Goal: Task Accomplishment & Management: Use online tool/utility

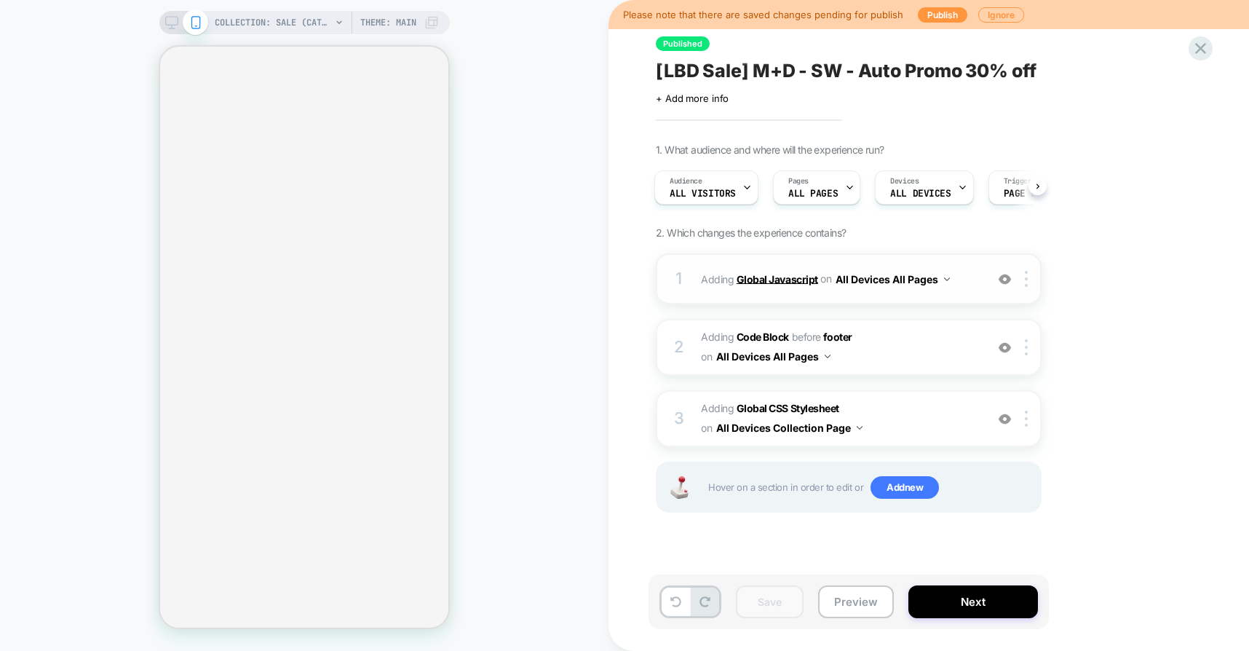
click at [780, 282] on b "Global Javascript" at bounding box center [778, 278] width 82 height 12
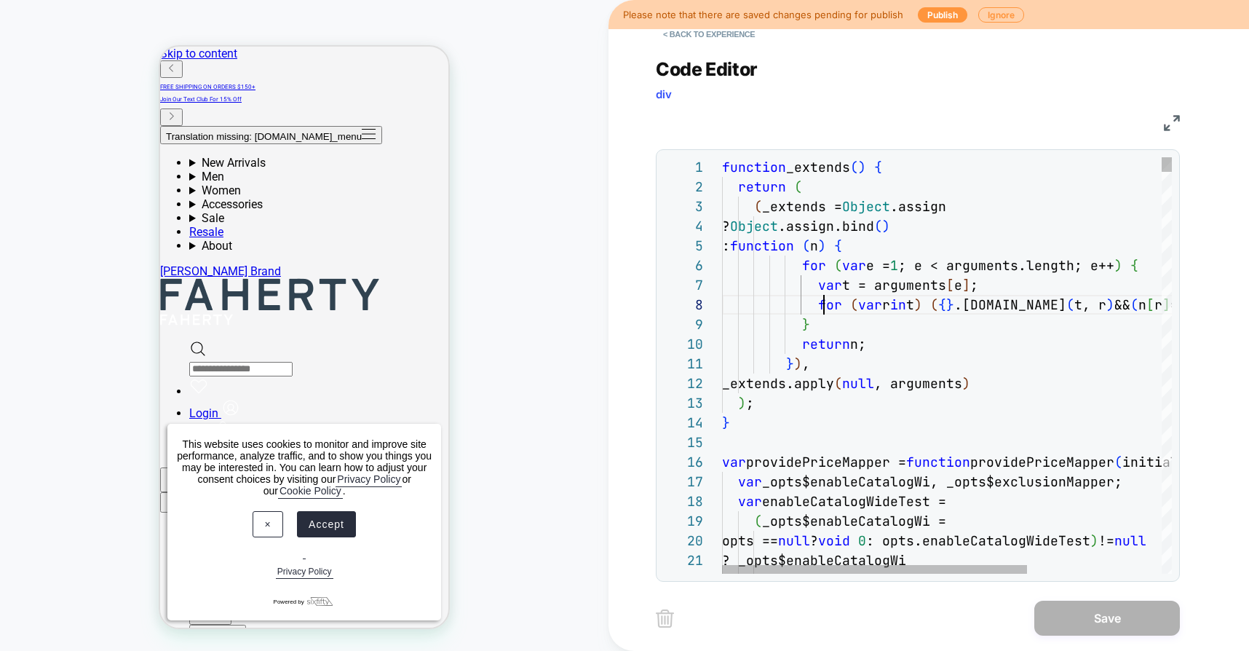
scroll to position [138, 102]
type textarea "**"
type textarea "**********"
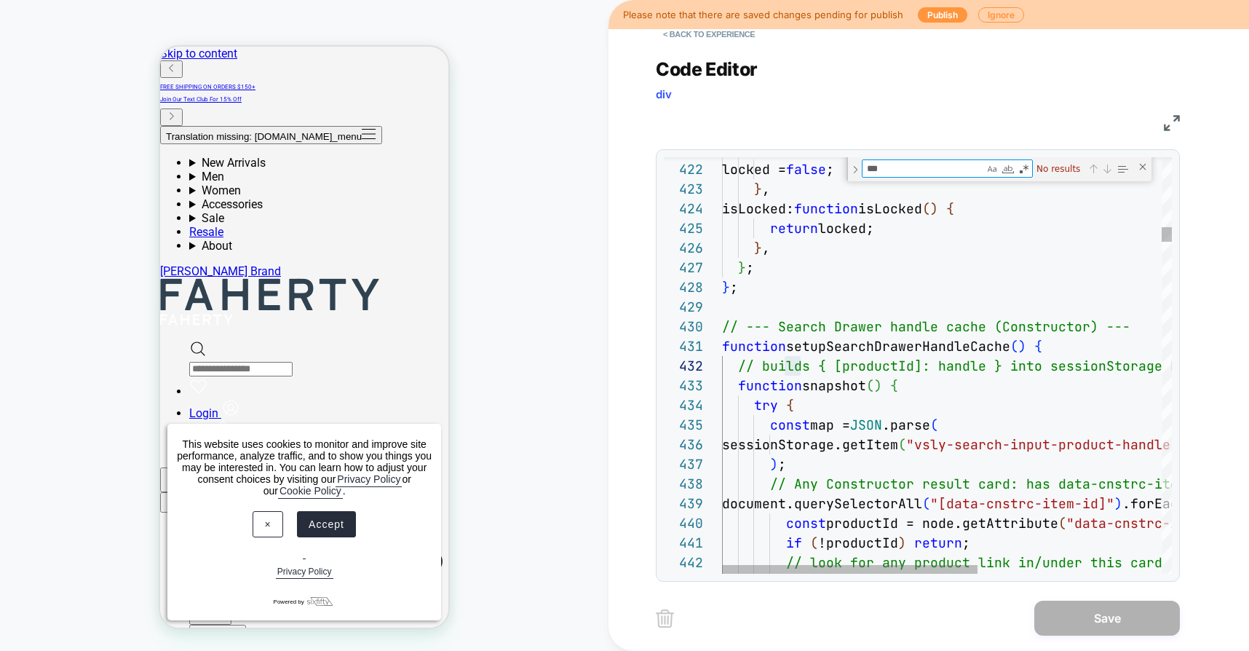
type textarea "**"
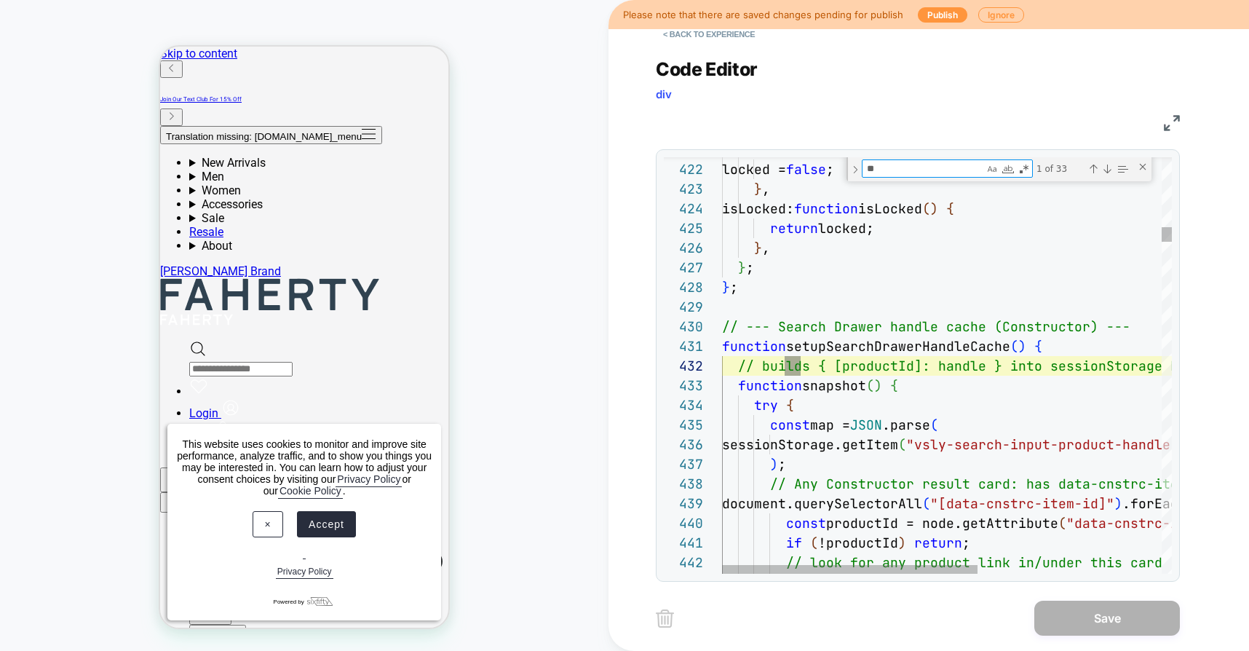
type textarea "**********"
type textarea "*"
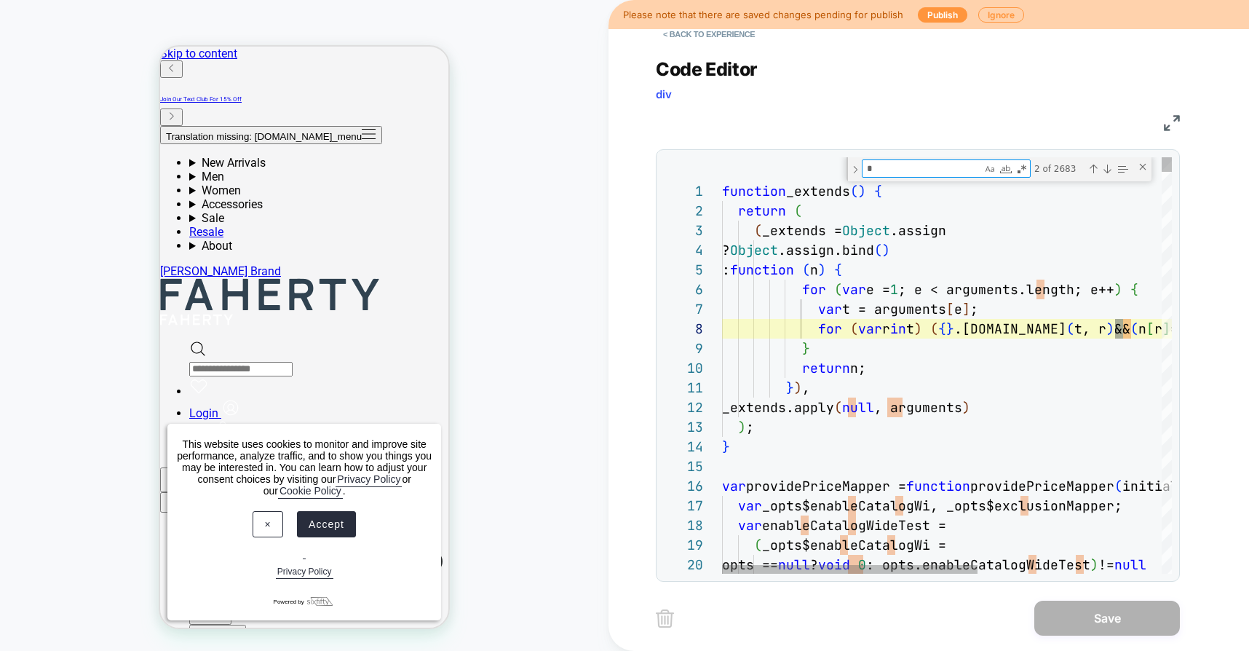
scroll to position [197, 401]
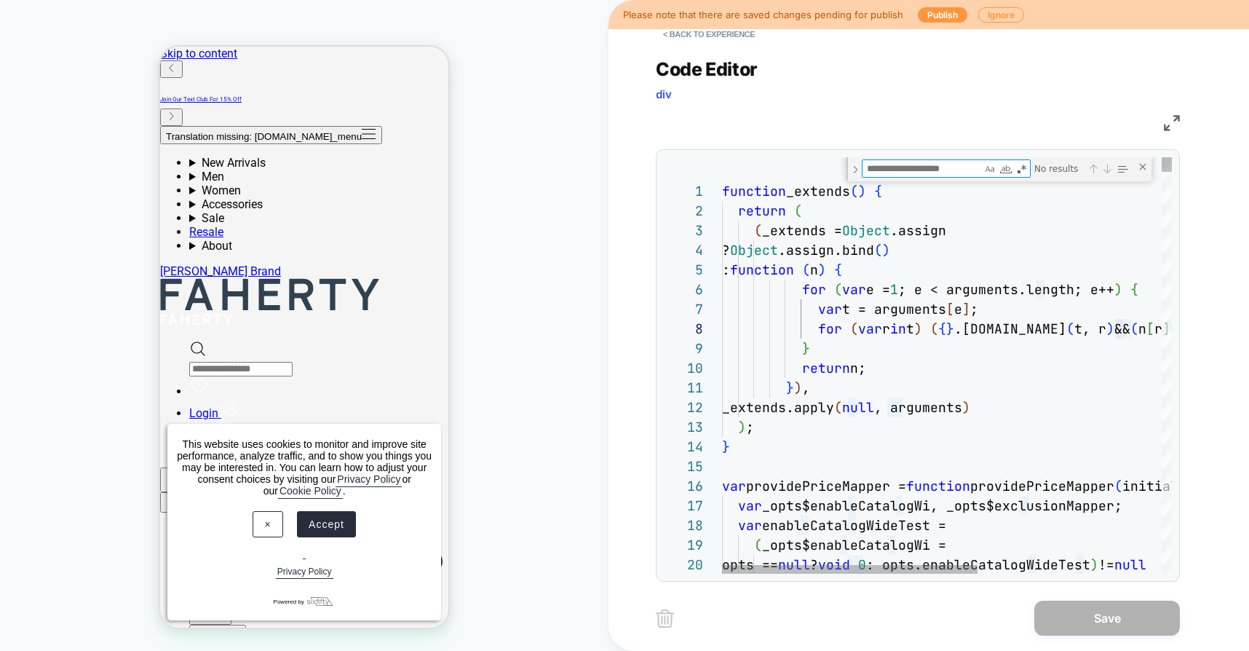
type textarea "*"
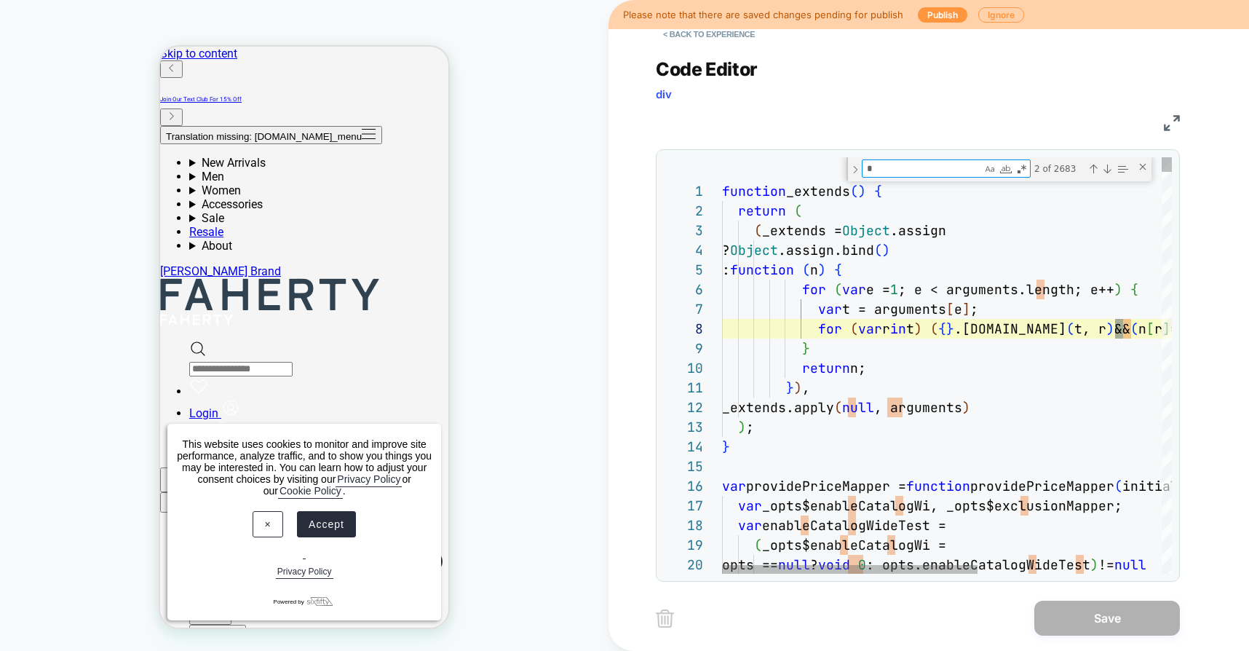
type textarea "**********"
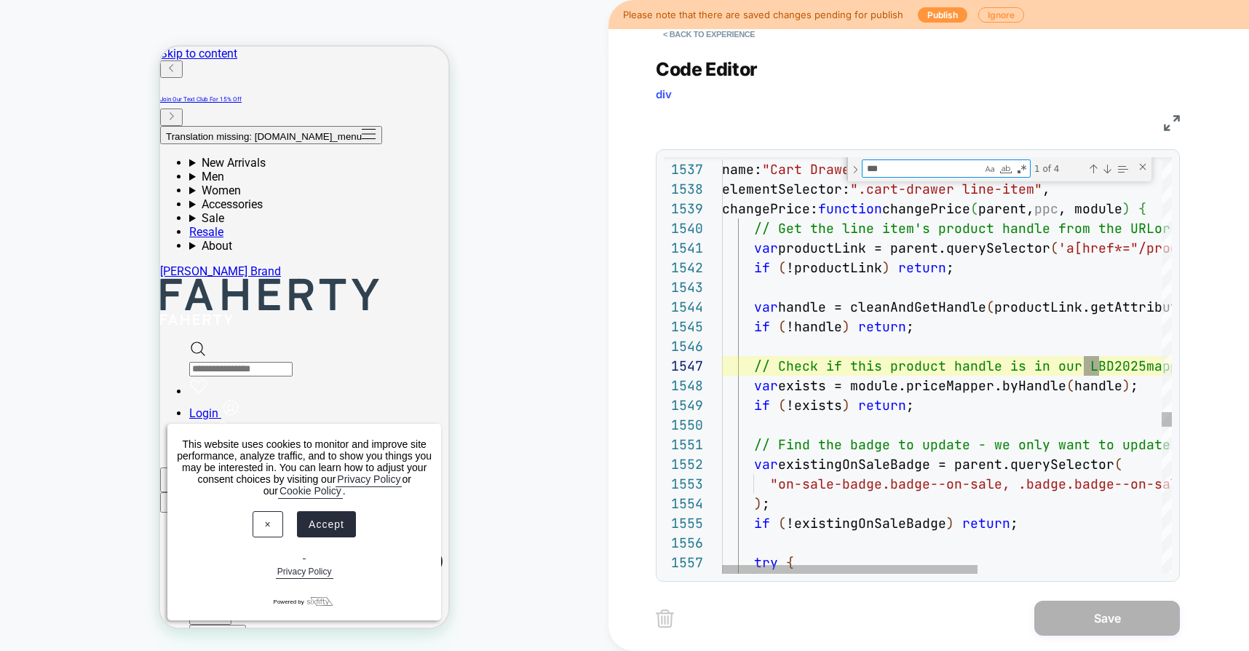
scroll to position [197, 385]
type textarea "***"
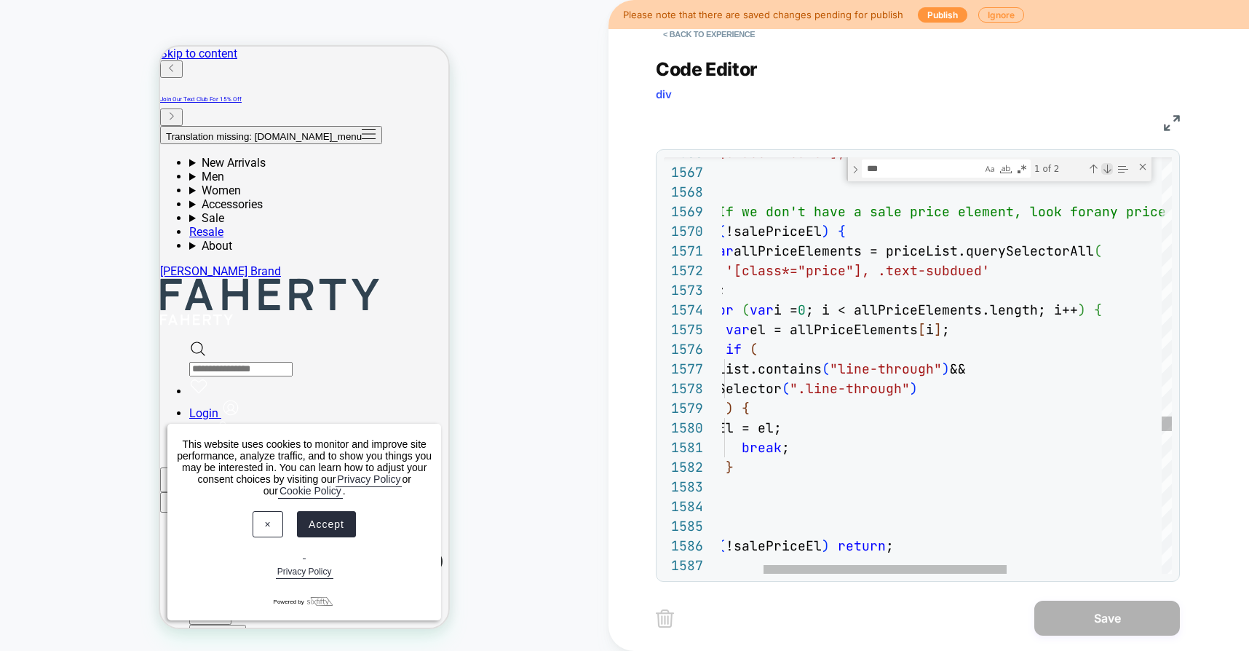
click at [1106, 164] on div "Next Match (Enter)" at bounding box center [1107, 169] width 12 height 12
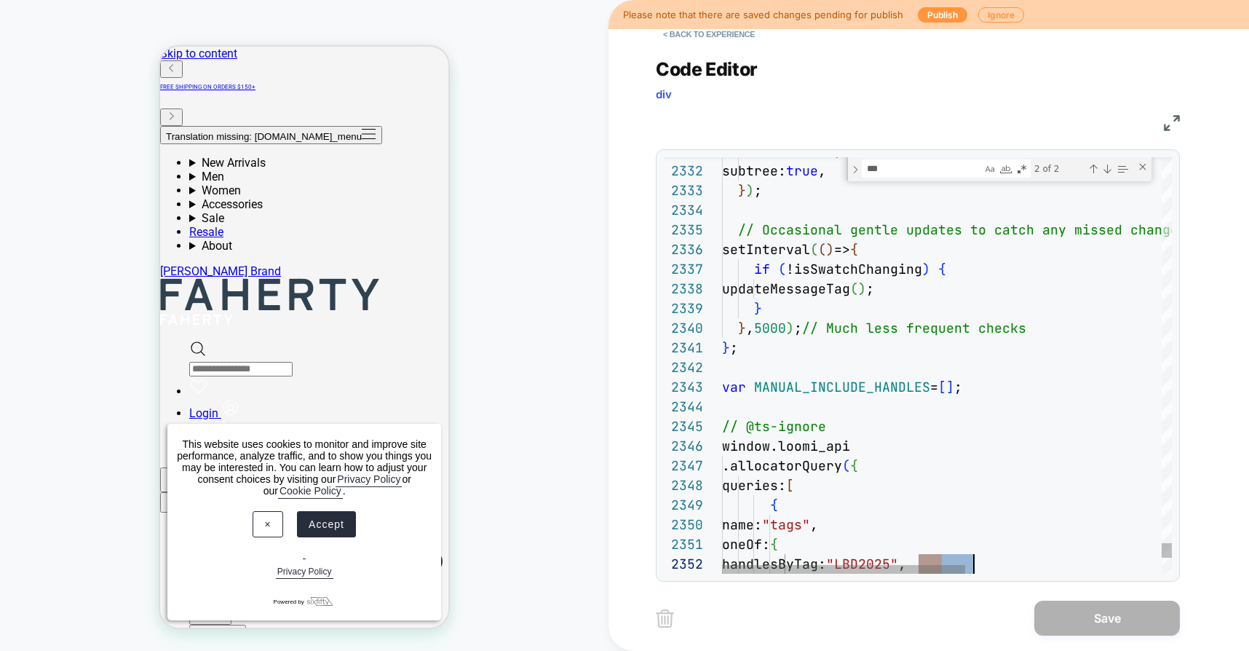
click at [1139, 172] on div "*** LBD 2 of 2" at bounding box center [998, 169] width 305 height 24
click at [1140, 169] on div "Close (Escape)" at bounding box center [1143, 167] width 12 height 12
type textarea "**********"
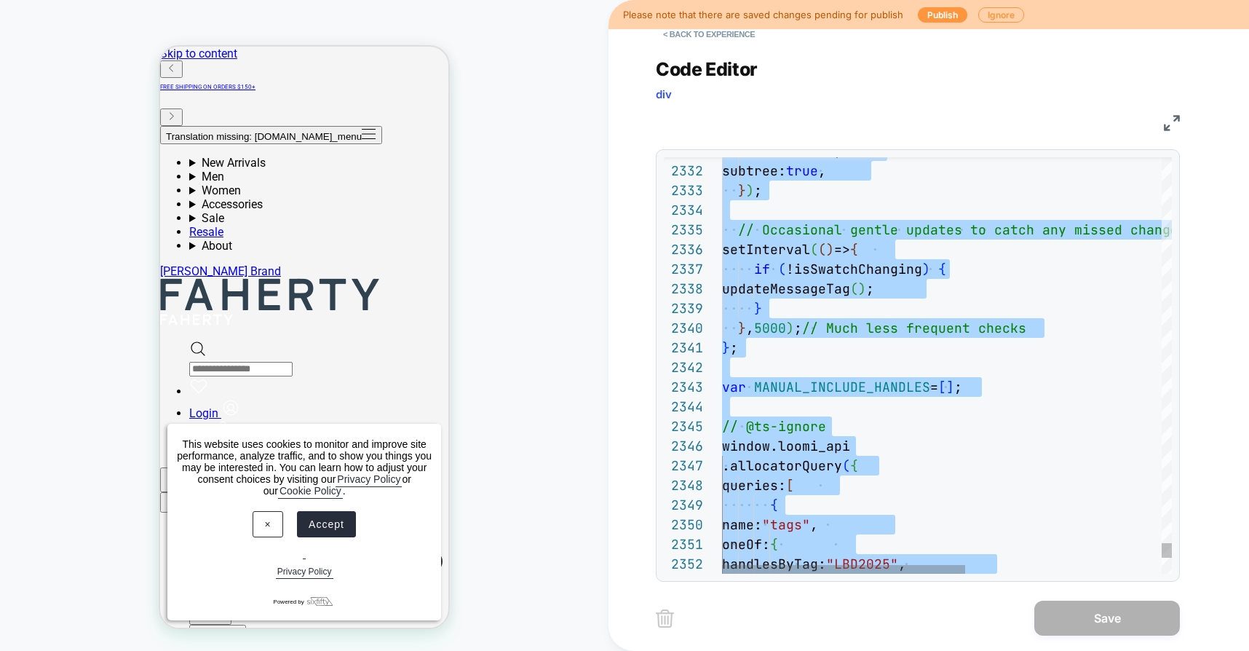
scroll to position [0, 0]
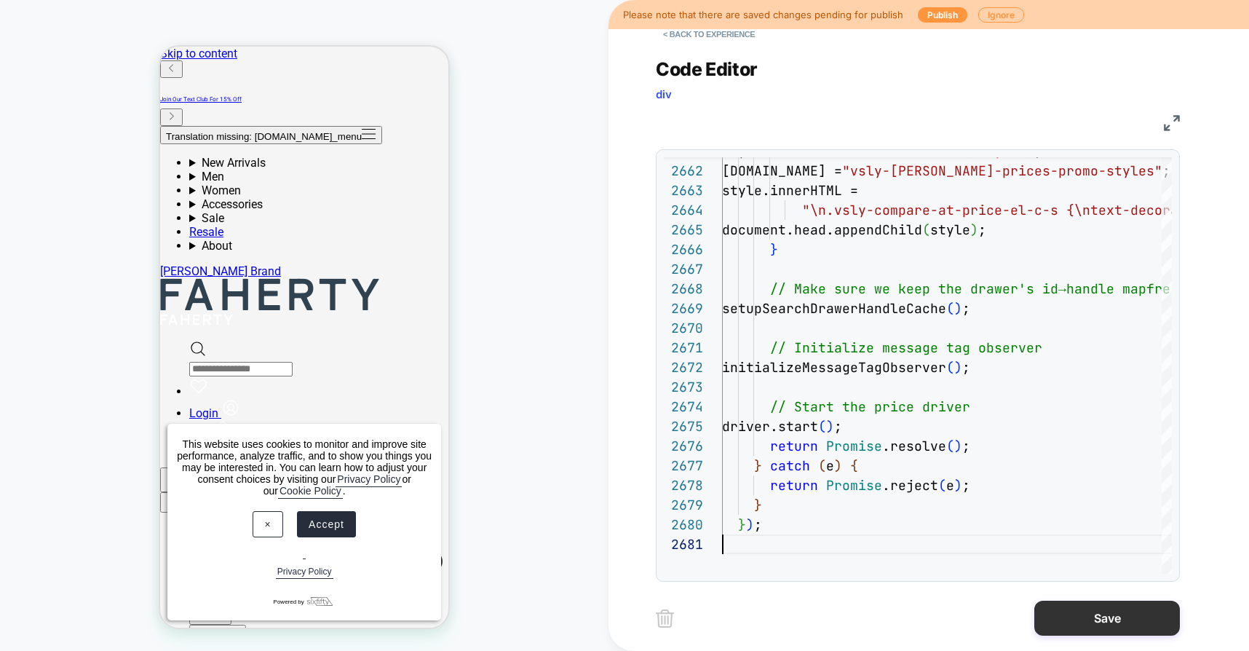
click at [1079, 619] on button "Save" at bounding box center [1107, 617] width 146 height 35
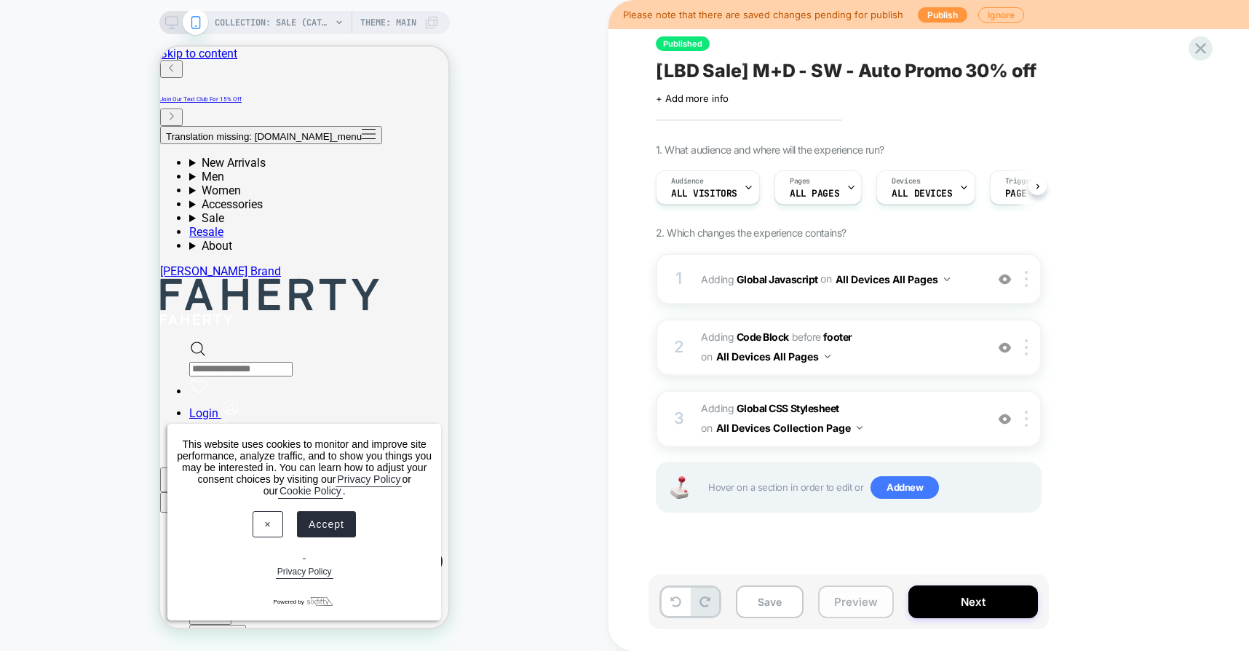
scroll to position [0, 1]
click at [849, 595] on button "Preview" at bounding box center [856, 601] width 76 height 33
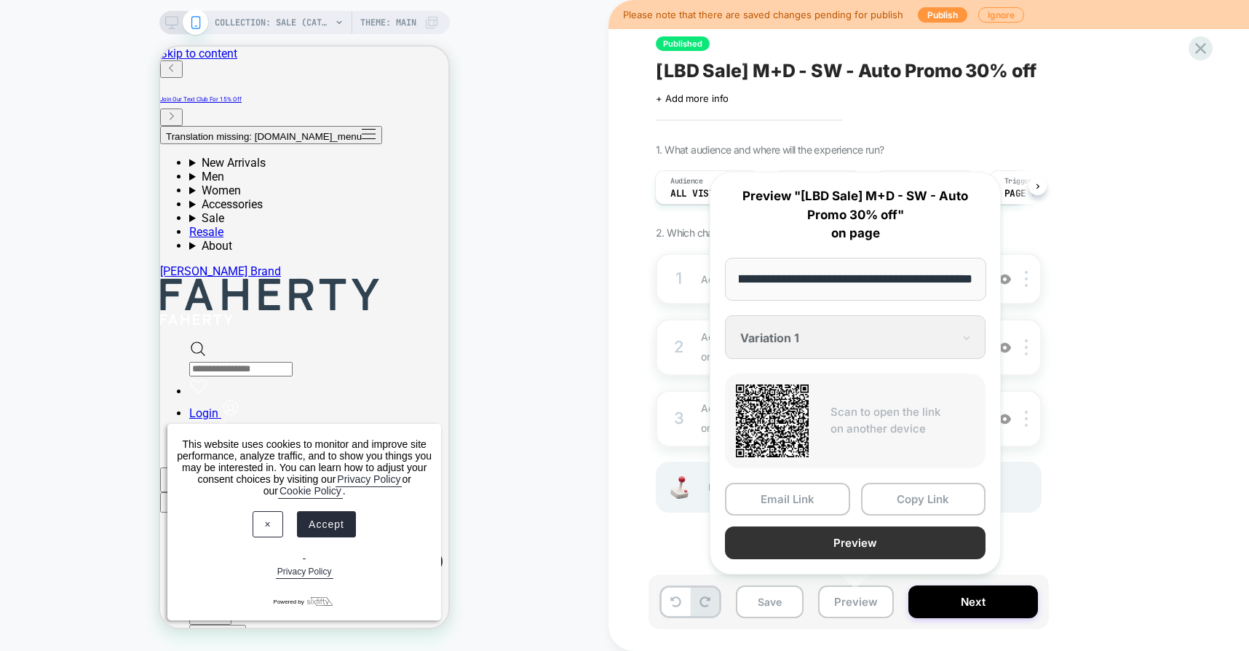
scroll to position [0, 0]
click at [858, 537] on button "Preview" at bounding box center [855, 542] width 261 height 33
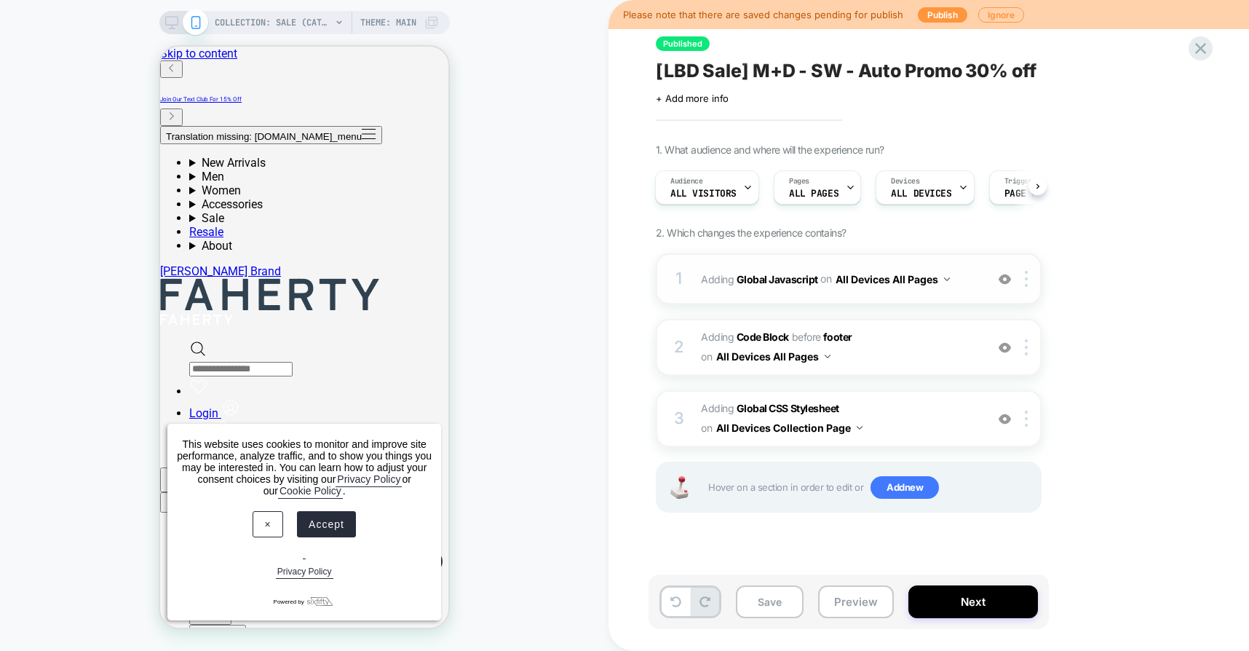
click at [778, 285] on span "Adding Global Javascript on All Devices All Pages" at bounding box center [839, 279] width 277 height 21
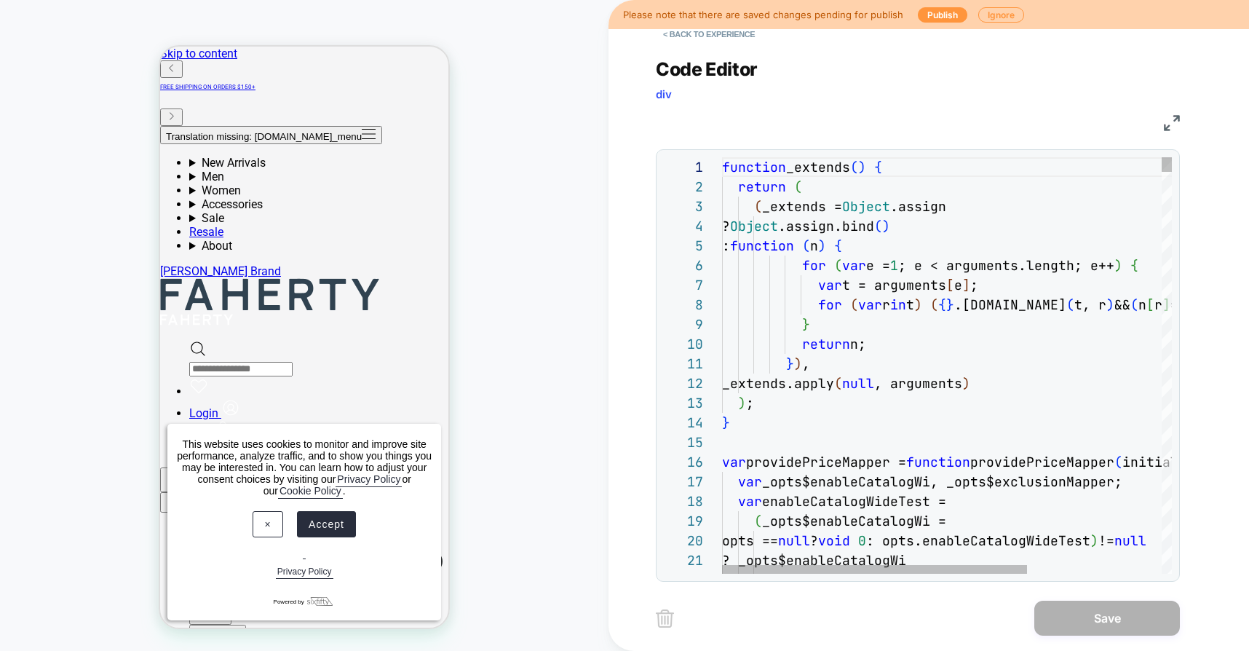
scroll to position [118, 55]
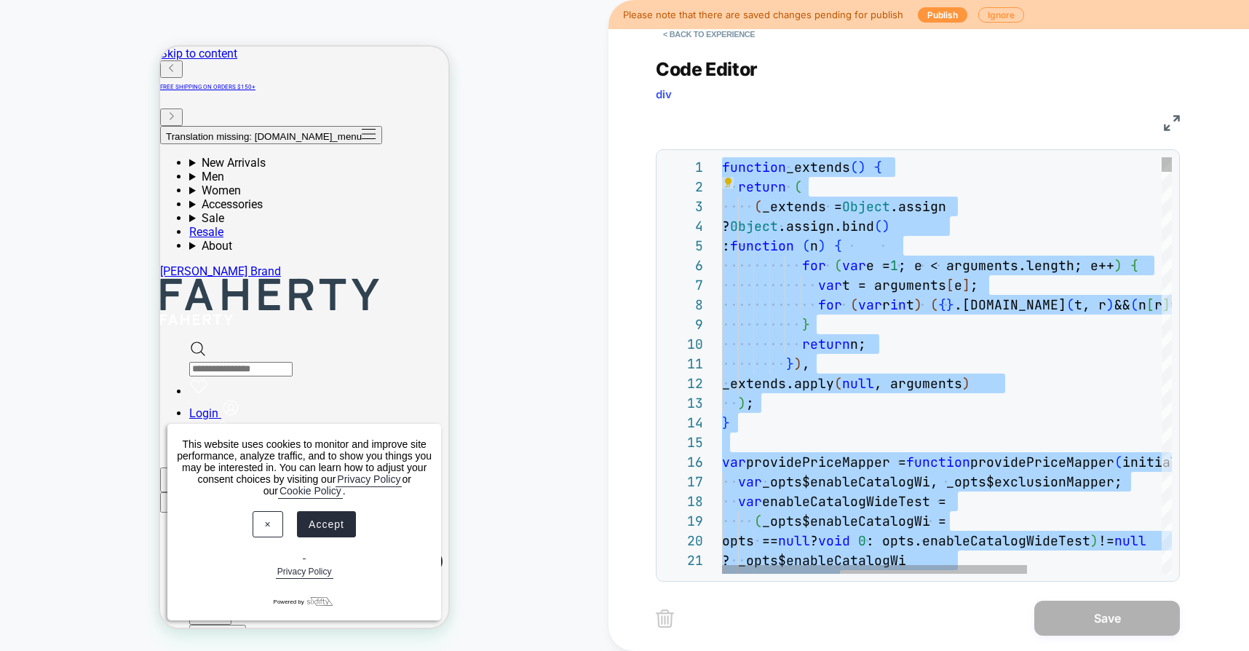
type textarea "* *****"
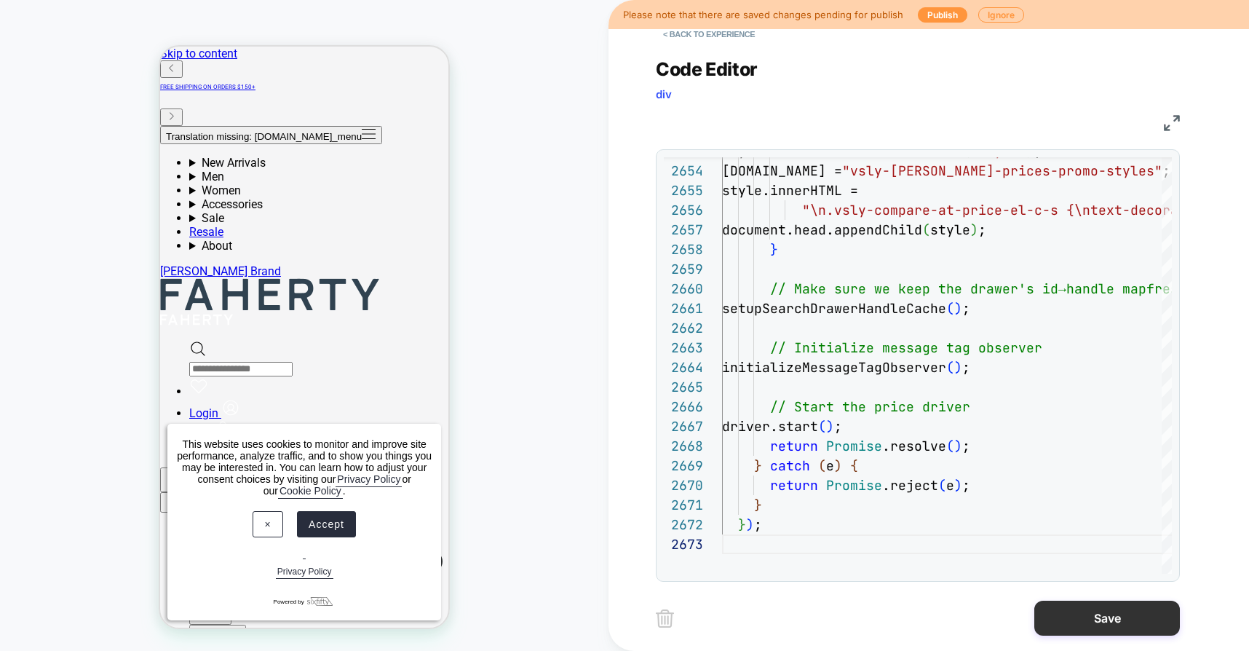
click at [1129, 611] on button "Save" at bounding box center [1107, 617] width 146 height 35
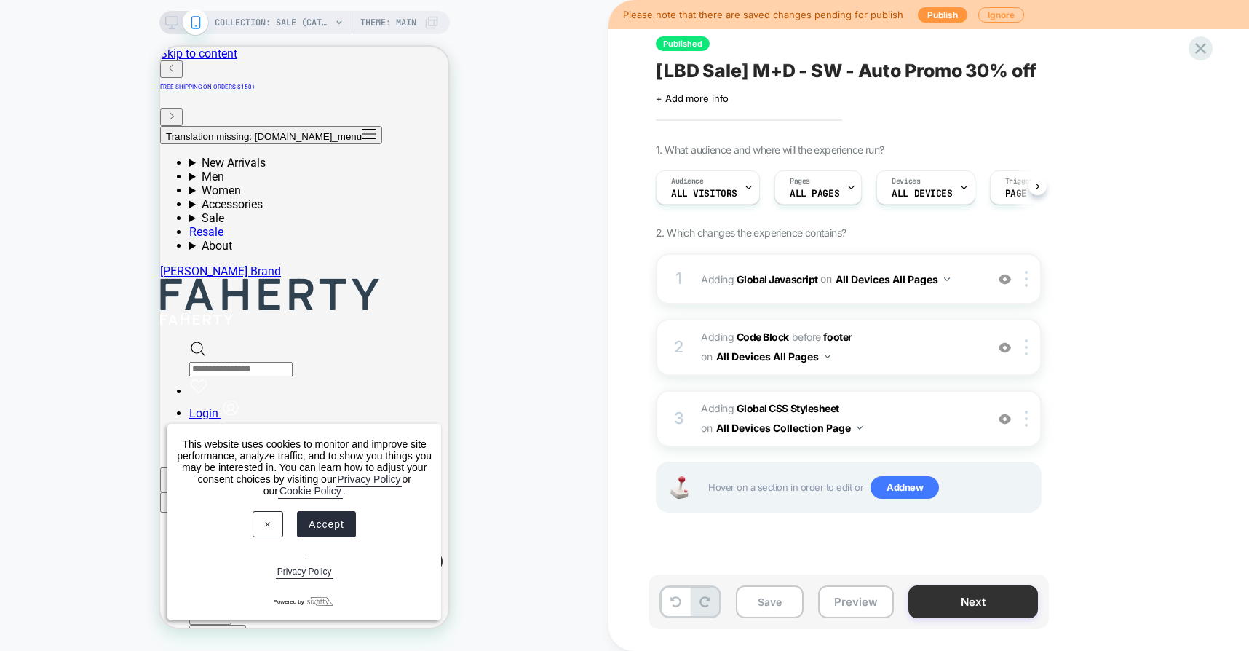
scroll to position [0, 1]
click at [855, 606] on button "Preview" at bounding box center [856, 601] width 76 height 33
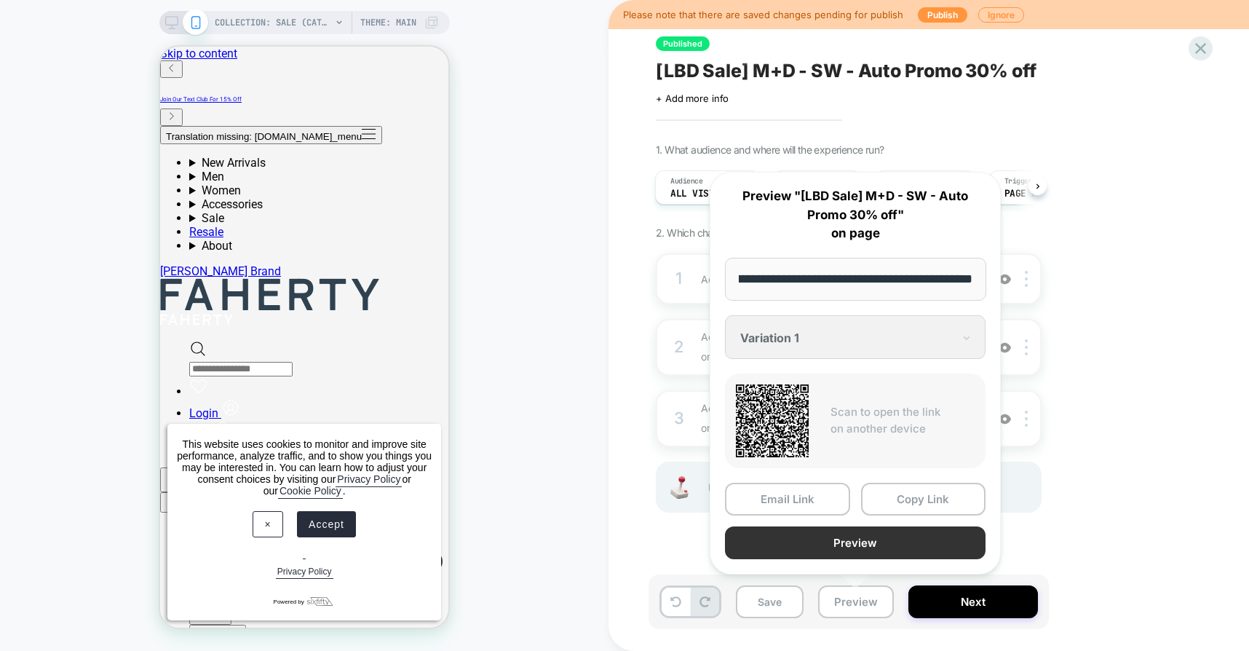
scroll to position [0, 0]
click at [878, 544] on button "Preview" at bounding box center [855, 542] width 261 height 33
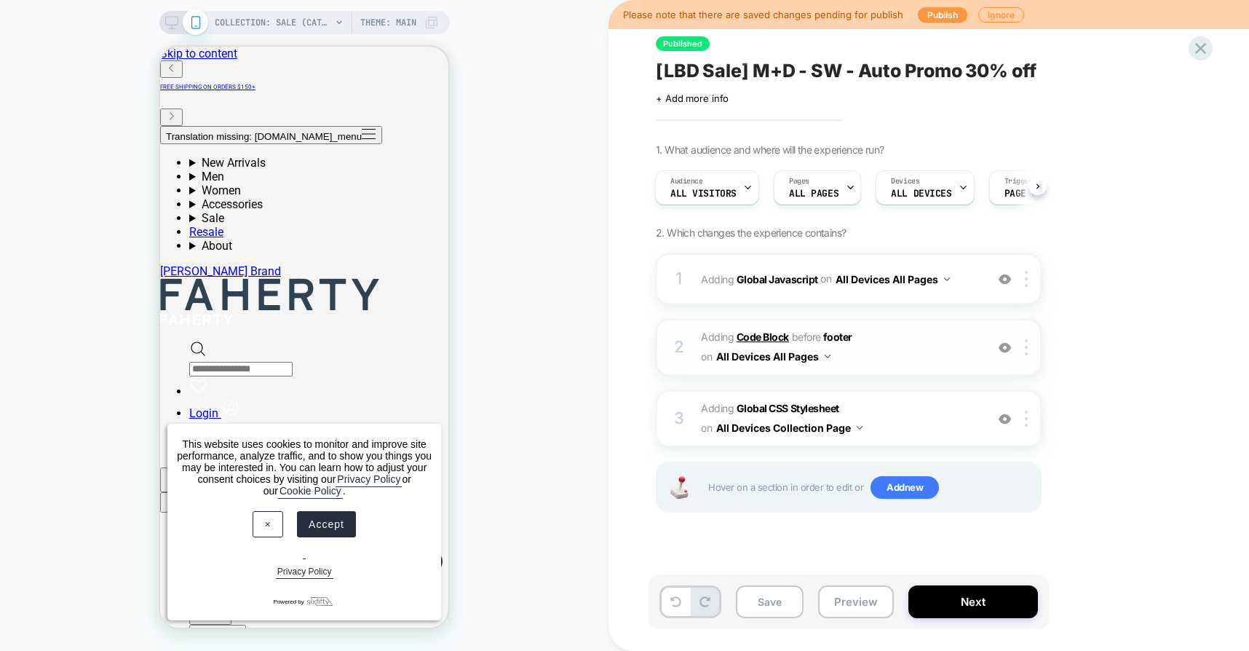
click at [769, 333] on b "Code Block" at bounding box center [763, 336] width 52 height 12
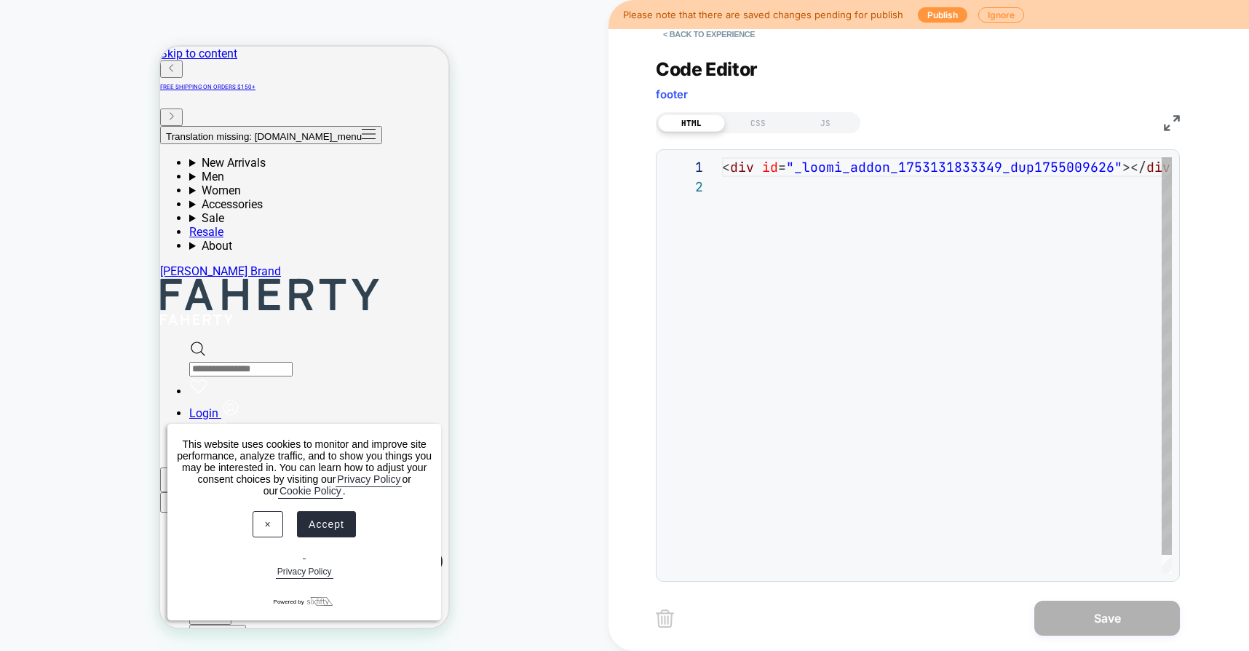
scroll to position [20, 0]
click at [696, 33] on button "< Back to experience" at bounding box center [709, 34] width 106 height 23
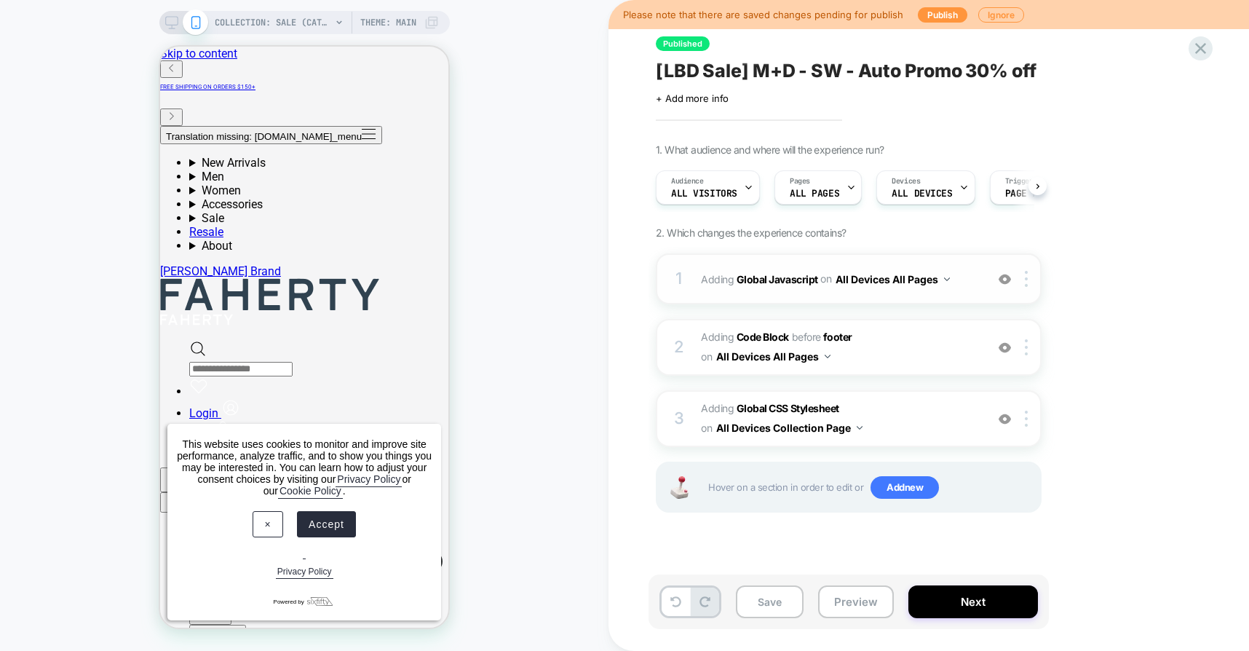
scroll to position [0, 1]
click at [769, 281] on b "Global Javascript" at bounding box center [778, 278] width 82 height 12
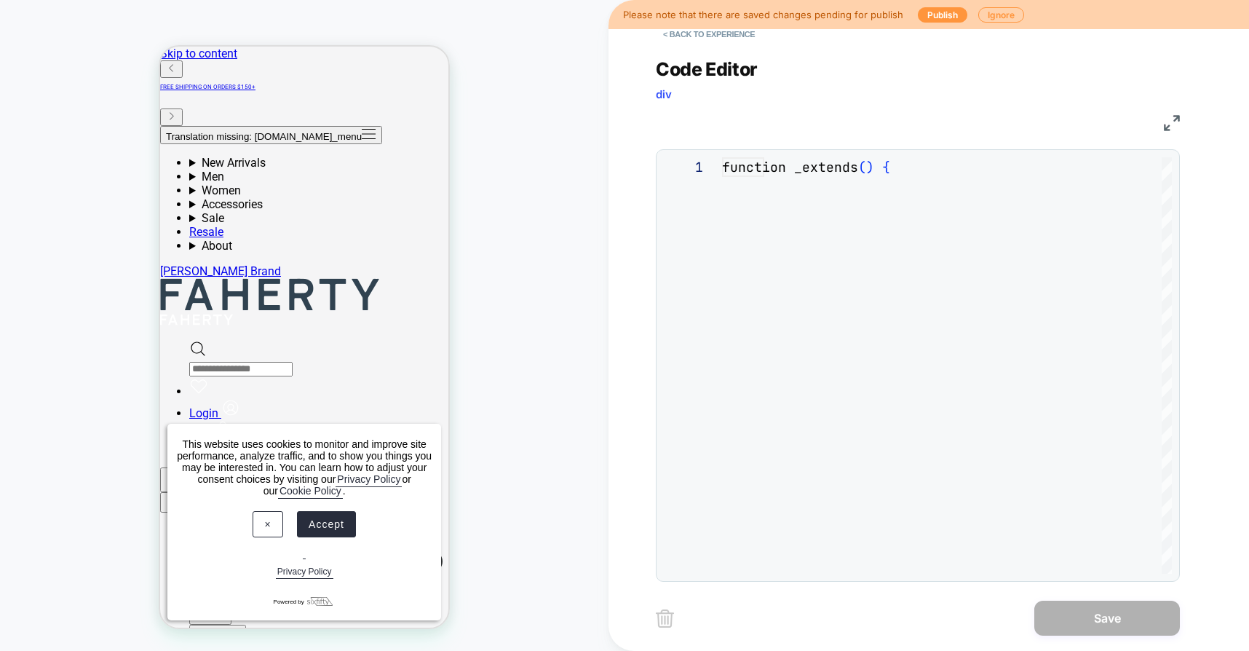
scroll to position [197, 0]
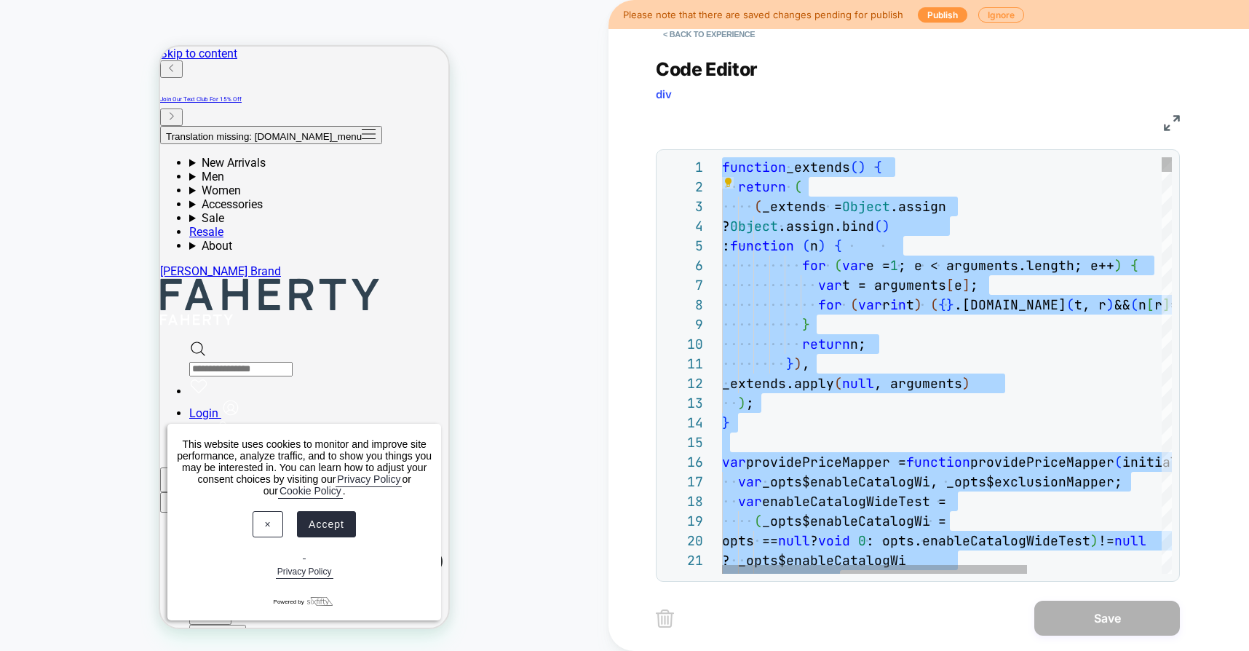
type textarea "**********"
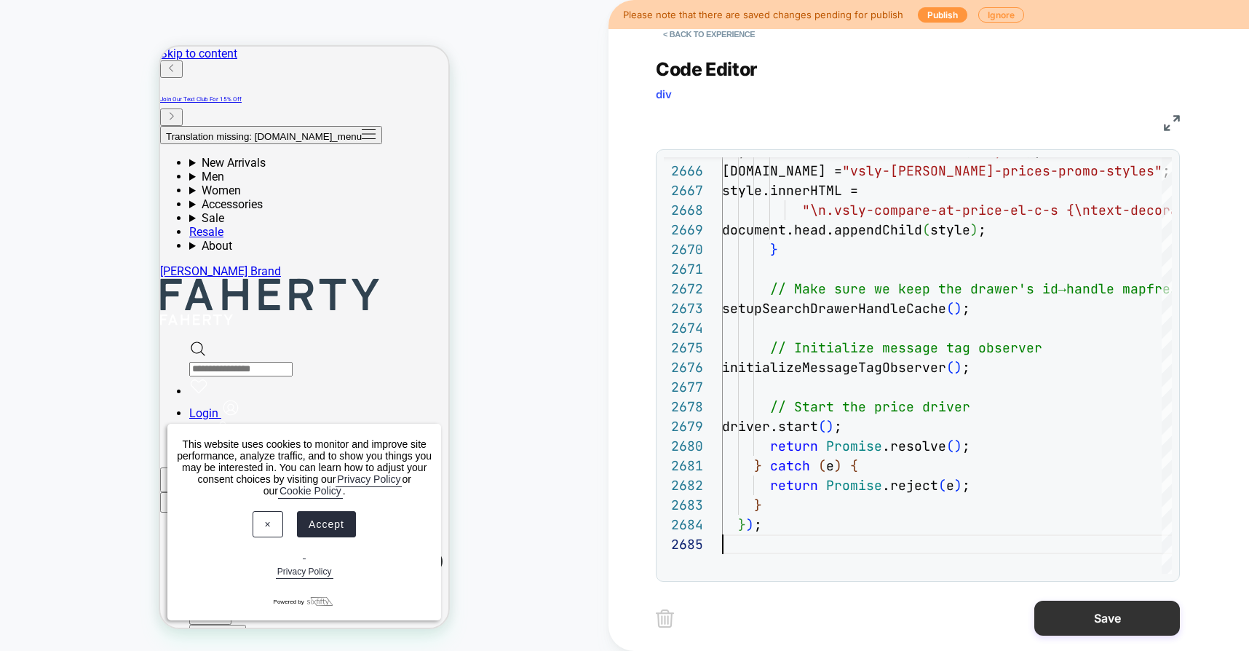
click at [1058, 620] on button "Save" at bounding box center [1107, 617] width 146 height 35
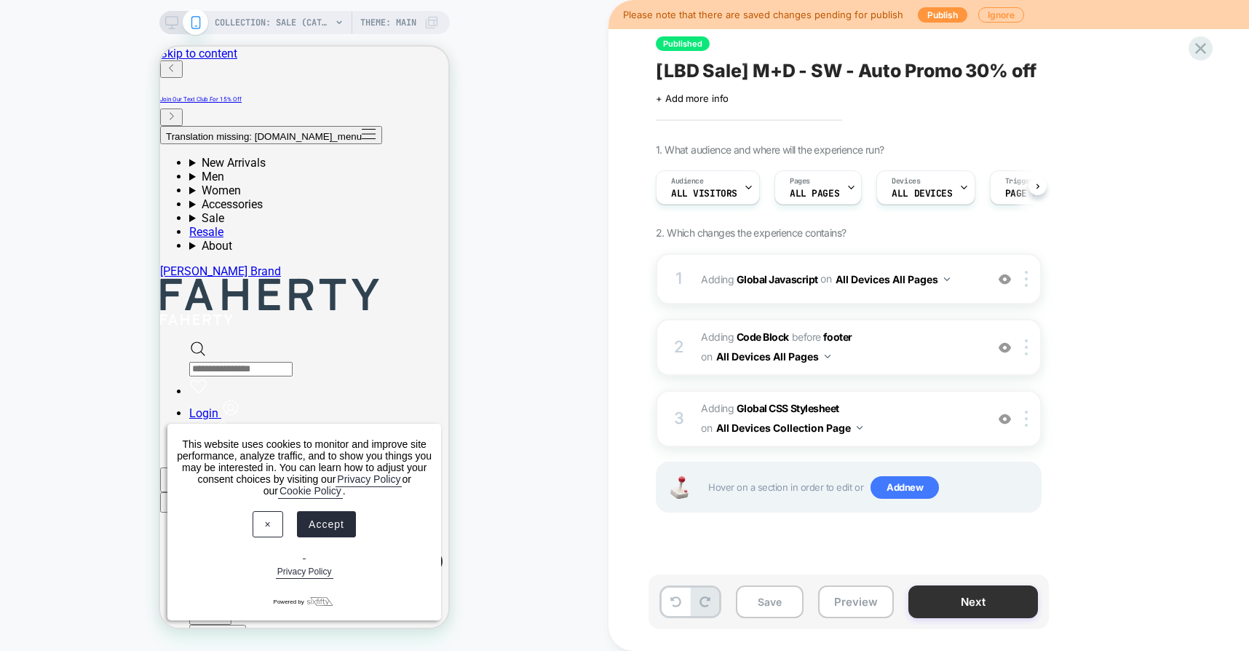
scroll to position [0, 1]
click at [857, 603] on button "Preview" at bounding box center [856, 601] width 76 height 33
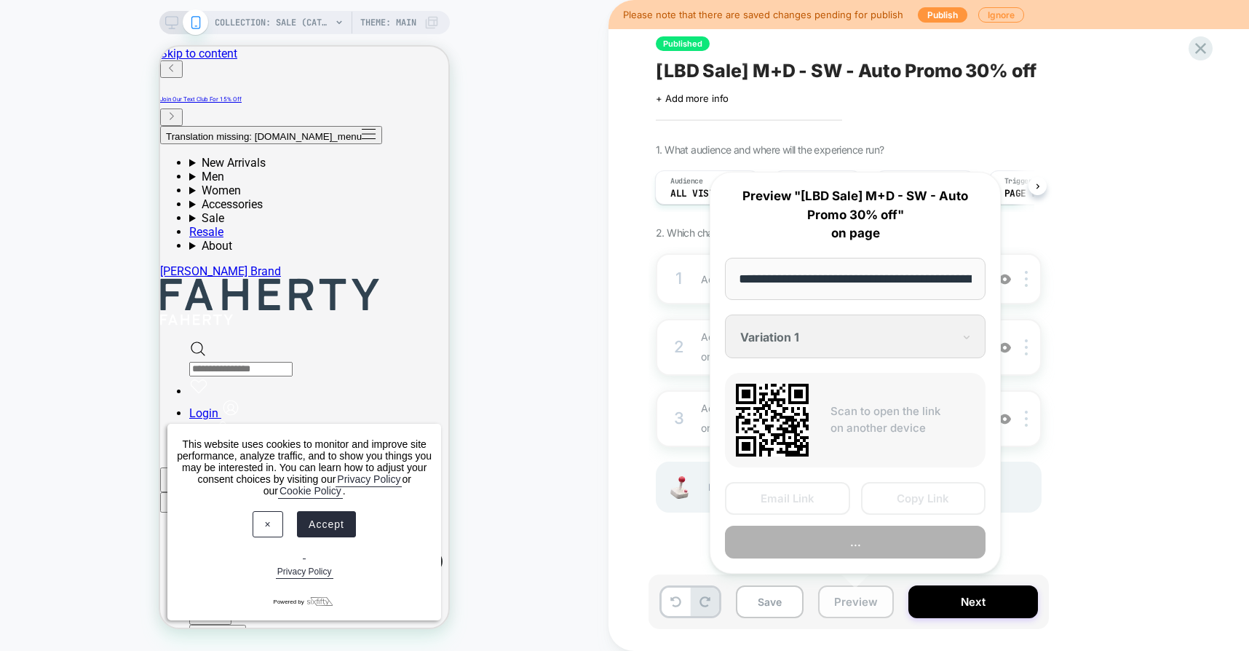
scroll to position [0, 122]
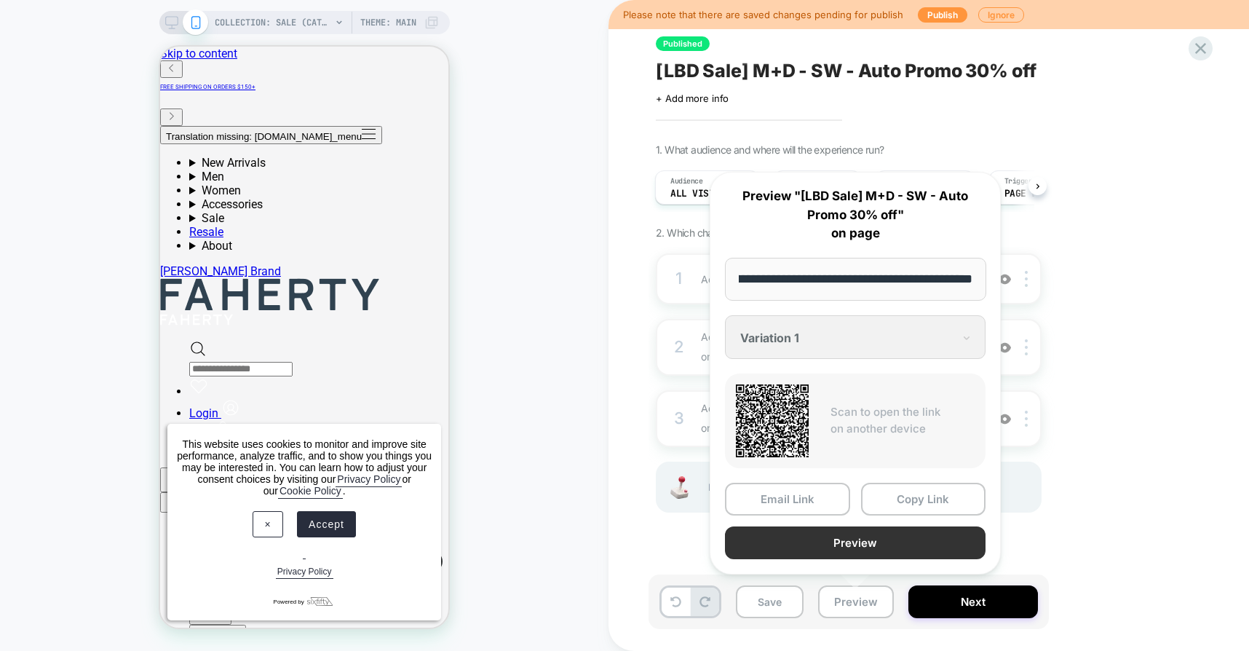
click at [852, 537] on button "Preview" at bounding box center [855, 542] width 261 height 33
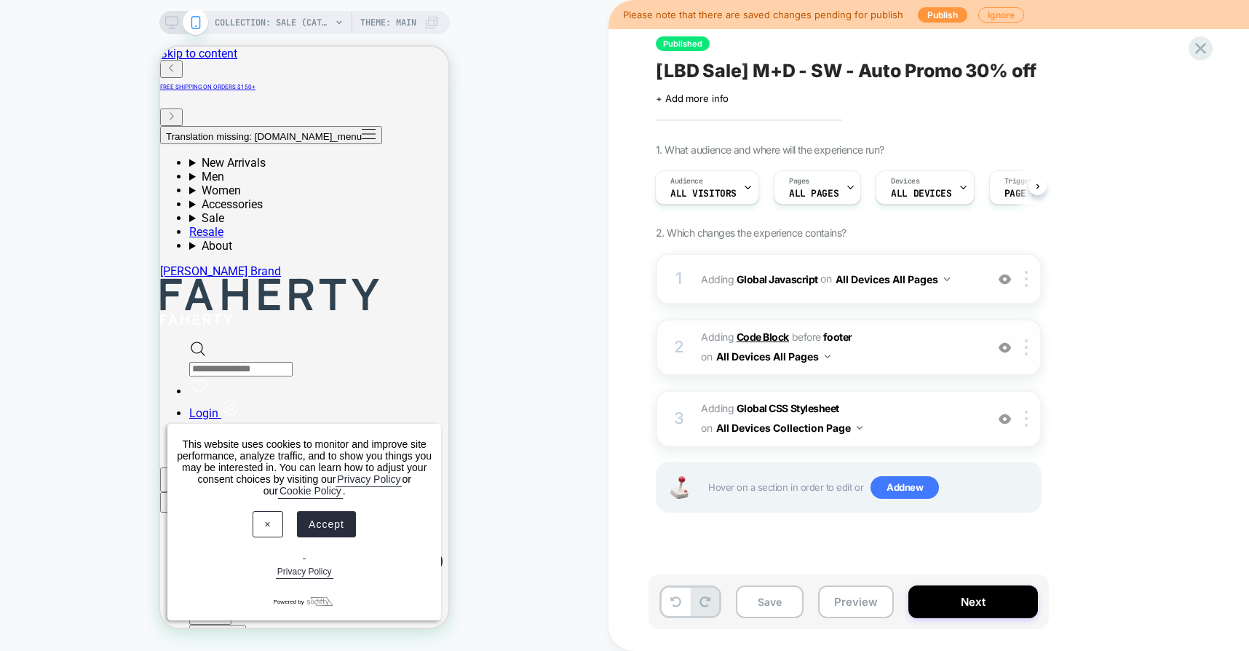
click at [766, 334] on b "Code Block" at bounding box center [763, 336] width 52 height 12
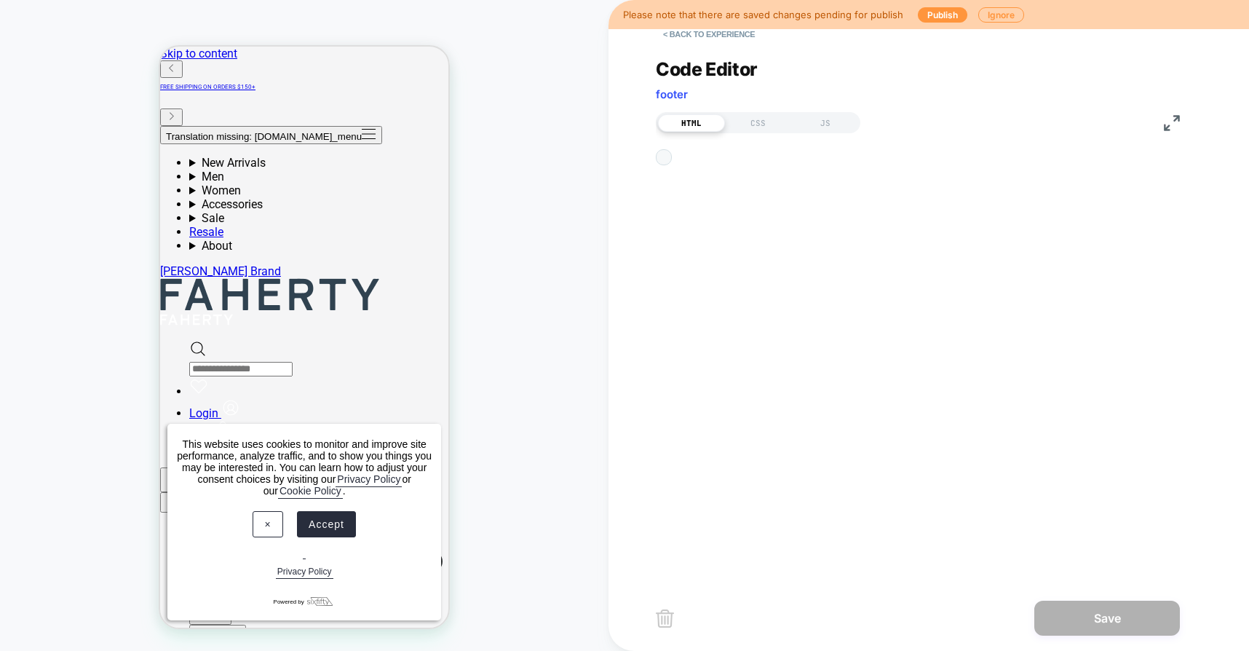
scroll to position [20, 0]
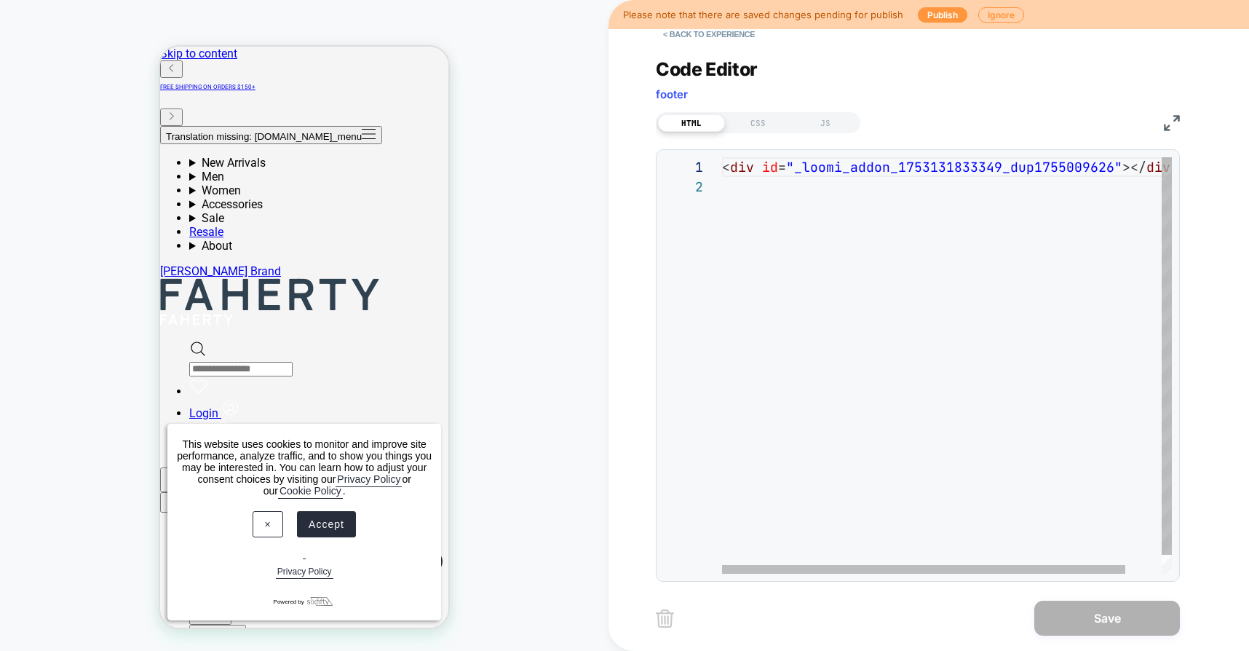
click at [766, 334] on div "< div id = "_loomi_addon_1753131833349_dup1755009626" ></ div >" at bounding box center [967, 375] width 490 height 436
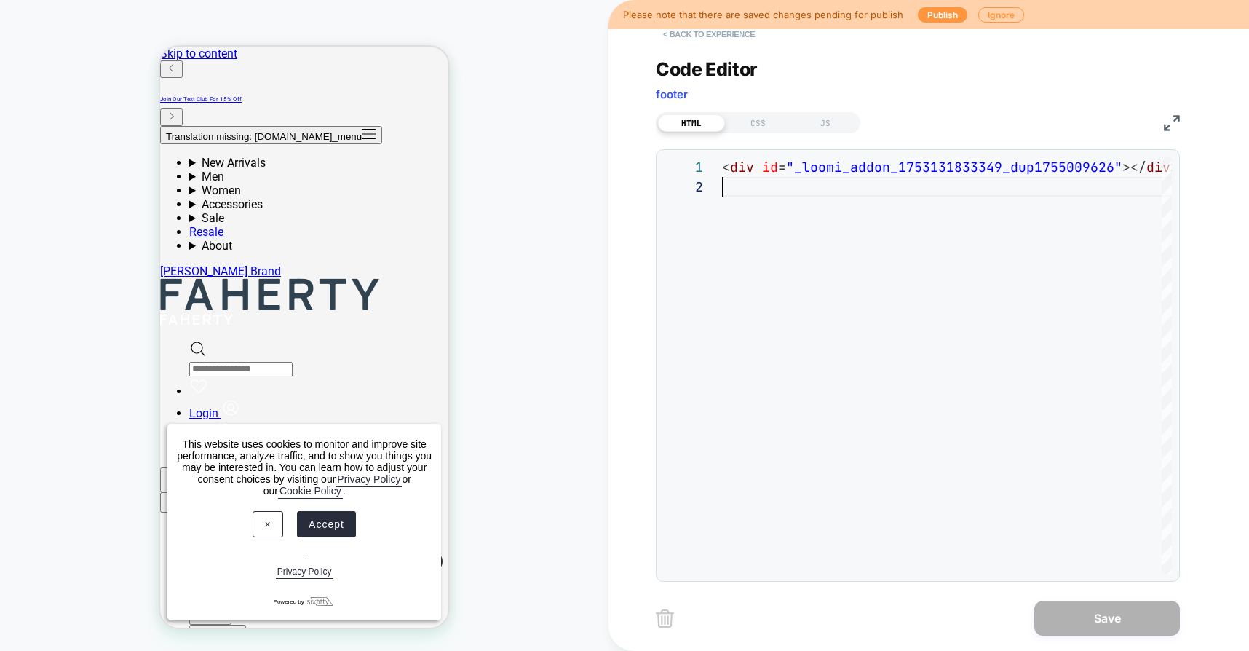
click at [702, 32] on button "< Back to experience" at bounding box center [709, 34] width 106 height 23
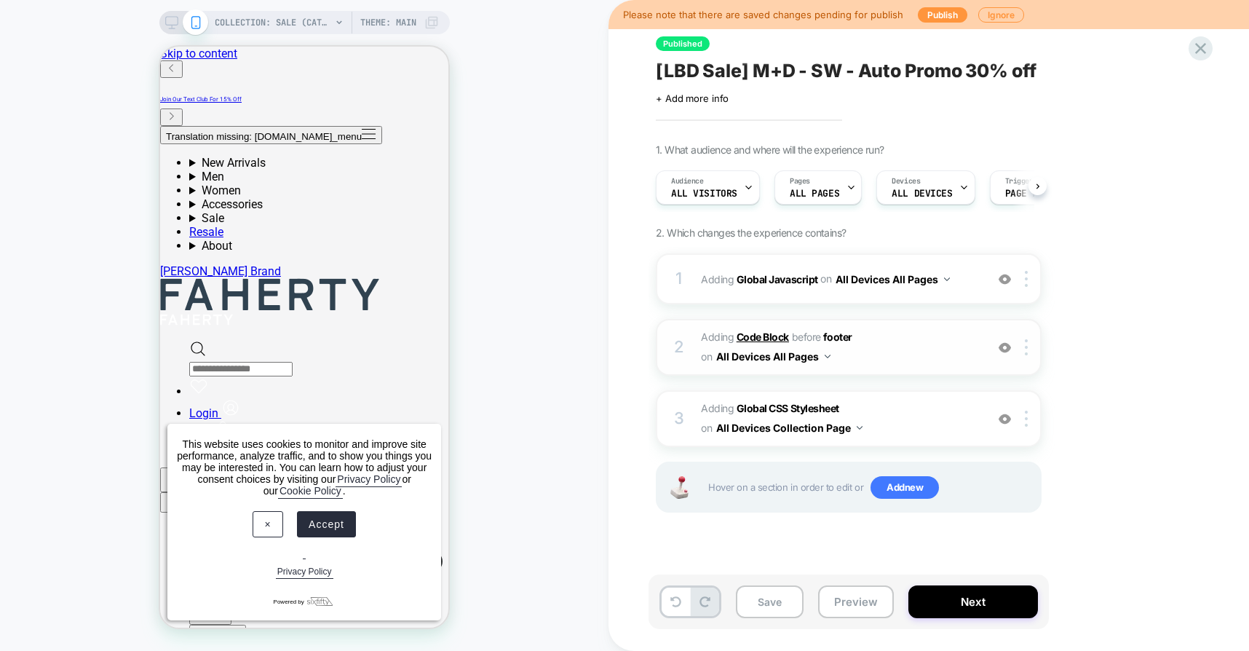
scroll to position [0, 1]
click at [761, 279] on b "Global Javascript" at bounding box center [778, 278] width 82 height 12
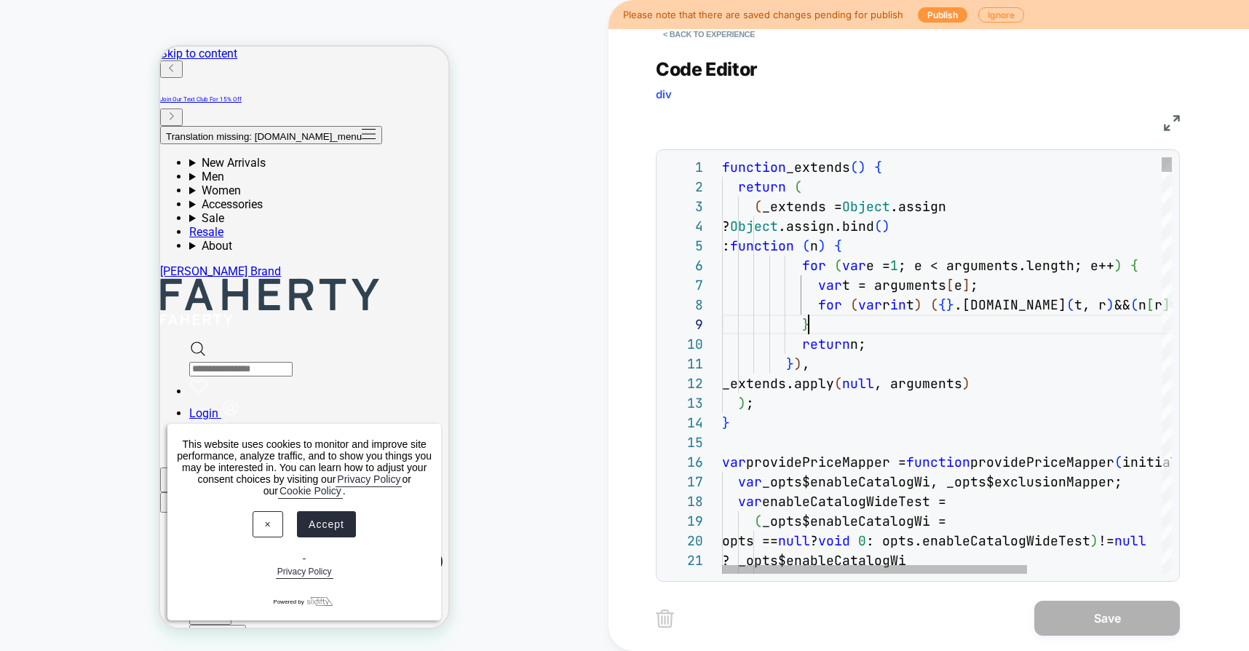
scroll to position [157, 87]
type textarea "**********"
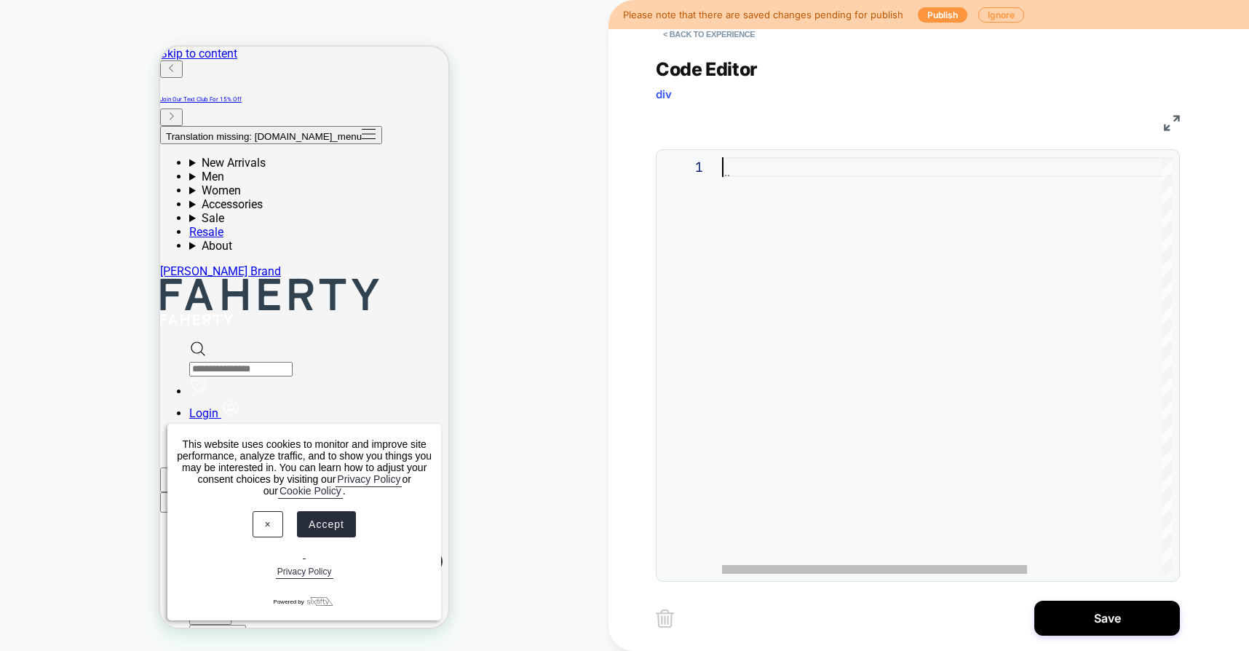
scroll to position [0, 0]
type textarea "**********"
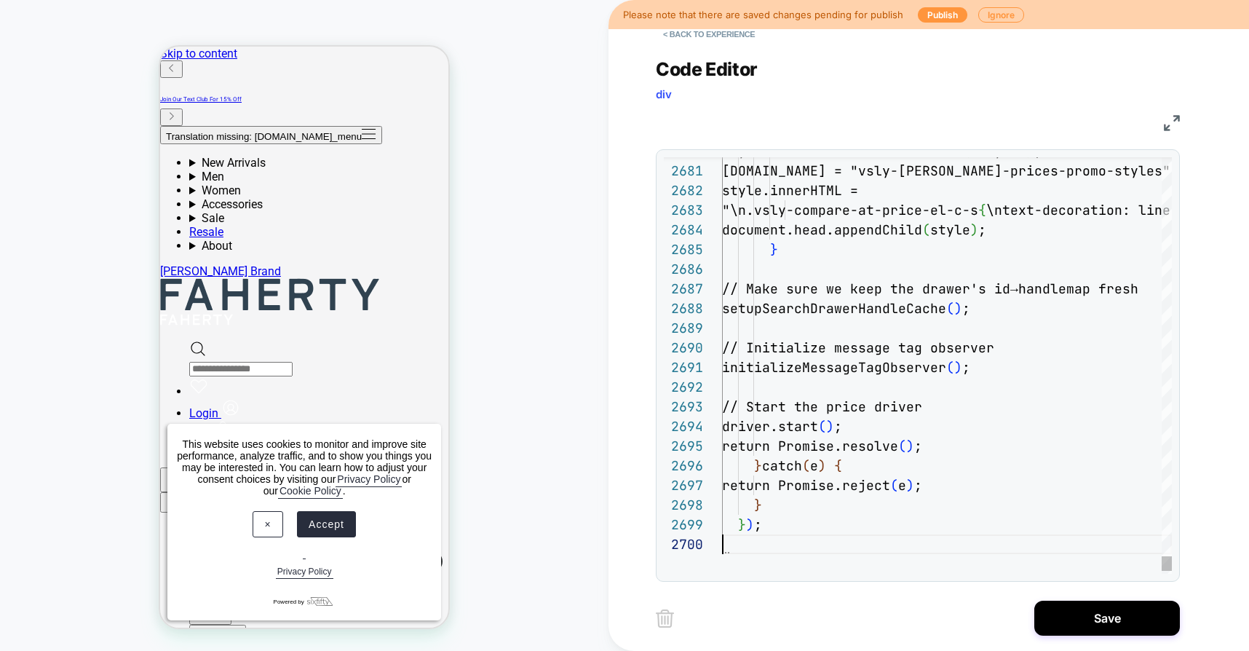
scroll to position [177, 0]
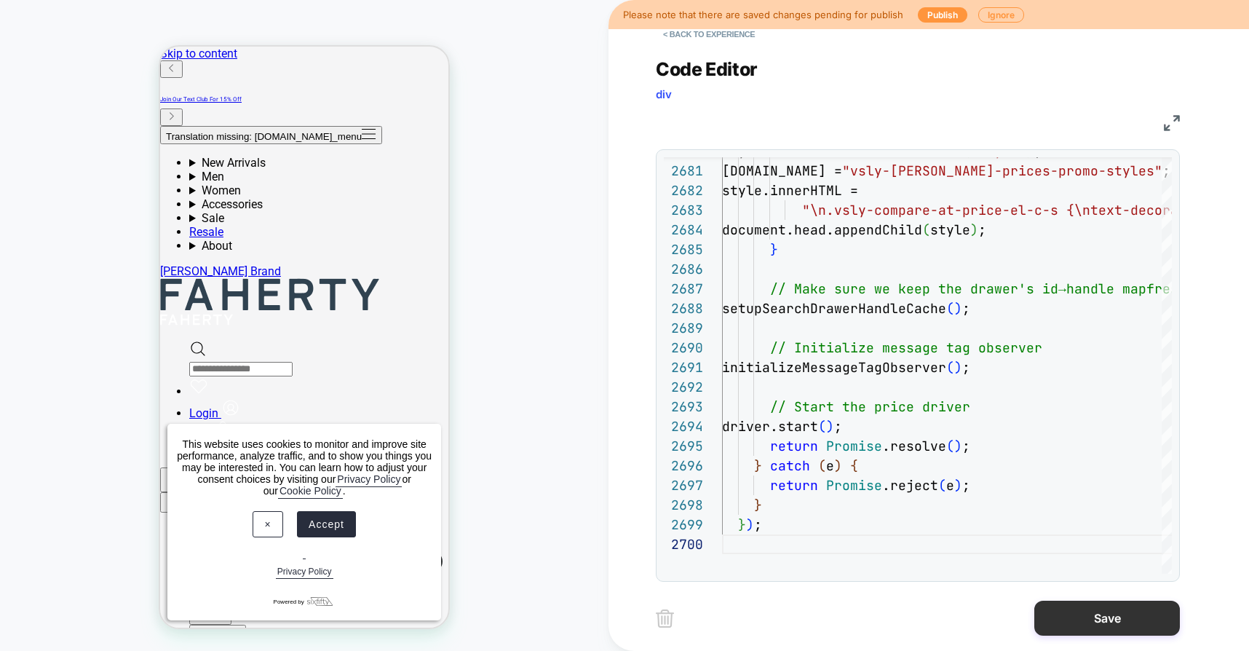
click at [1082, 614] on button "Save" at bounding box center [1107, 617] width 146 height 35
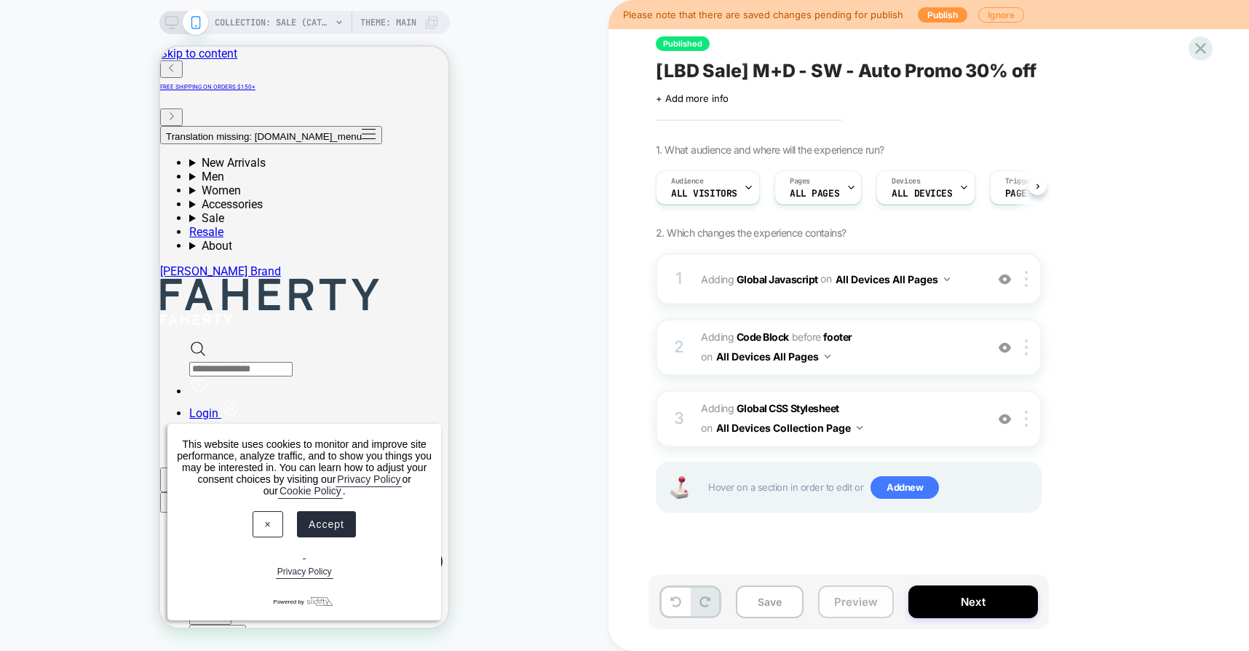
scroll to position [0, 1]
click at [862, 602] on button "Preview" at bounding box center [856, 601] width 76 height 33
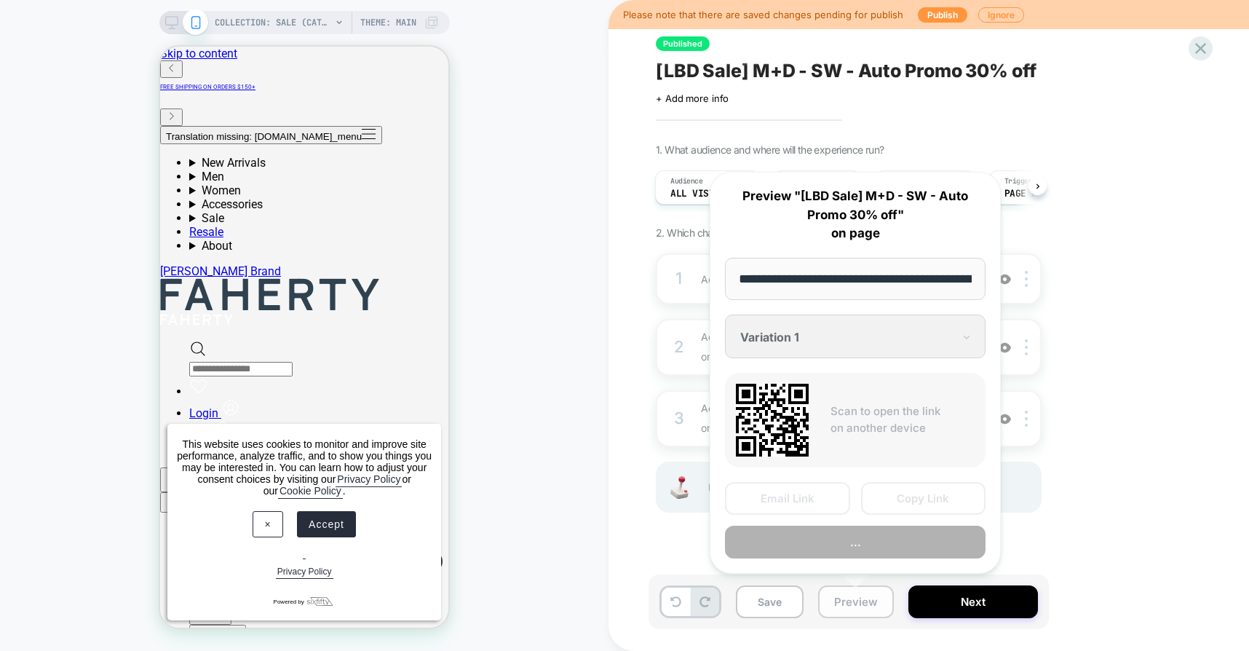
scroll to position [0, 122]
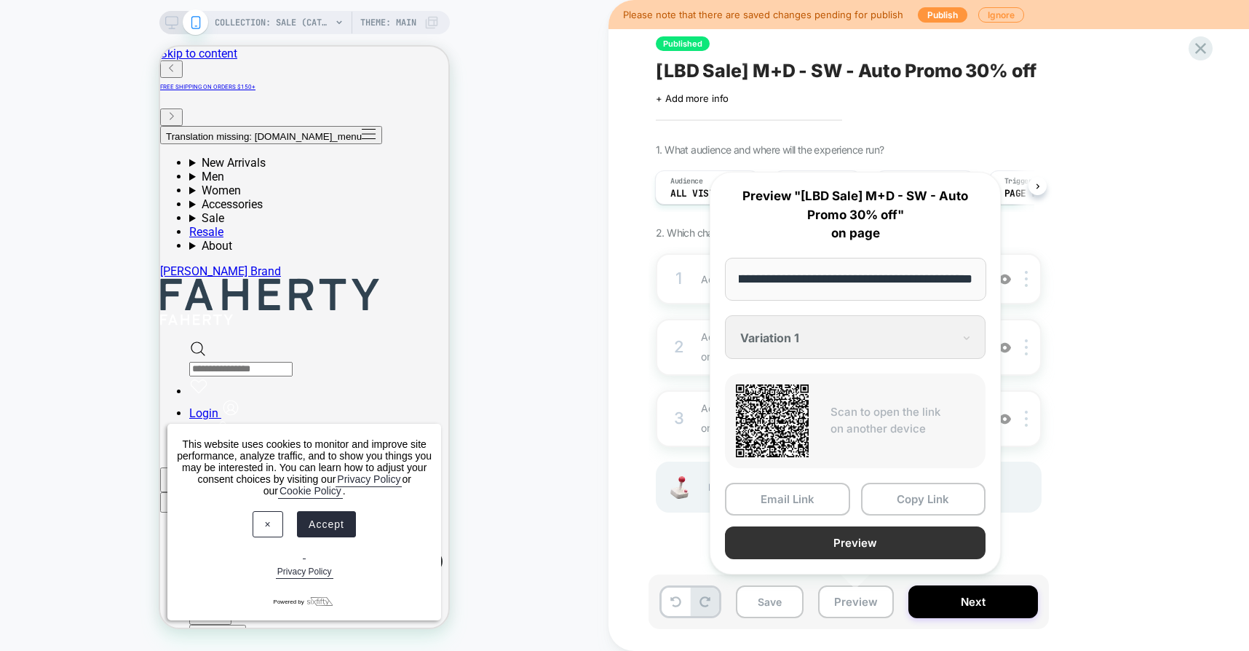
click at [870, 540] on button "Preview" at bounding box center [855, 542] width 261 height 33
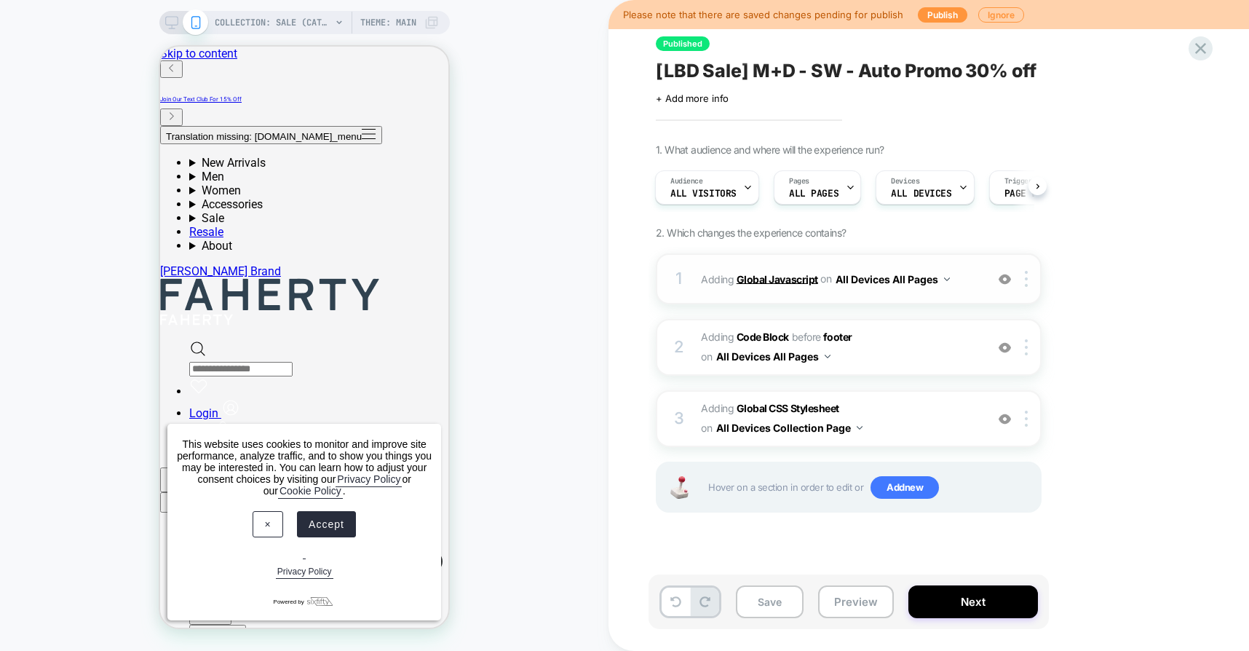
click at [766, 273] on b "Global Javascript" at bounding box center [778, 278] width 82 height 12
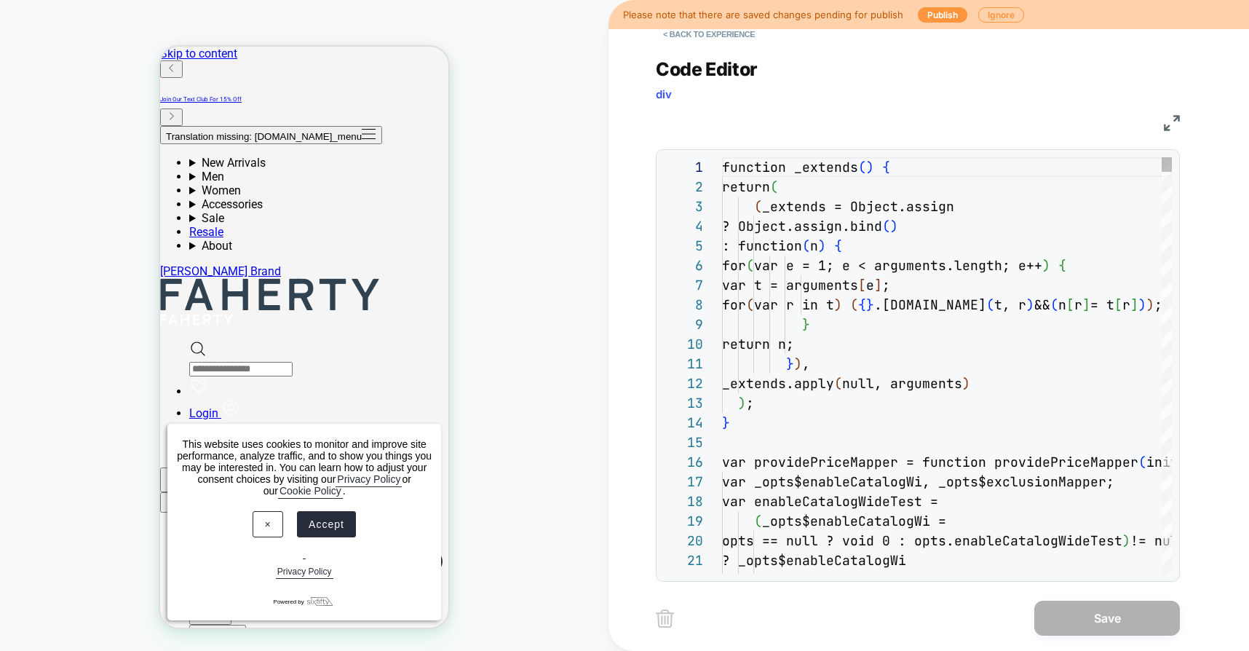
scroll to position [197, 0]
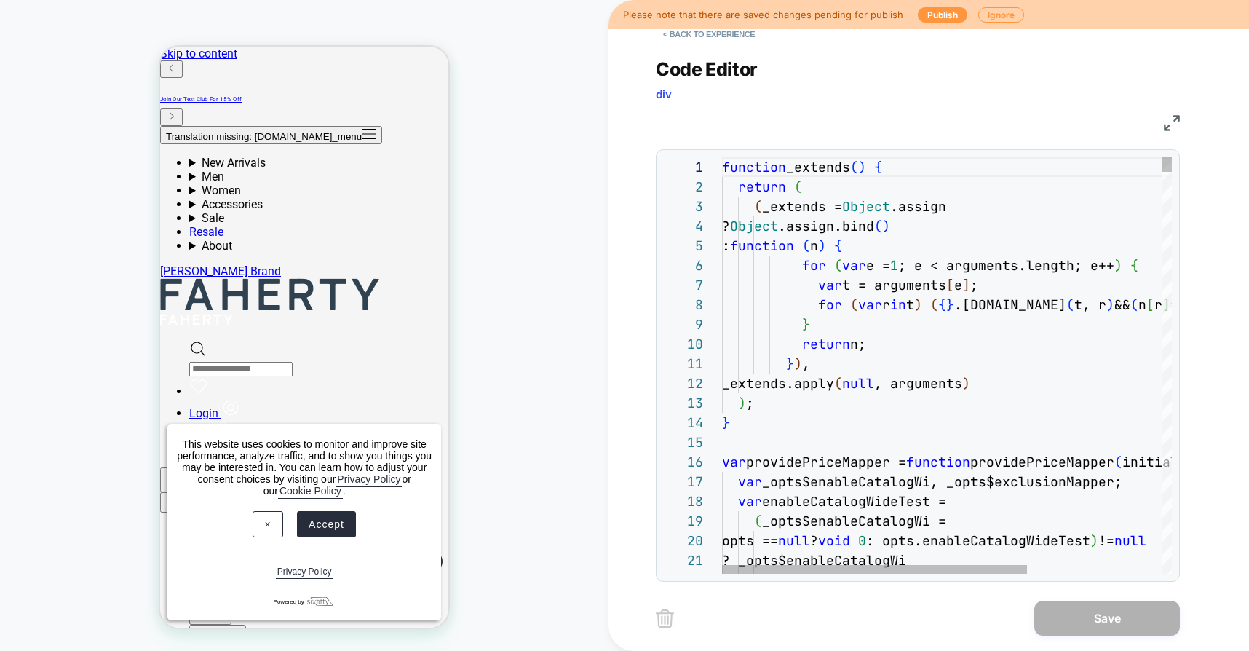
type textarea "**********"
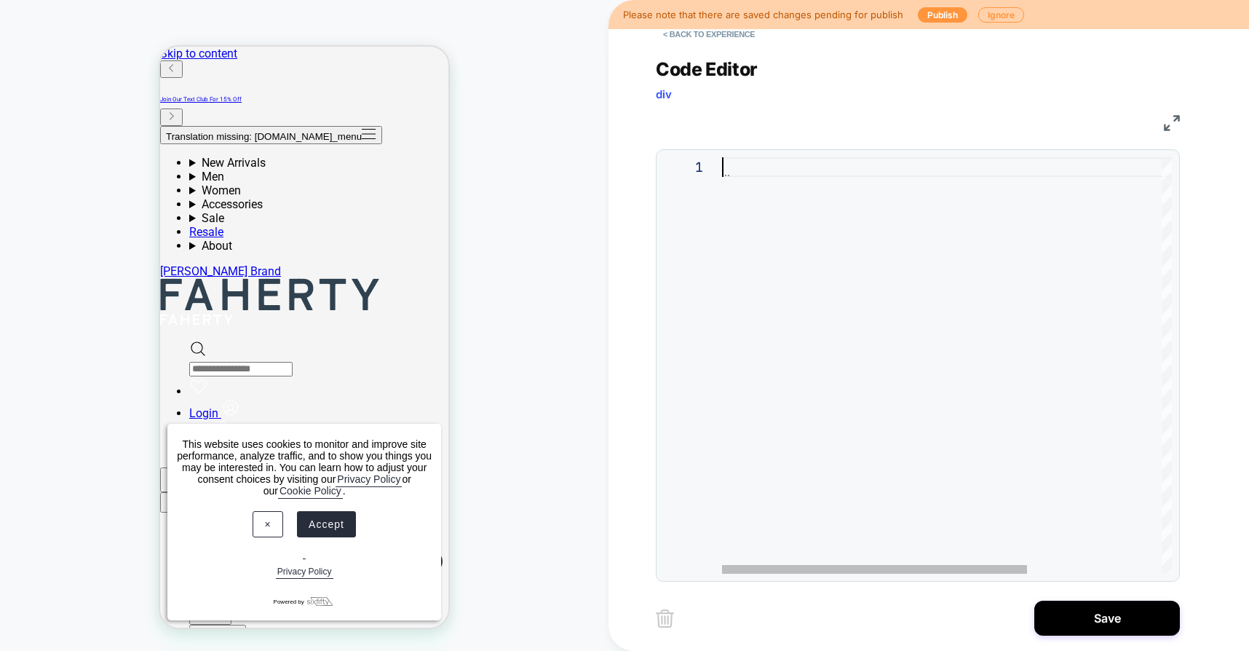
scroll to position [0, 0]
type textarea "**********"
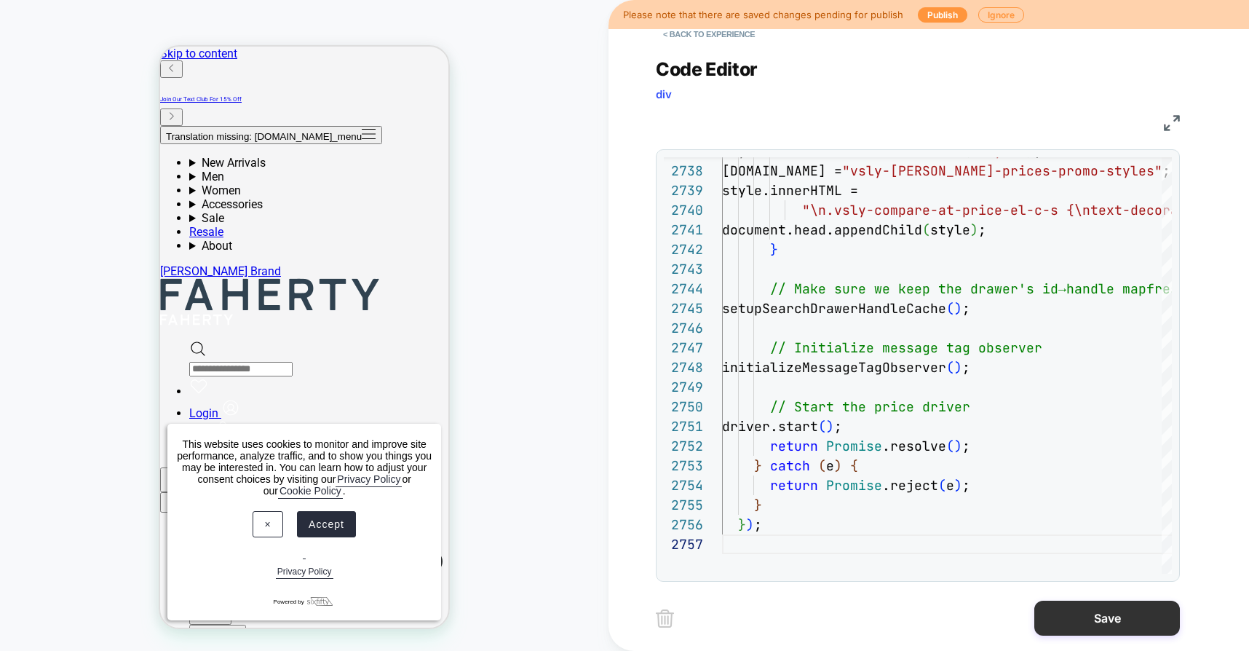
click at [1100, 618] on button "Save" at bounding box center [1107, 617] width 146 height 35
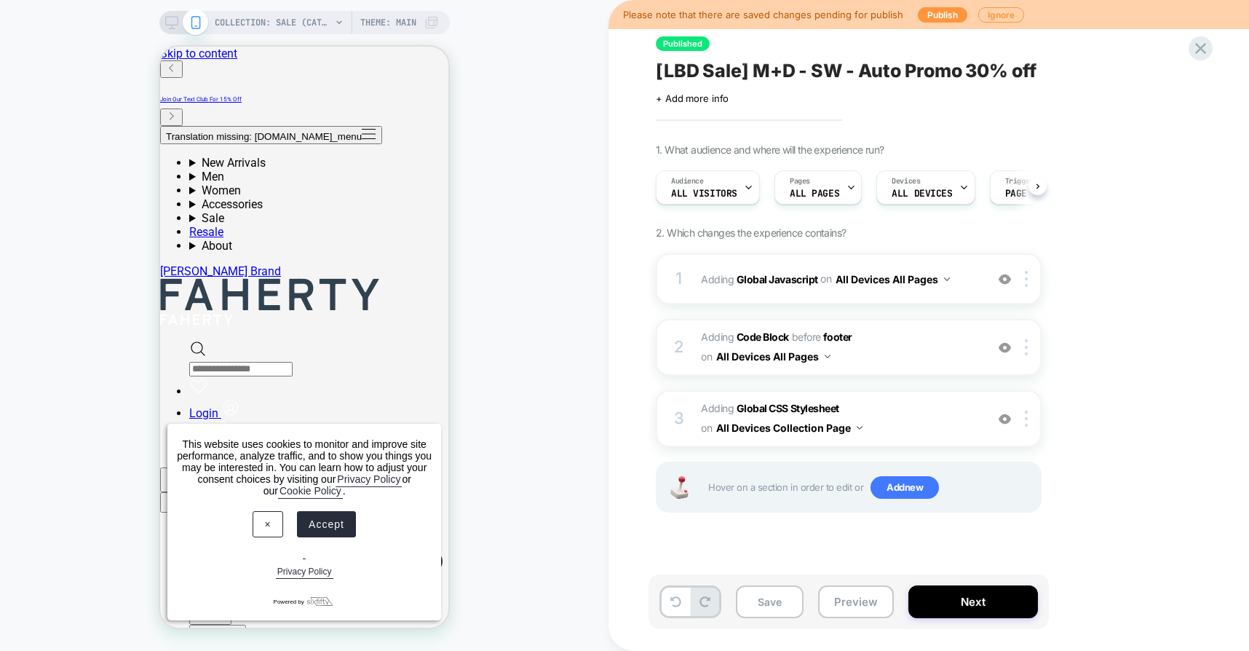
scroll to position [0, 1]
click at [846, 598] on button "Preview" at bounding box center [856, 601] width 76 height 33
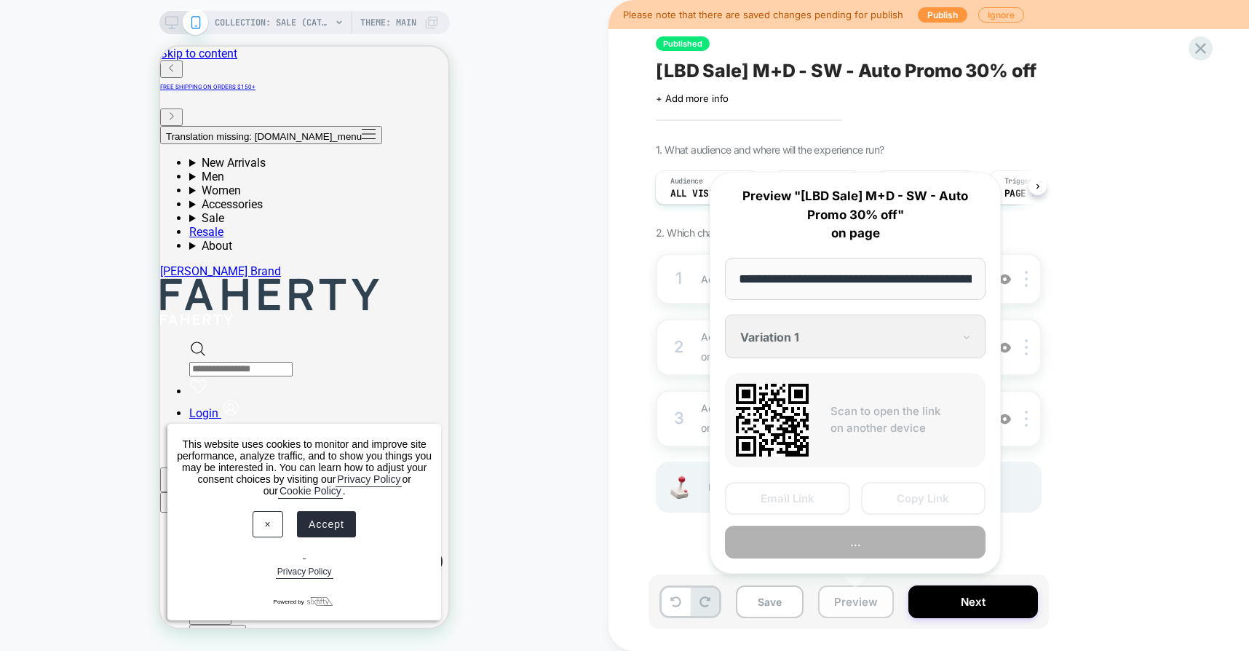
scroll to position [0, 122]
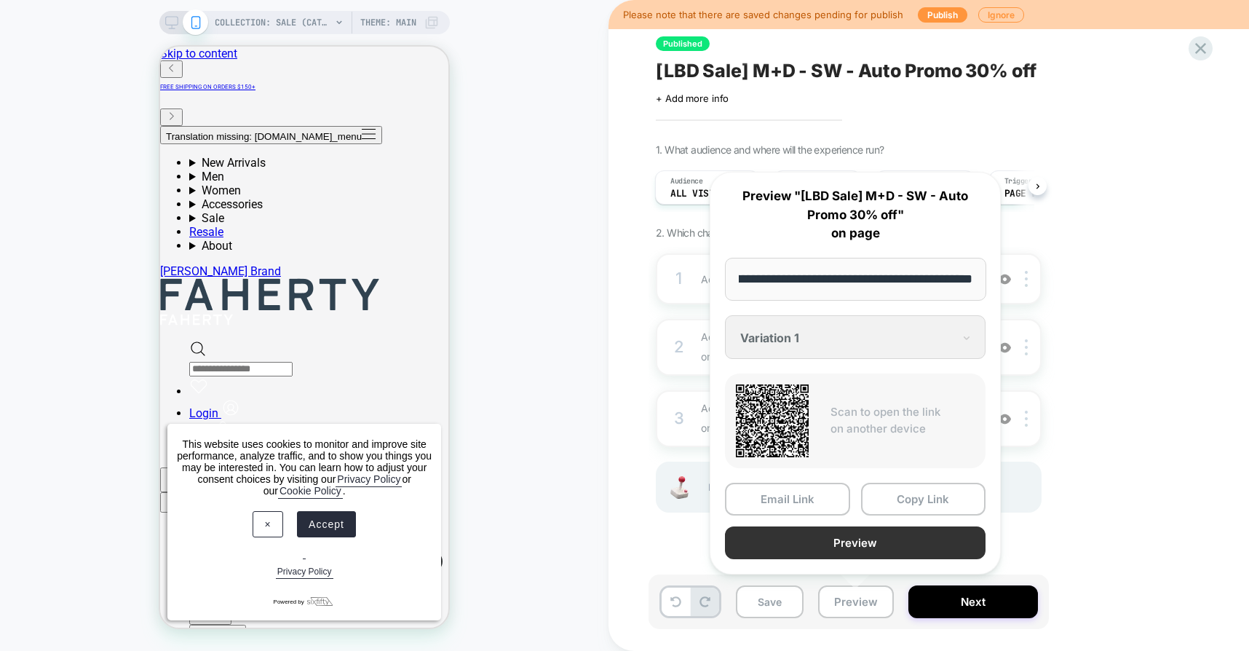
click at [846, 536] on button "Preview" at bounding box center [855, 542] width 261 height 33
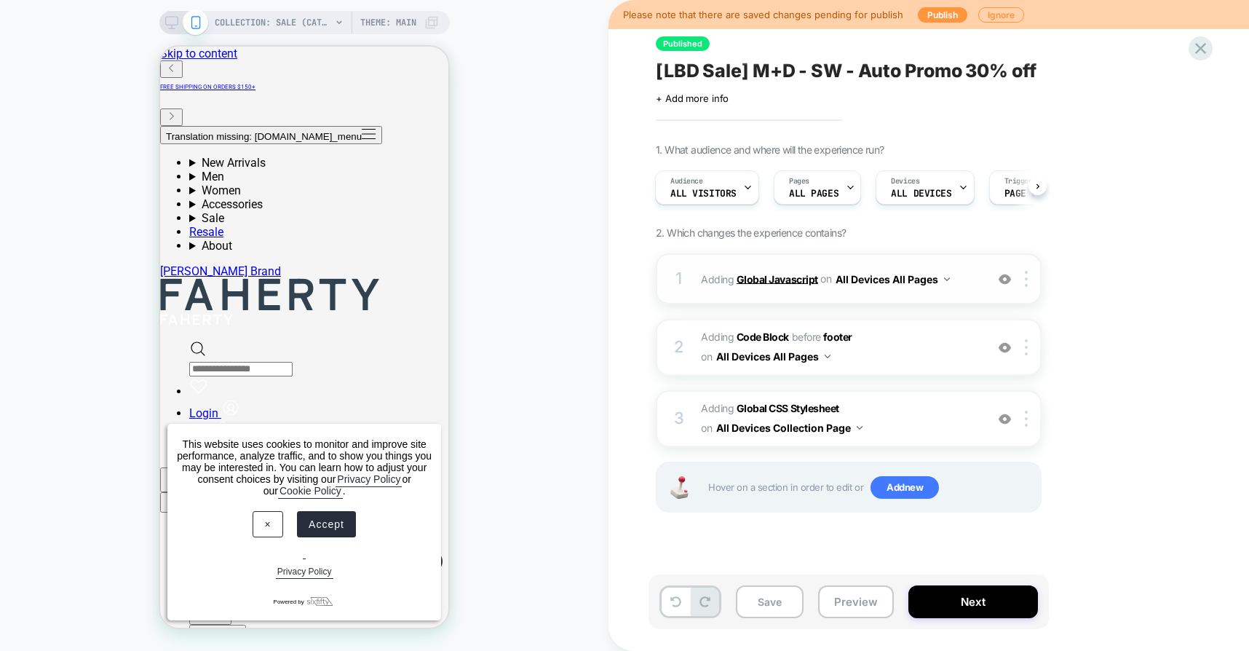
click at [788, 279] on b "Global Javascript" at bounding box center [778, 278] width 82 height 12
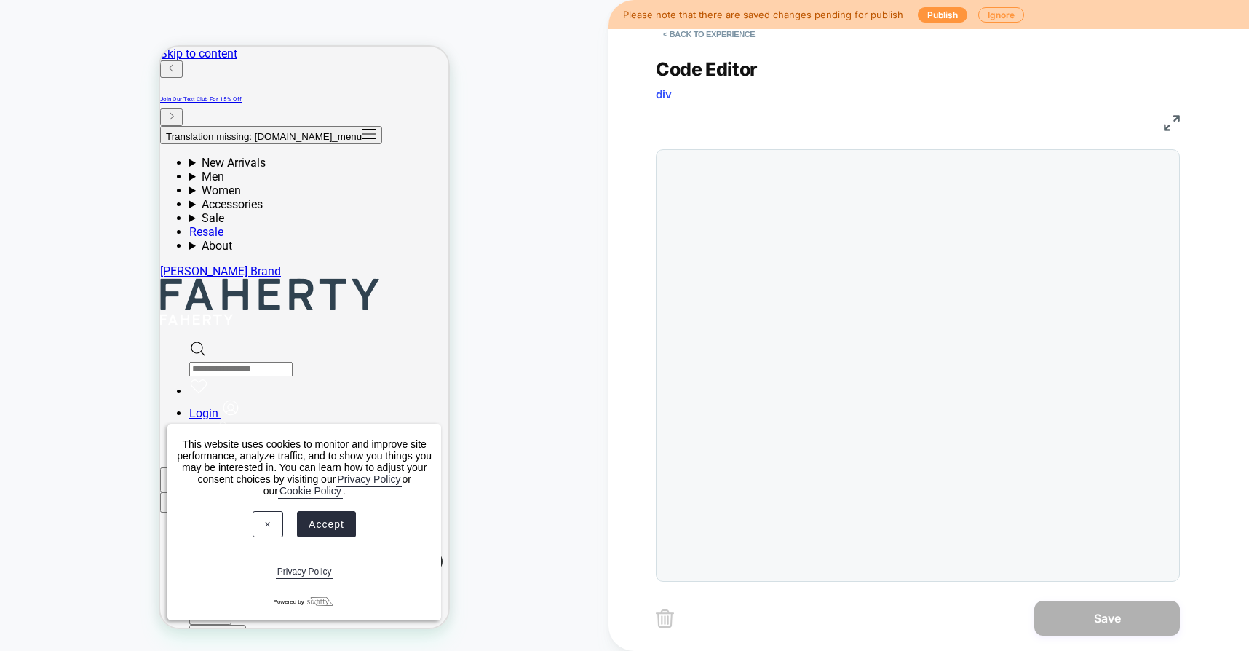
scroll to position [197, 0]
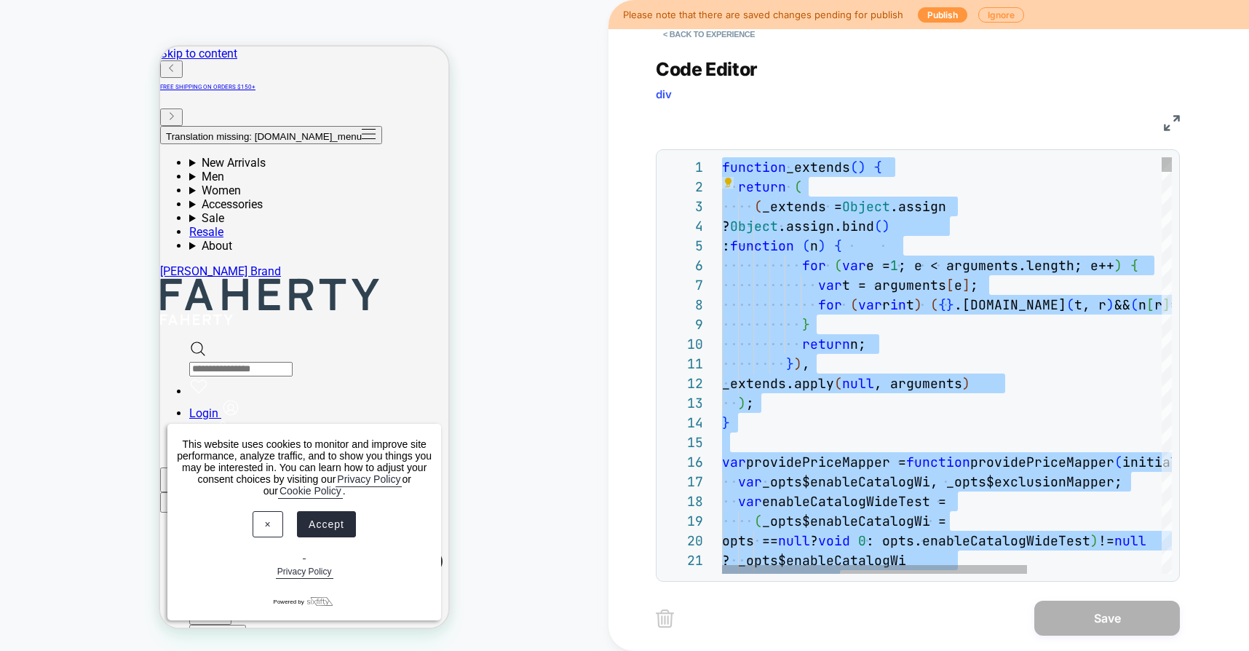
type textarea "**********"
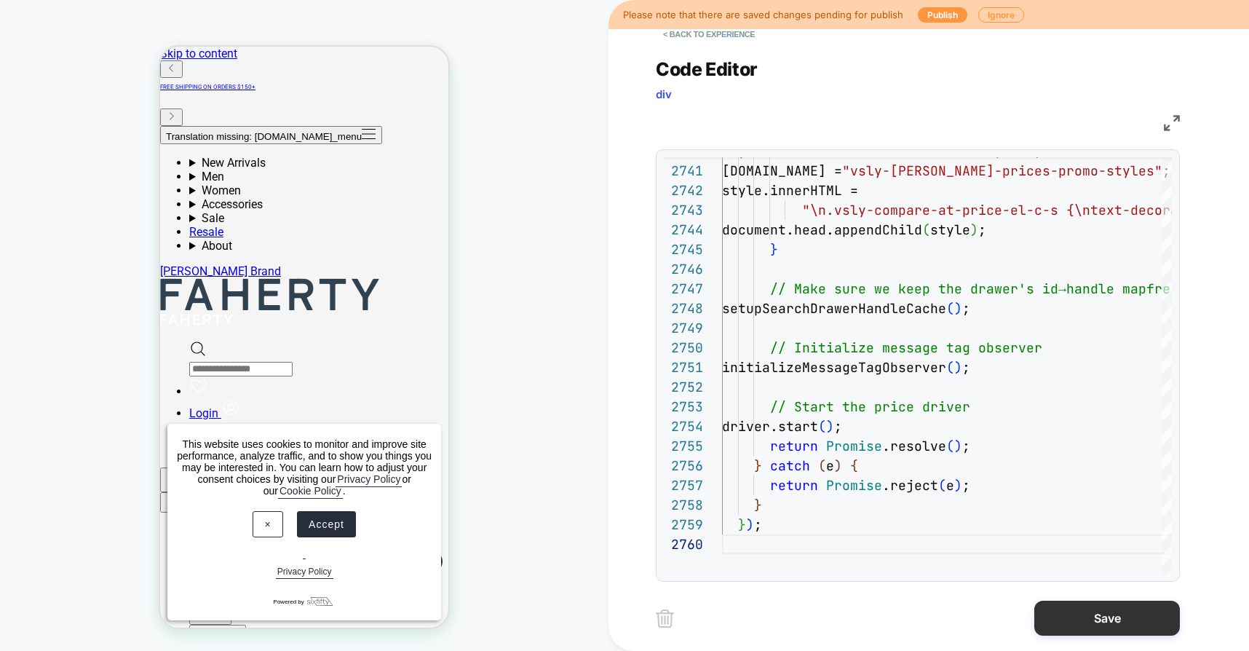
click at [1091, 627] on button "Save" at bounding box center [1107, 617] width 146 height 35
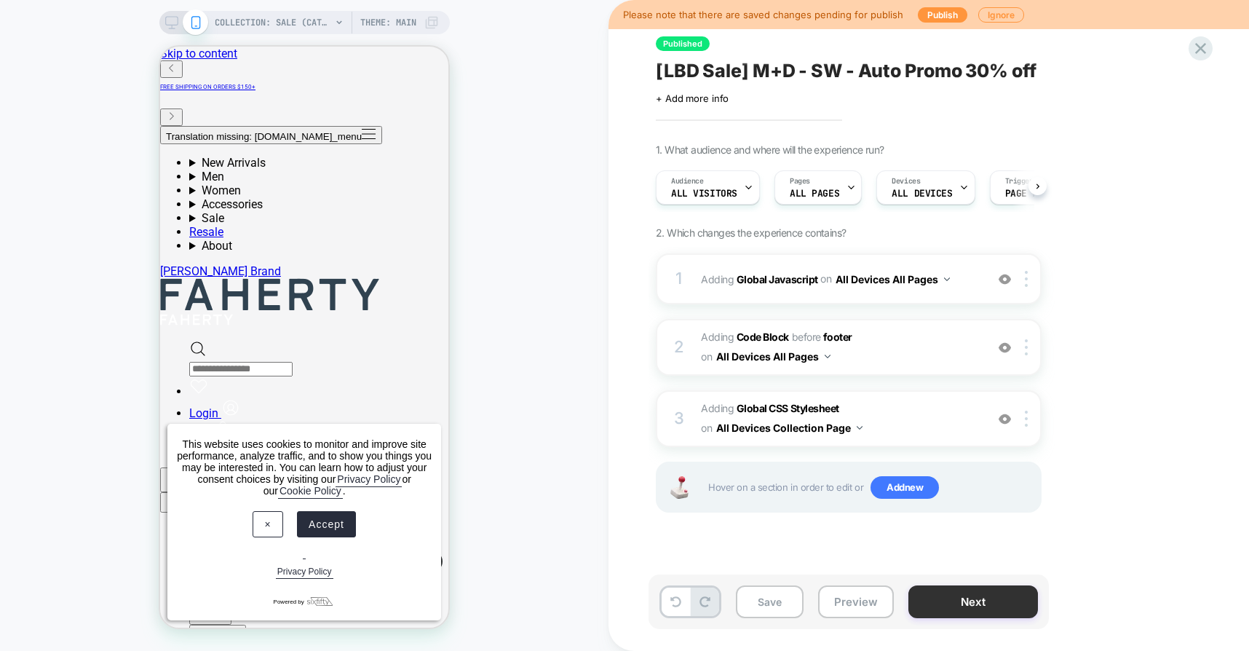
scroll to position [0, 1]
click at [860, 600] on button "Preview" at bounding box center [856, 601] width 76 height 33
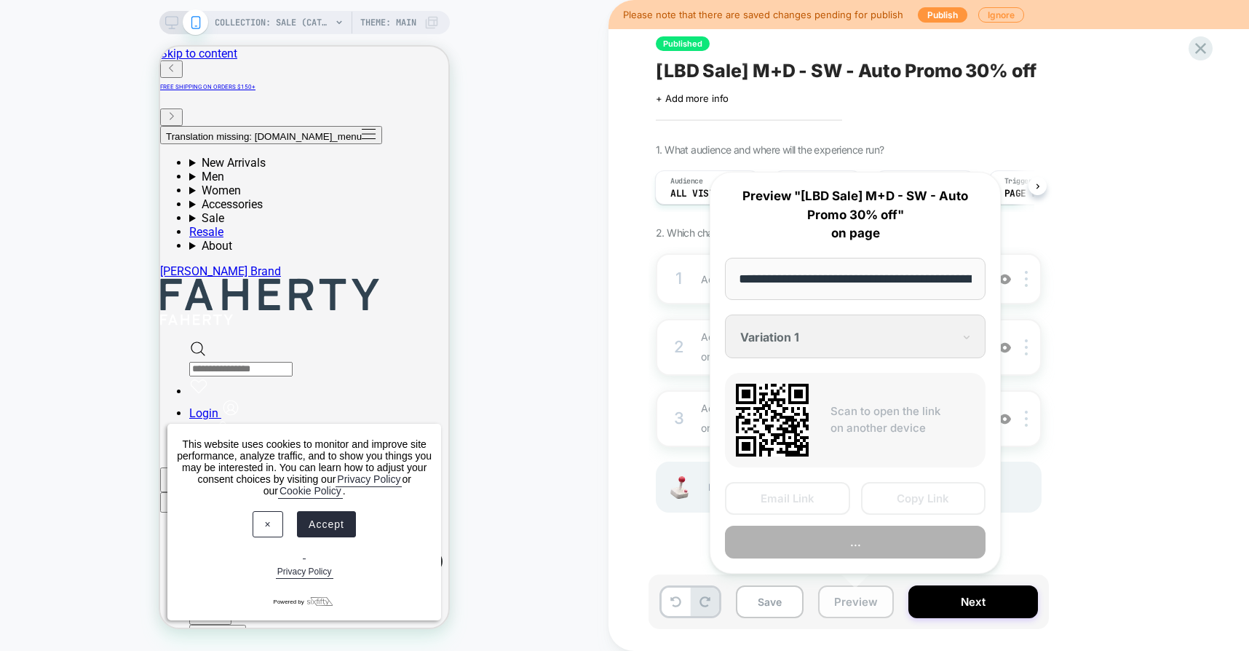
scroll to position [0, 122]
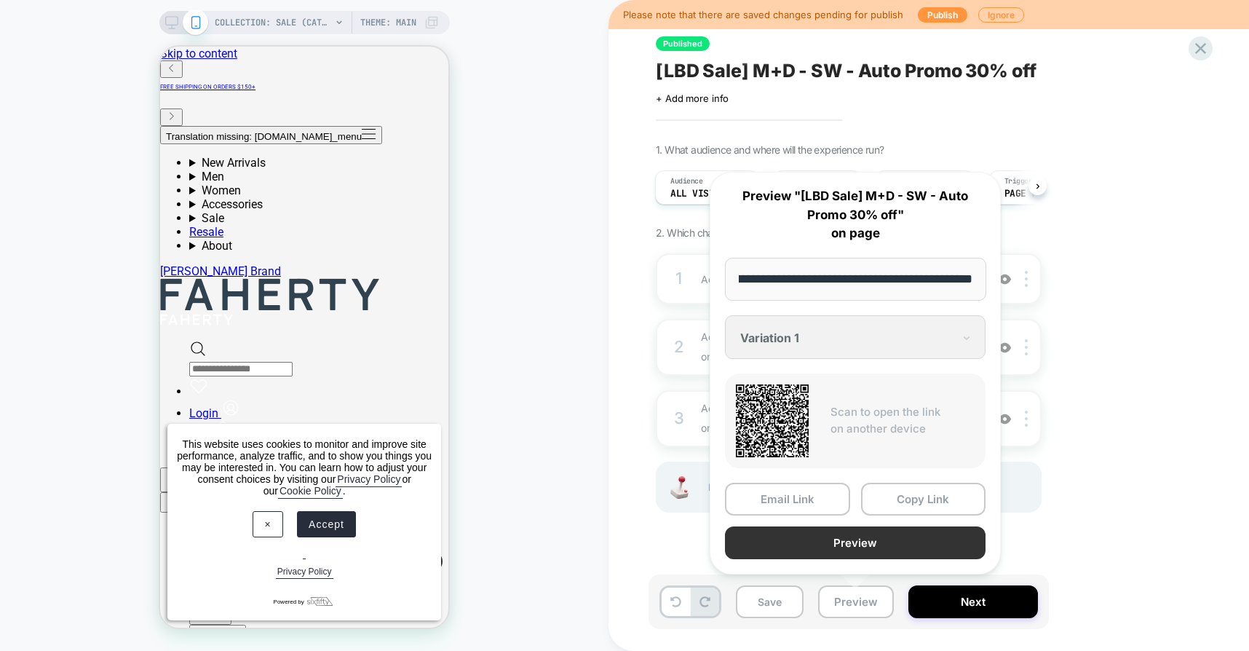
click at [865, 547] on button "Preview" at bounding box center [855, 542] width 261 height 33
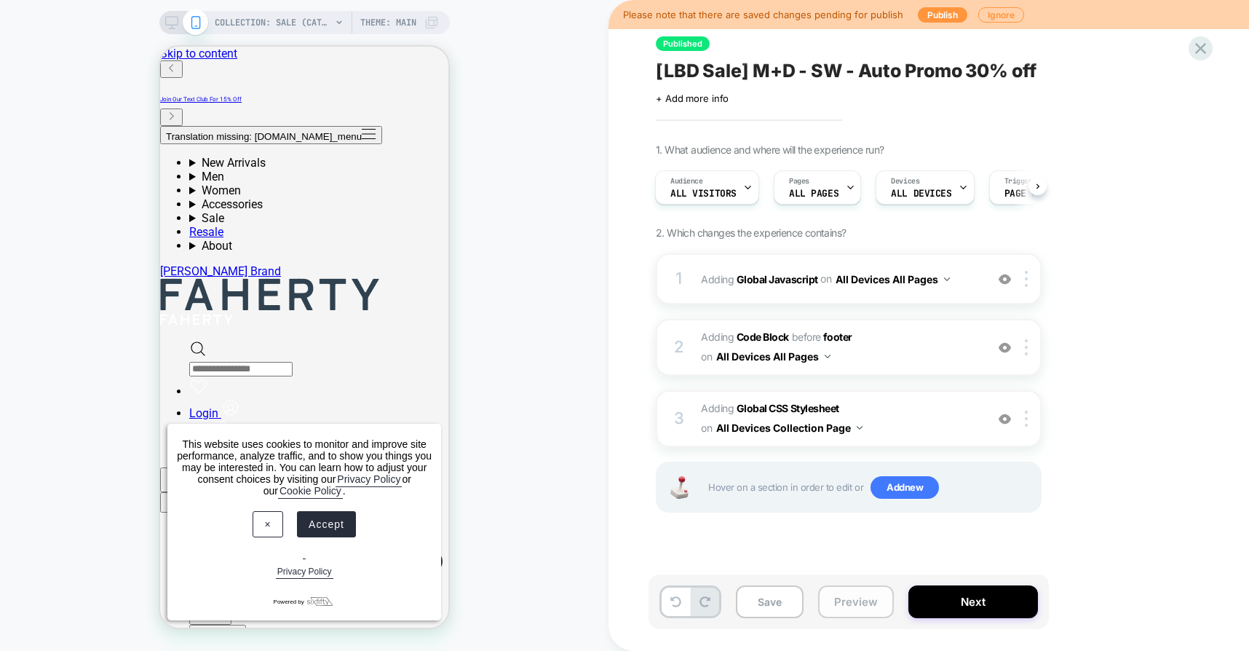
click at [844, 599] on button "Preview" at bounding box center [856, 601] width 76 height 33
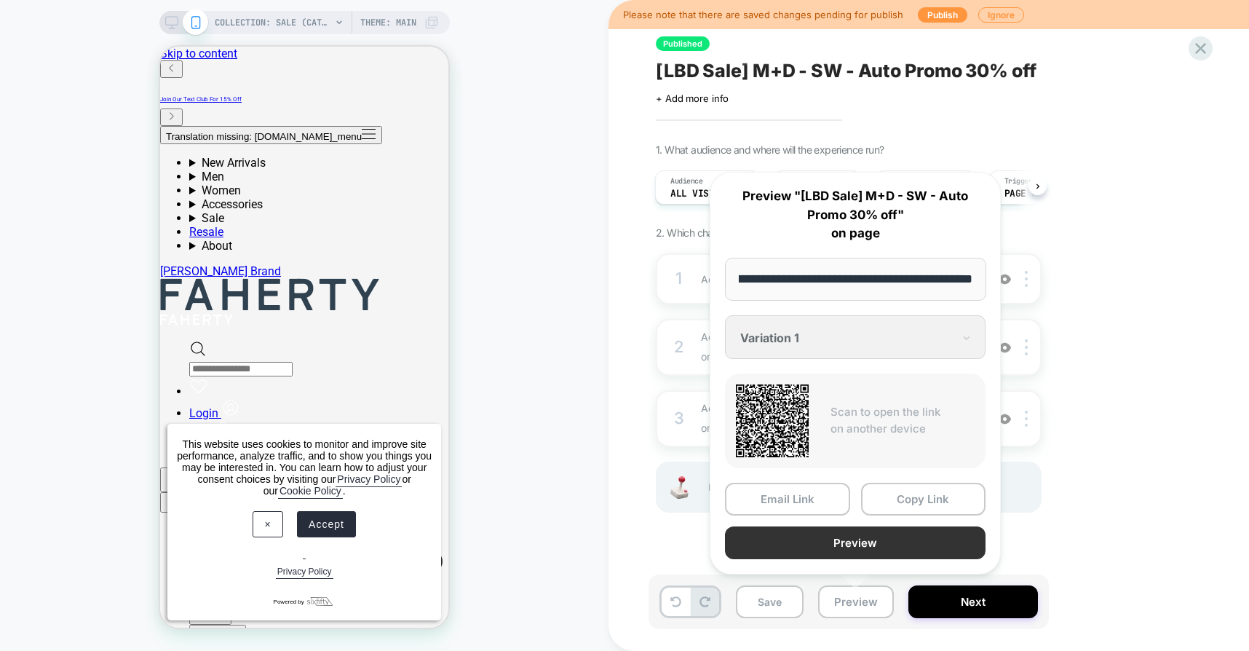
click at [809, 530] on button "Preview" at bounding box center [855, 542] width 261 height 33
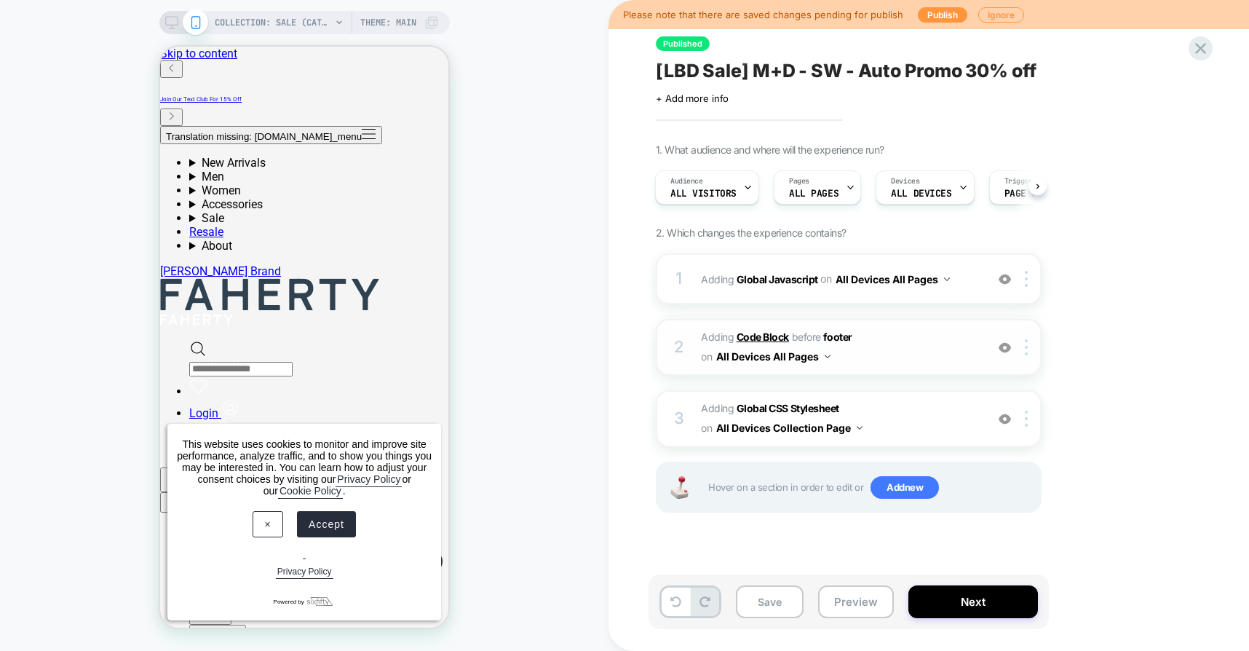
click at [775, 335] on b "Code Block" at bounding box center [763, 336] width 52 height 12
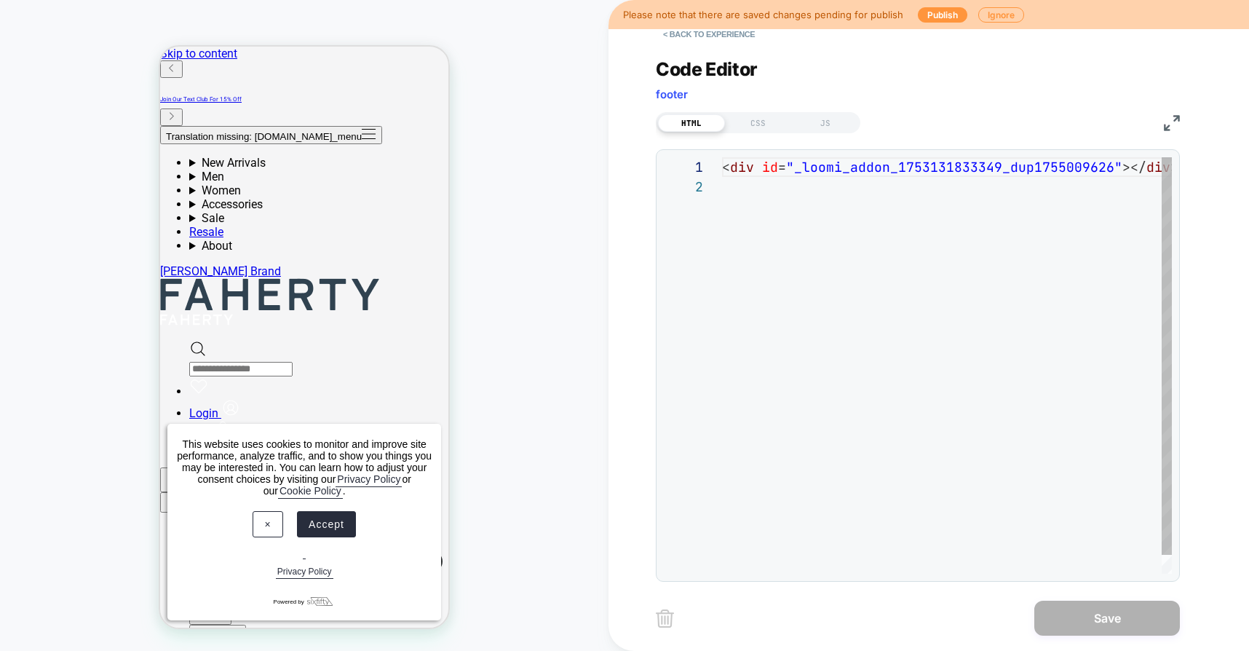
scroll to position [20, 0]
click at [767, 351] on div "< div id = "_loomi_addon_1753131833349_dup1755009626" ></ div >" at bounding box center [967, 375] width 490 height 436
click at [713, 32] on button "< Back to experience" at bounding box center [709, 34] width 106 height 23
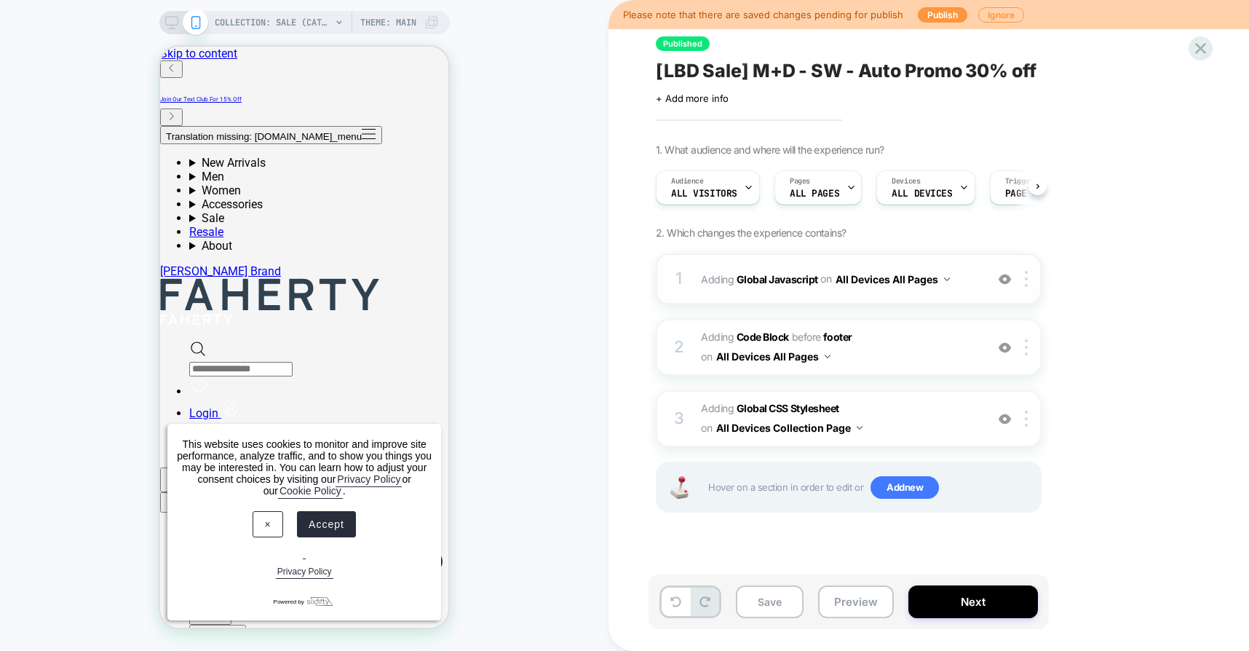
scroll to position [0, 1]
click at [746, 273] on b "Global Javascript" at bounding box center [778, 278] width 82 height 12
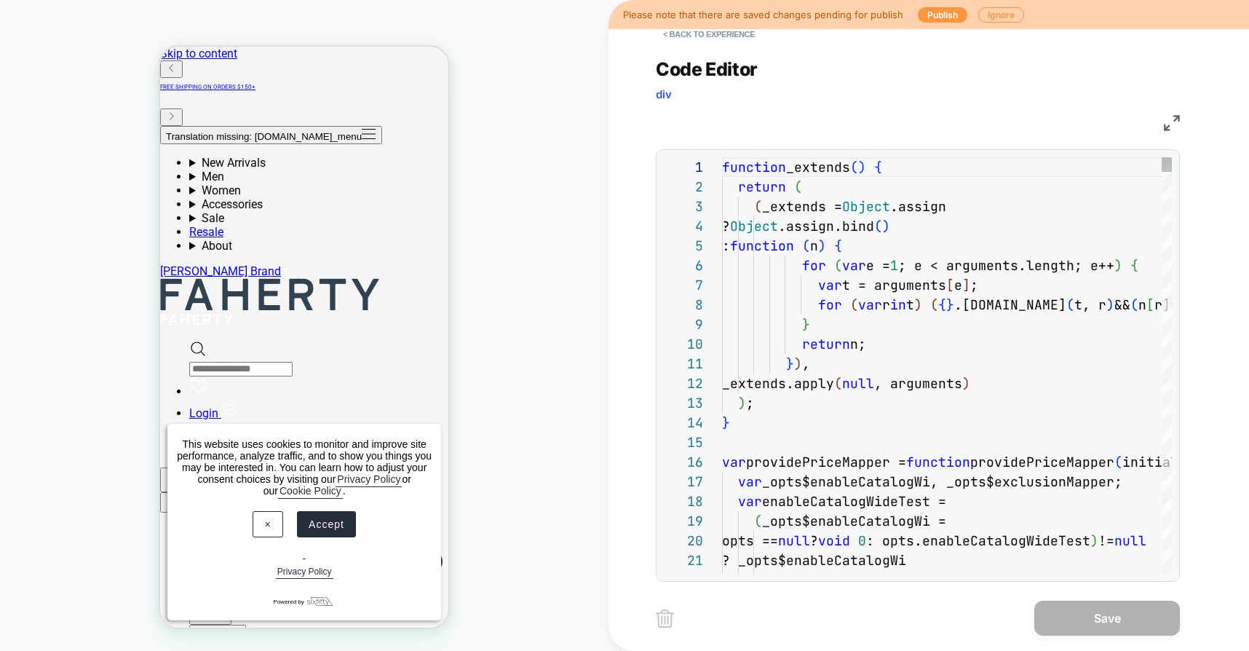
scroll to position [197, 0]
type textarea "**********"
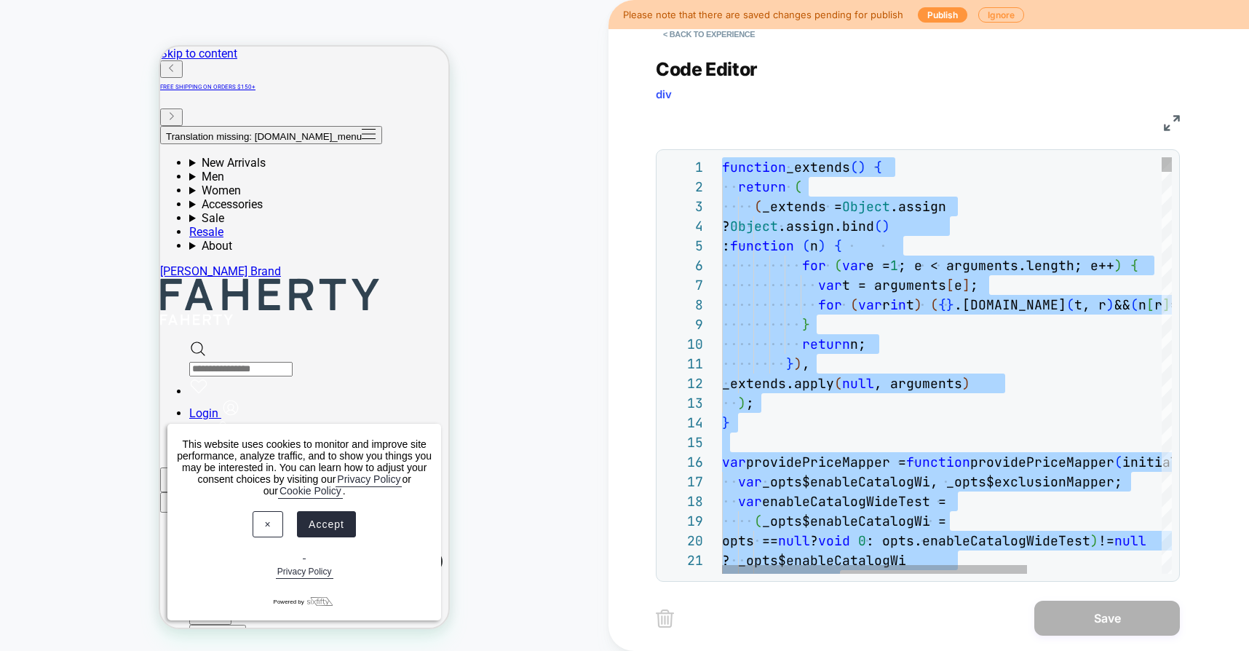
scroll to position [0, 0]
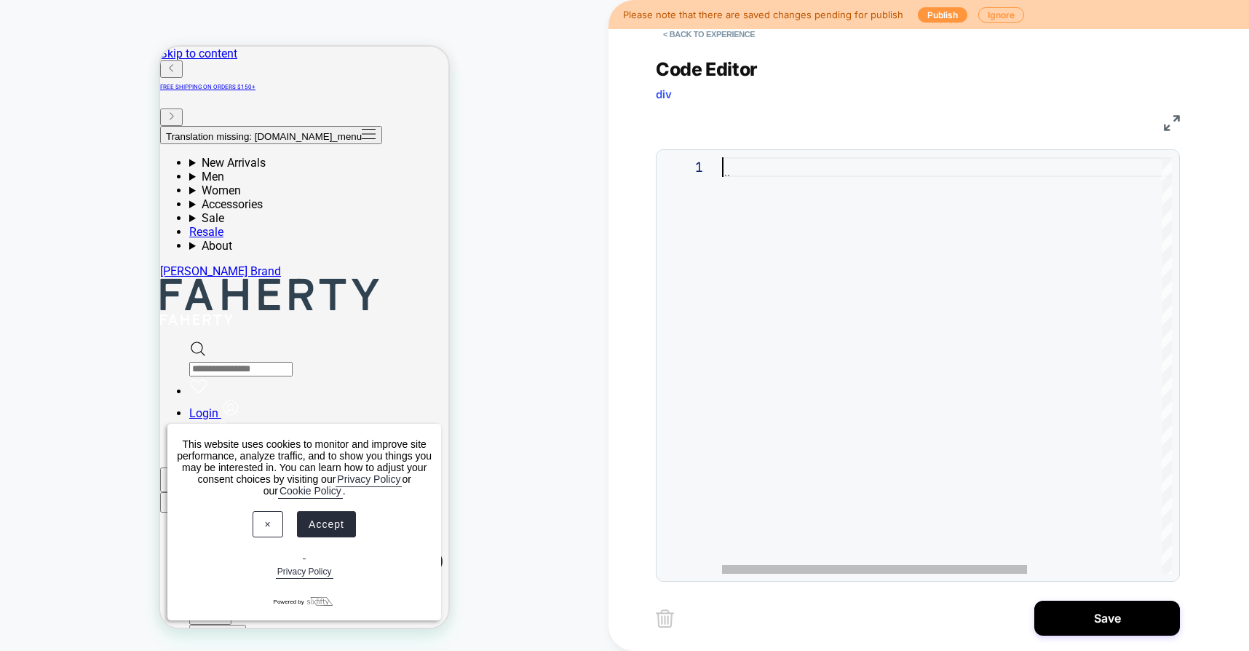
type textarea "***"
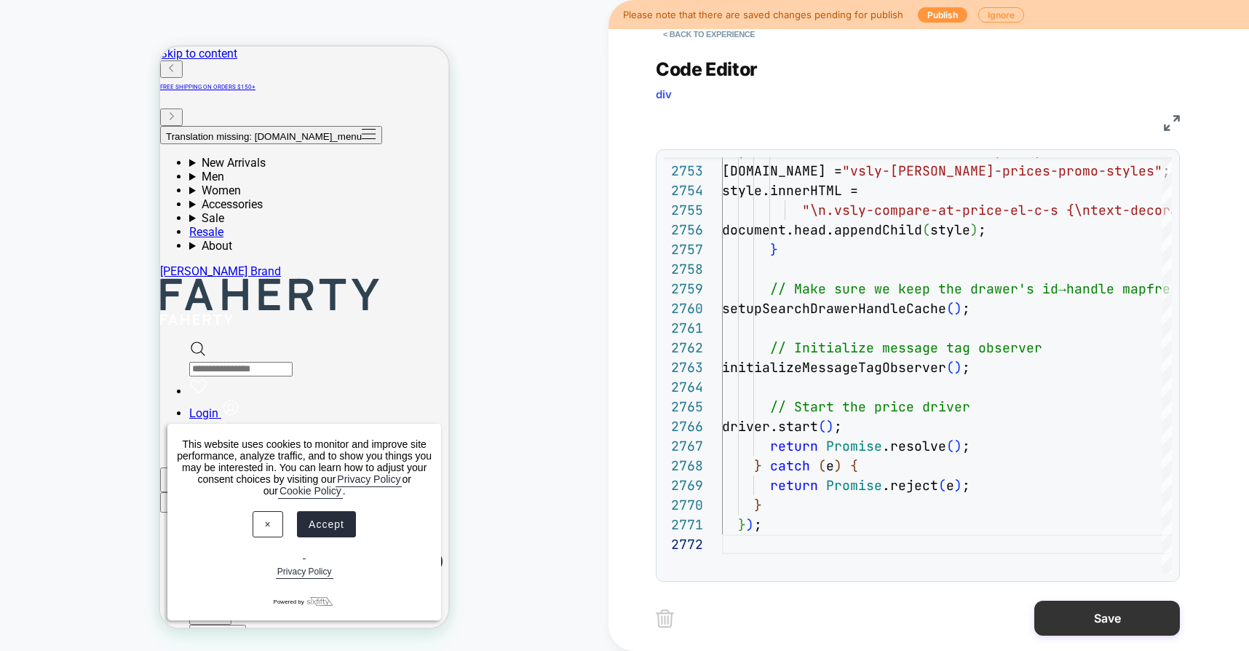
click at [1074, 615] on button "Save" at bounding box center [1107, 617] width 146 height 35
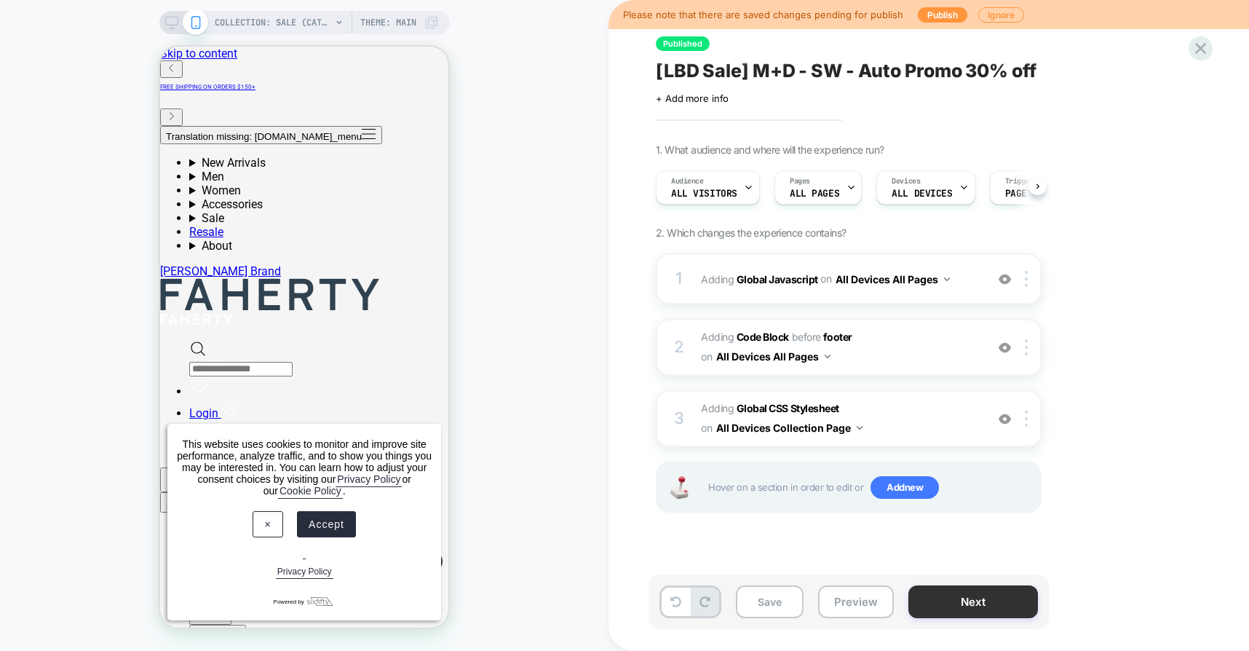
scroll to position [0, 1]
click at [866, 603] on button "Preview" at bounding box center [856, 601] width 76 height 33
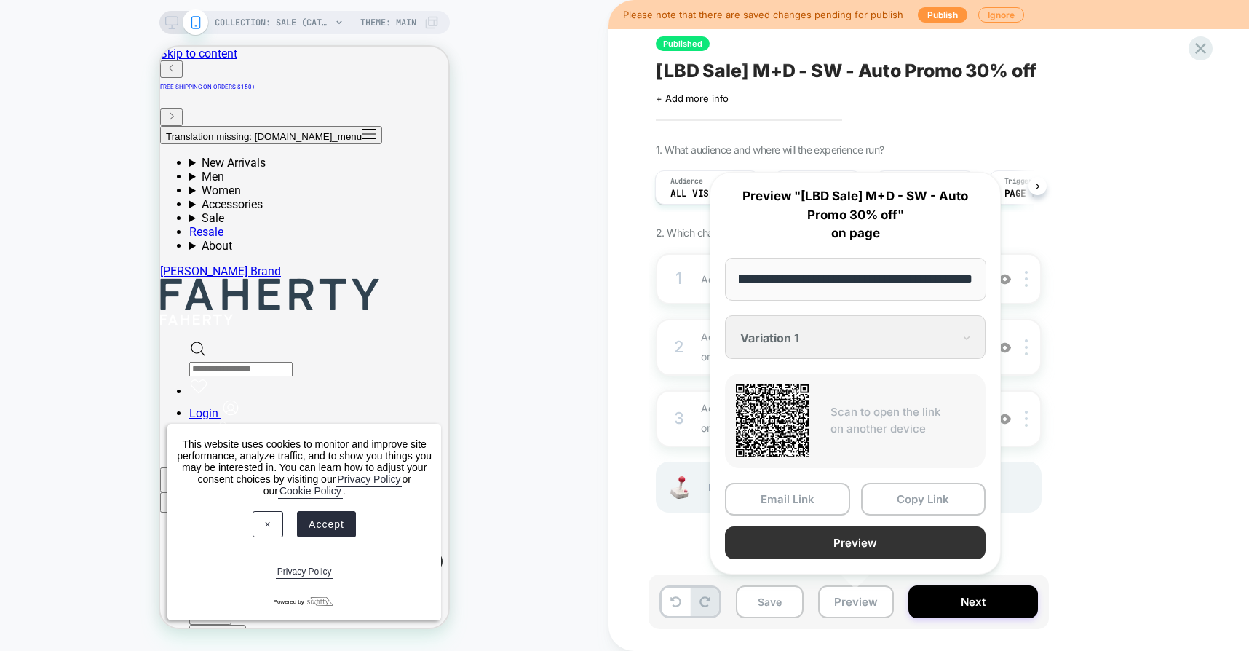
scroll to position [0, 0]
click at [836, 533] on button "Preview" at bounding box center [855, 542] width 261 height 33
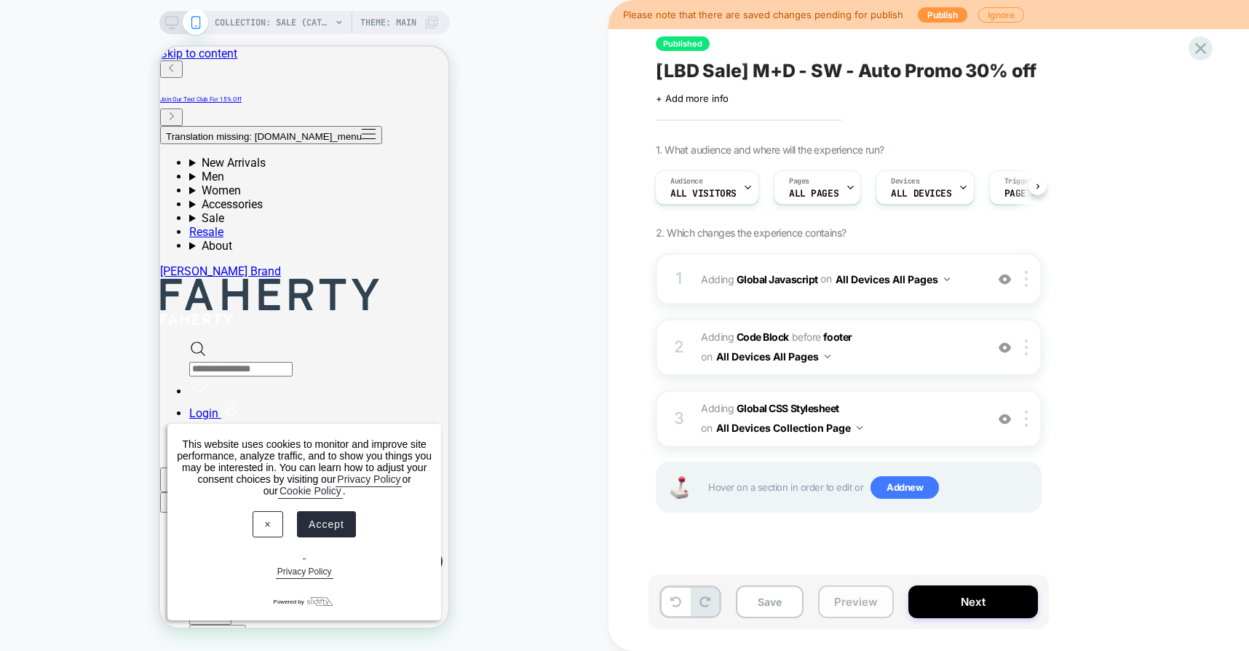
click at [845, 603] on button "Preview" at bounding box center [856, 601] width 76 height 33
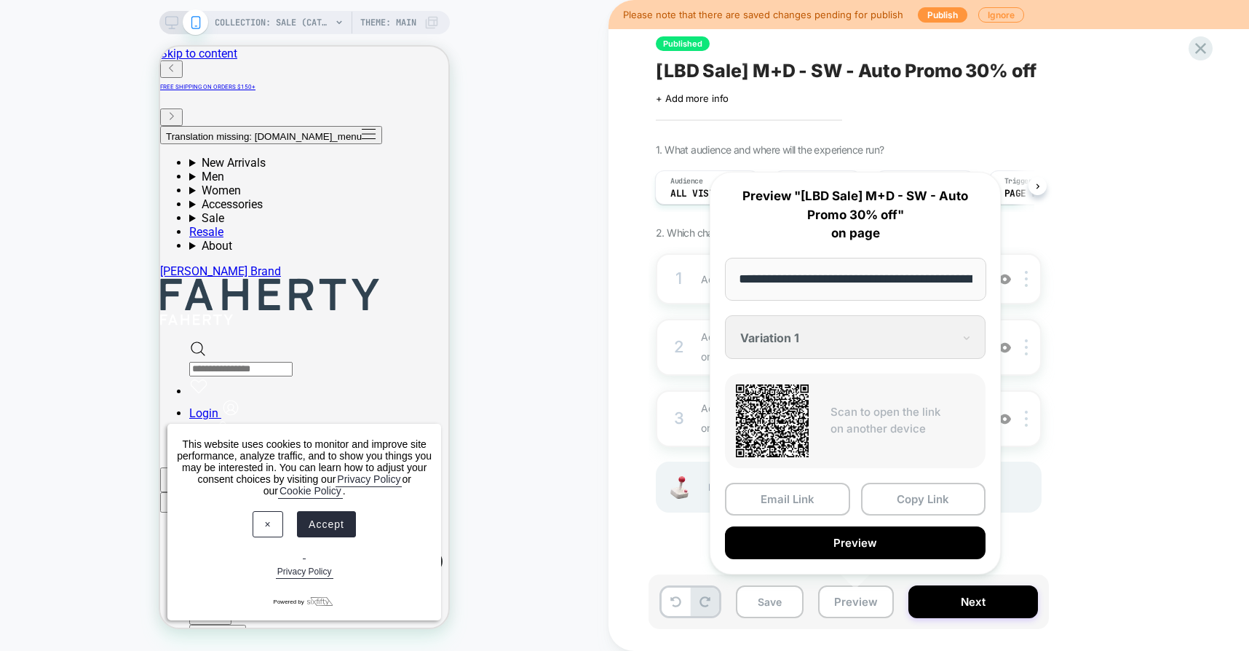
click at [648, 481] on div "Published [LBD Sale] M+D - SW - Auto Promo 30% off Click to edit experience det…" at bounding box center [921, 326] width 546 height 622
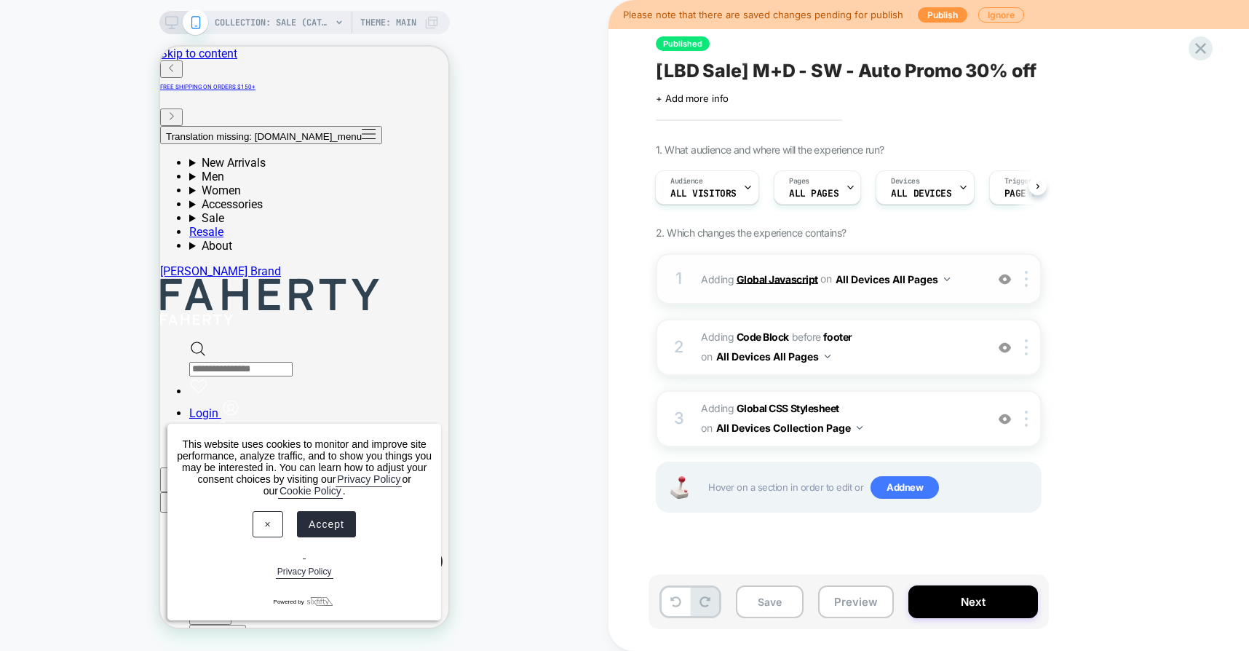
click at [767, 282] on b "Global Javascript" at bounding box center [778, 278] width 82 height 12
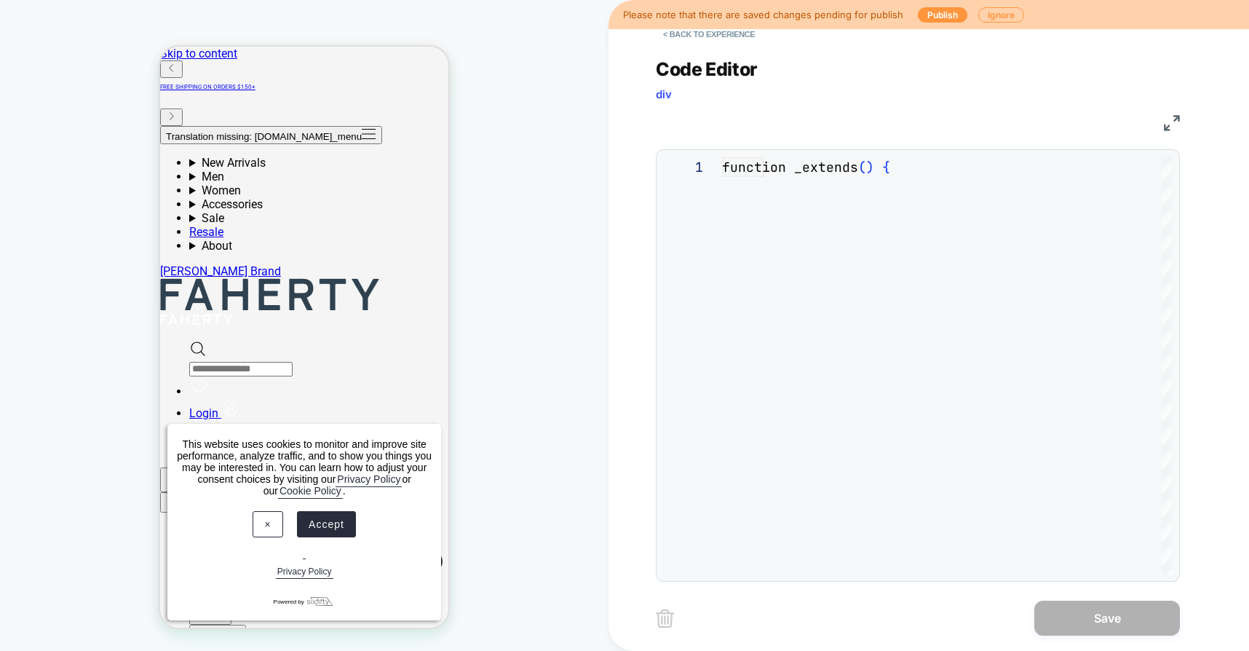
scroll to position [197, 0]
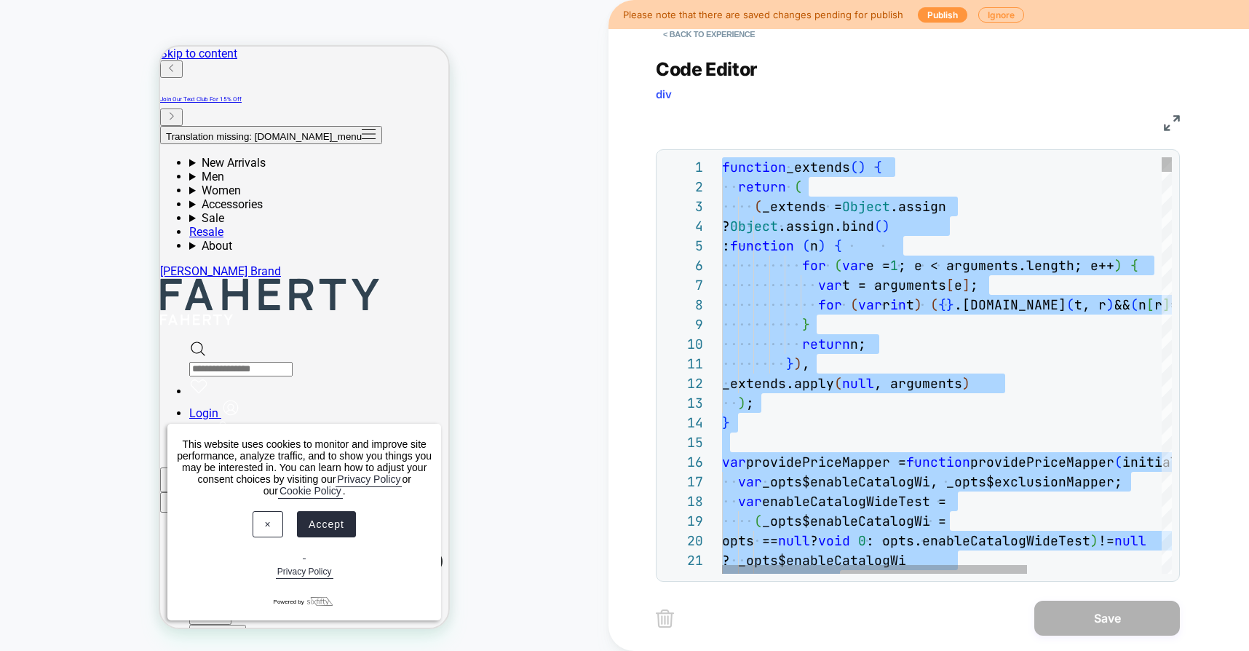
type textarea "***"
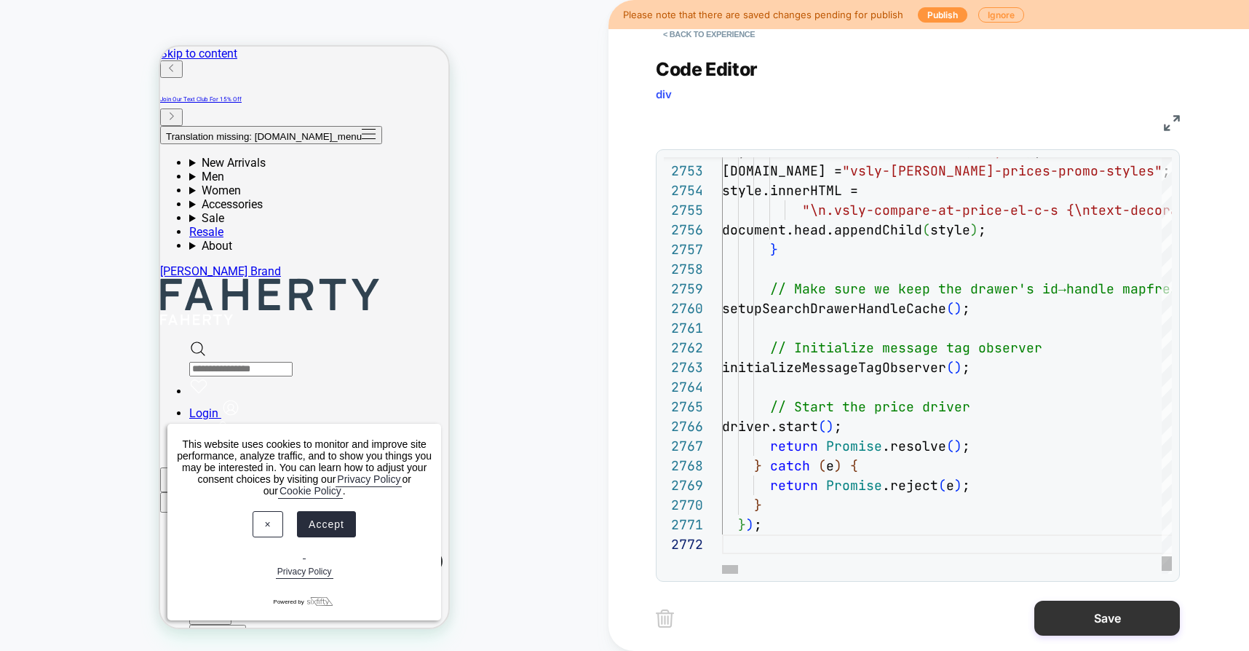
click at [1095, 623] on button "Save" at bounding box center [1107, 617] width 146 height 35
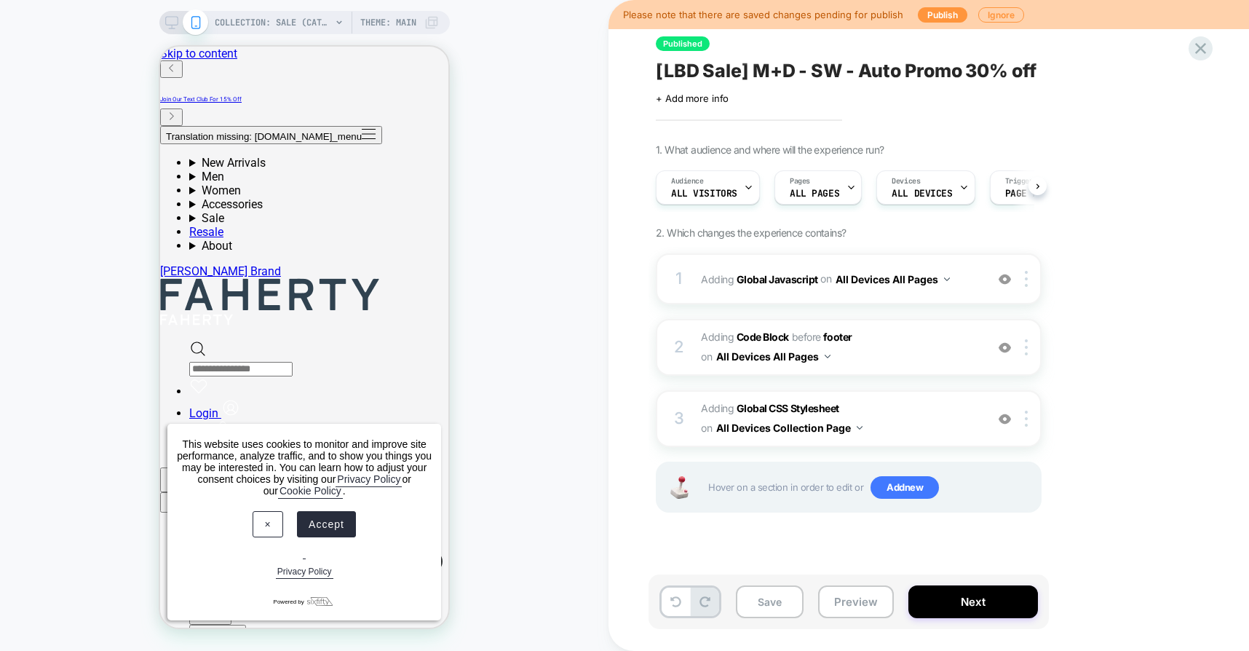
scroll to position [0, 1]
click at [844, 595] on button "Preview" at bounding box center [856, 601] width 76 height 33
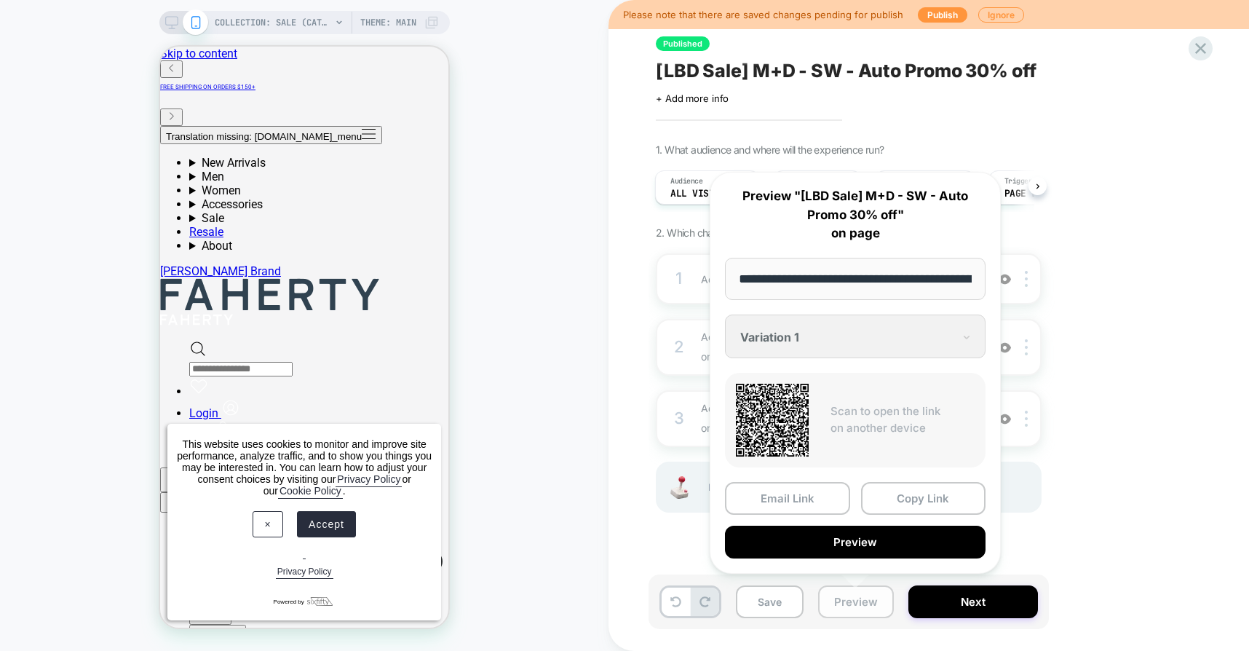
scroll to position [0, 122]
click at [818, 536] on button "Preview" at bounding box center [855, 542] width 261 height 33
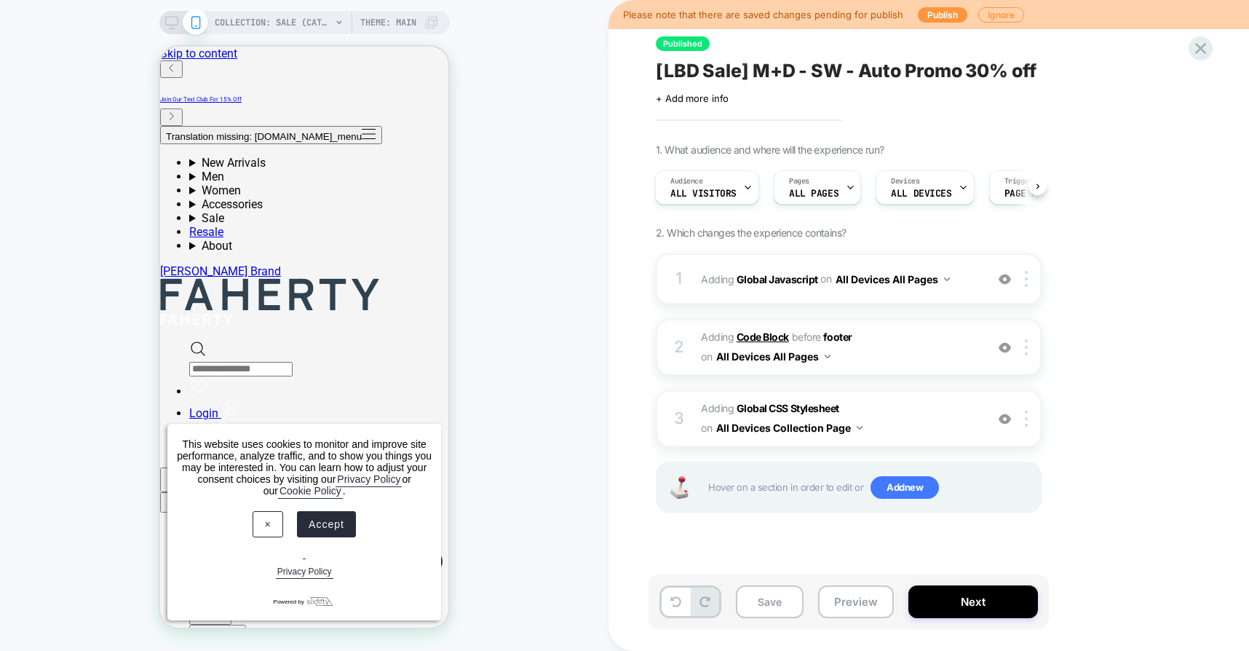
click at [763, 334] on b "Code Block" at bounding box center [763, 336] width 52 height 12
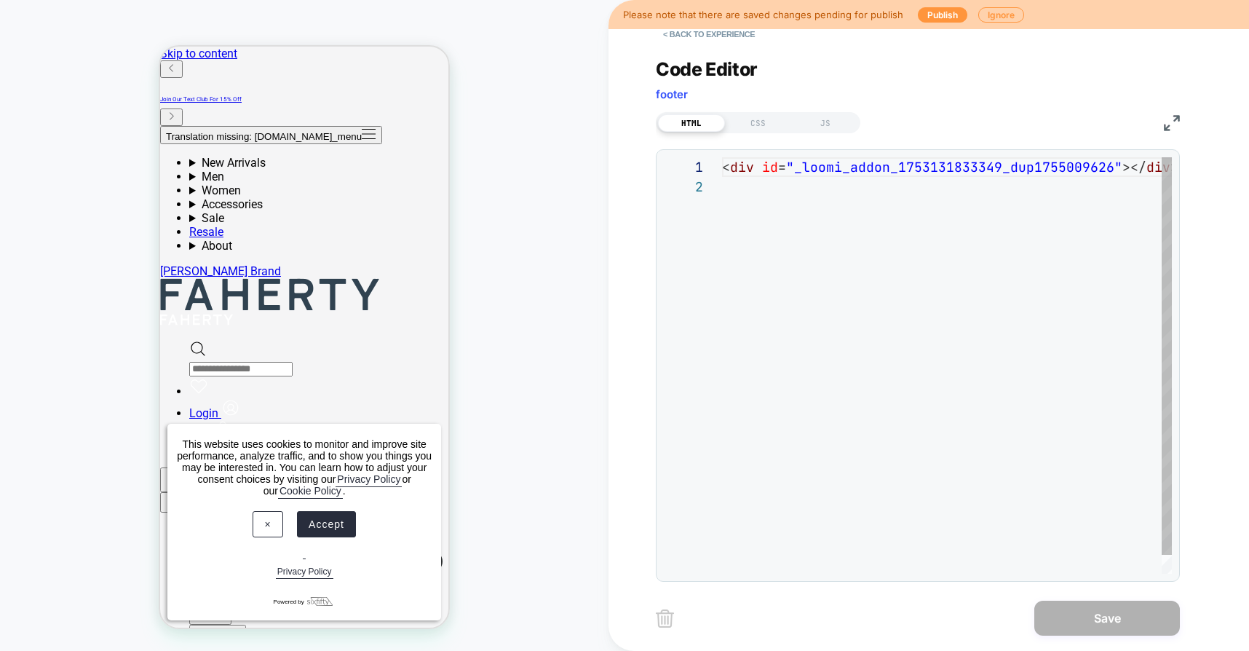
scroll to position [20, 0]
click at [707, 32] on button "< Back to experience" at bounding box center [709, 34] width 106 height 23
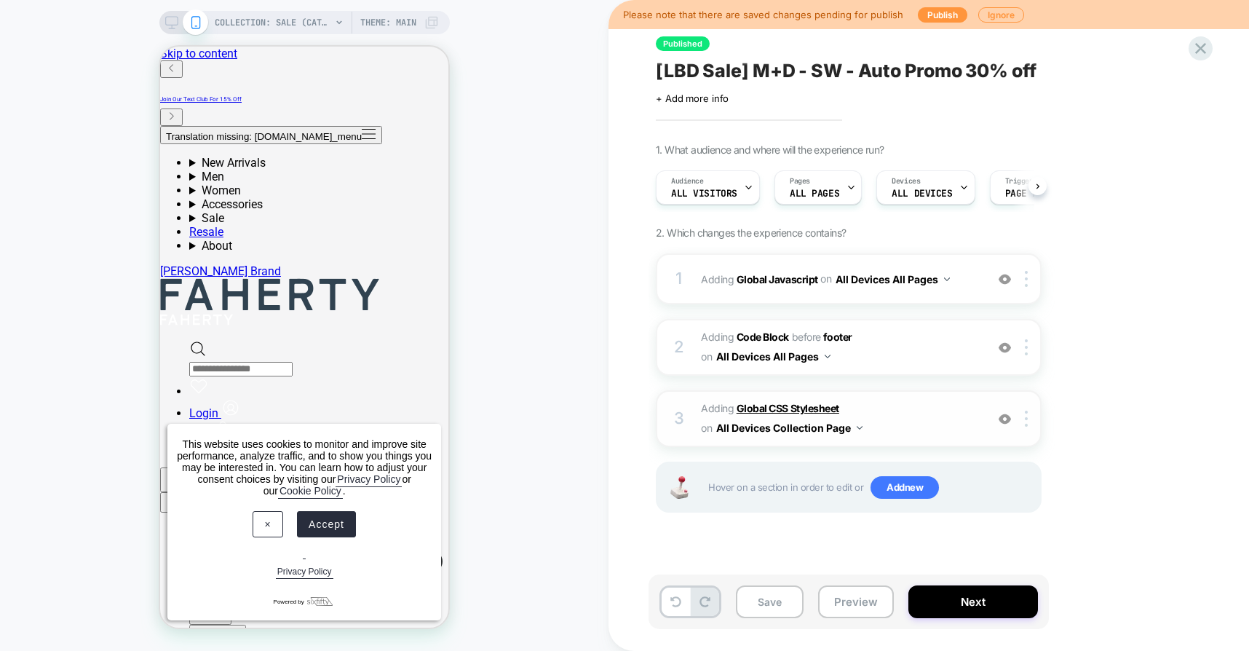
scroll to position [0, 1]
click at [766, 277] on b "Global Javascript" at bounding box center [778, 278] width 82 height 12
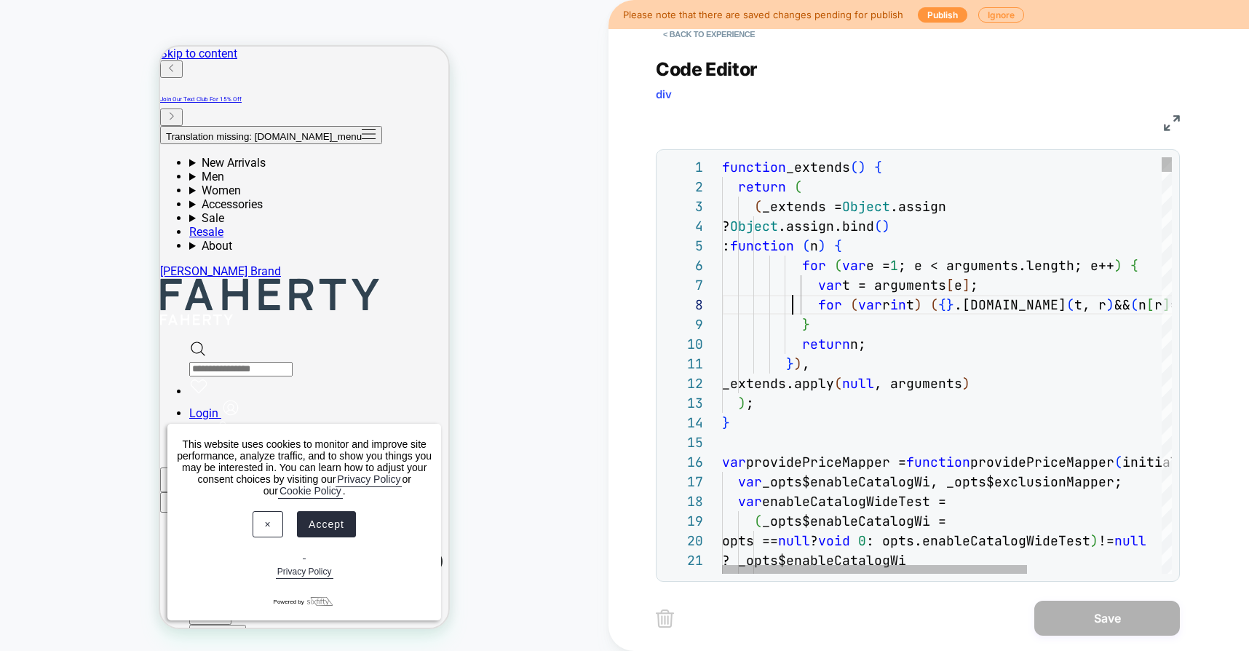
scroll to position [138, 71]
type textarea "**********"
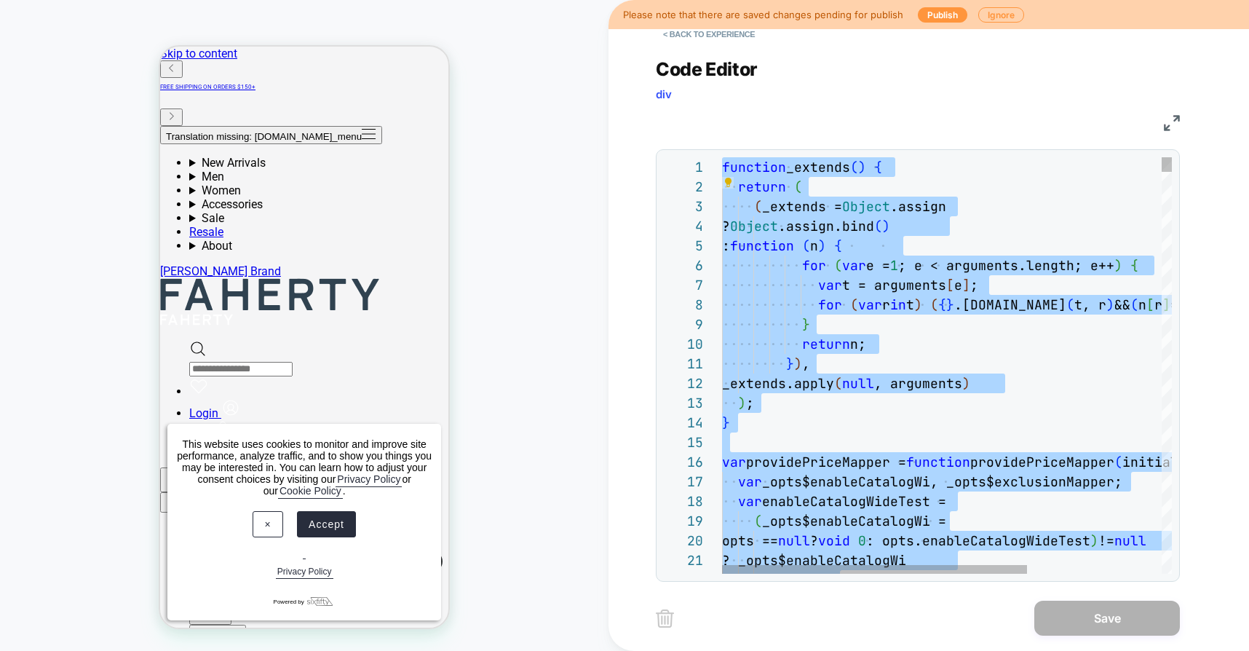
scroll to position [0, 0]
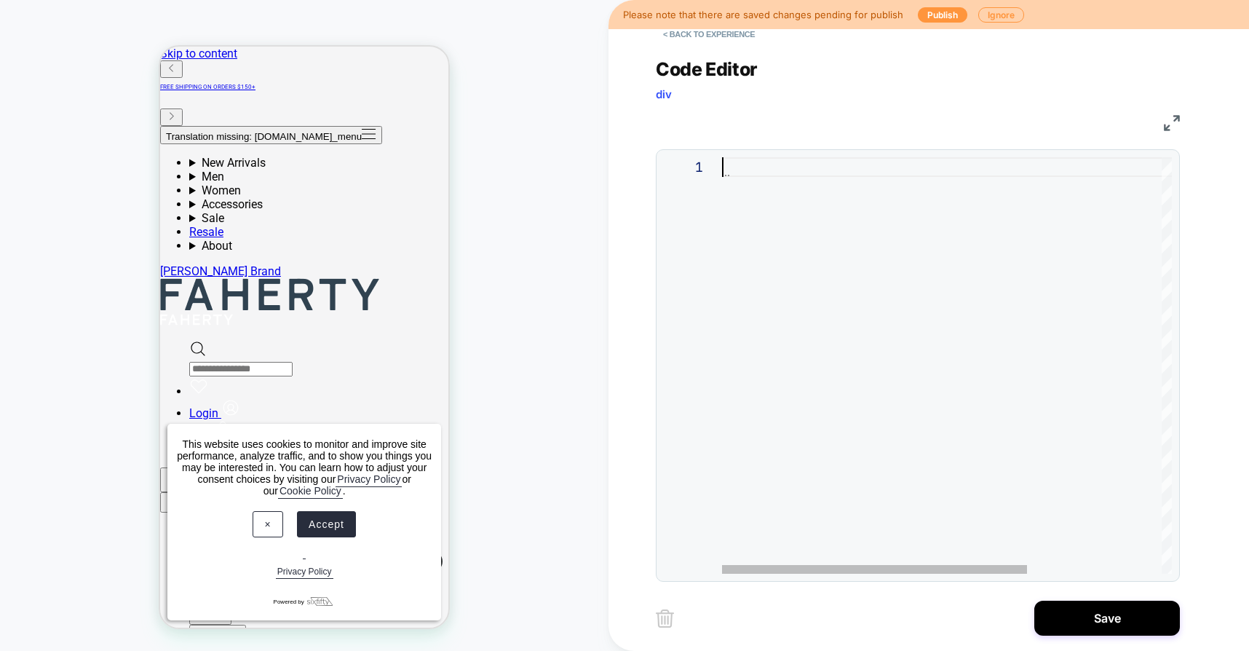
type textarea "**********"
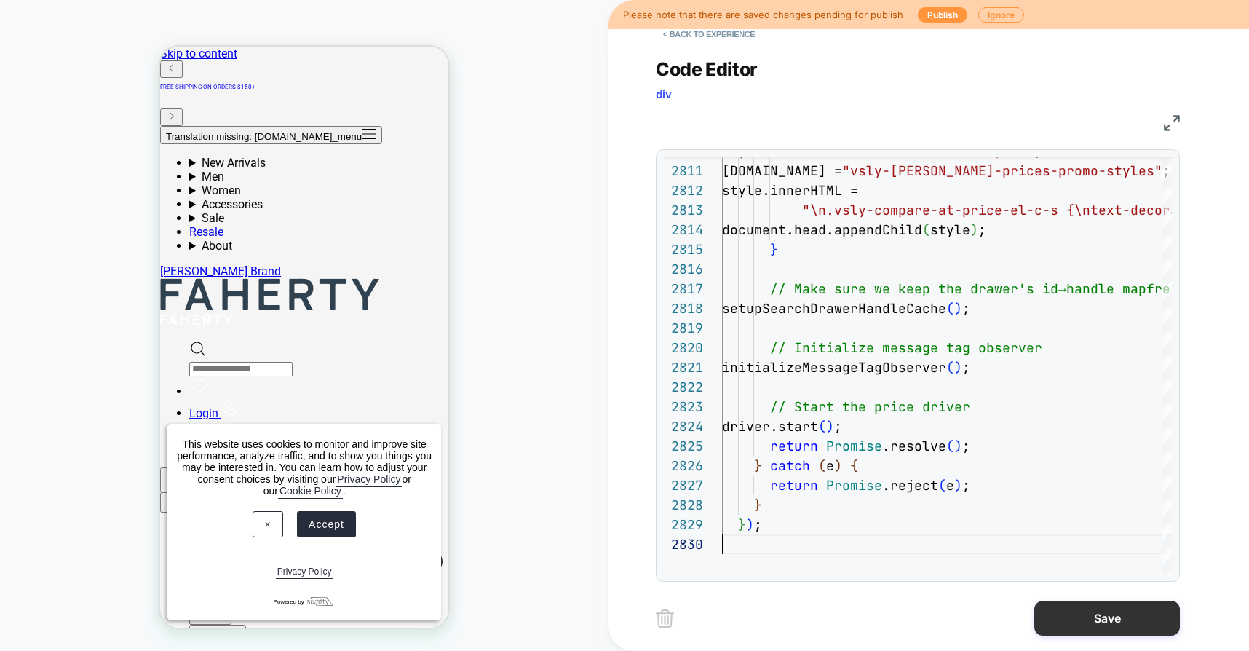
click at [1131, 605] on button "Save" at bounding box center [1107, 617] width 146 height 35
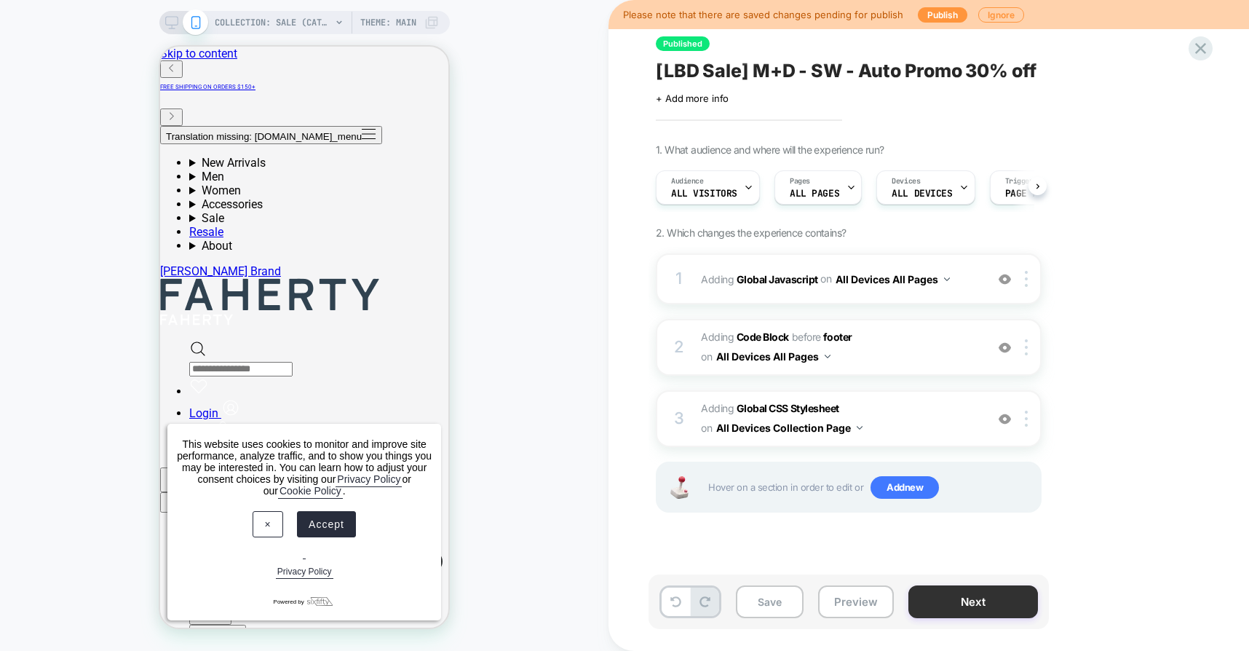
scroll to position [0, 1]
click at [866, 599] on button "Preview" at bounding box center [856, 601] width 76 height 33
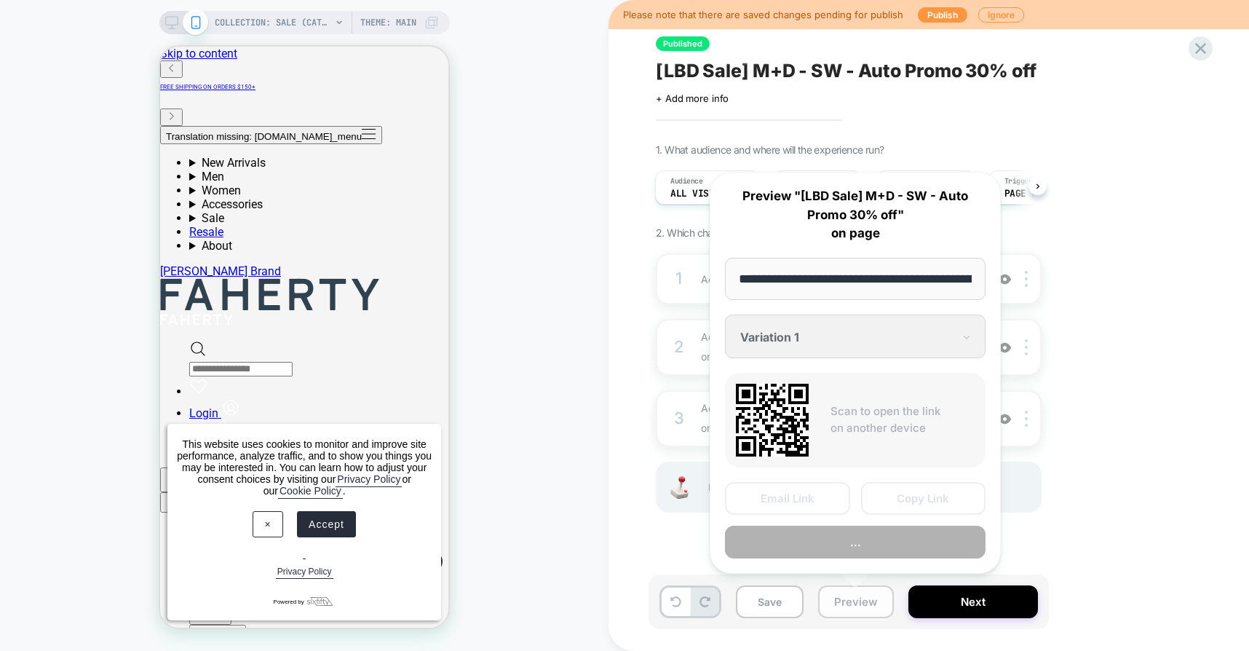
scroll to position [0, 122]
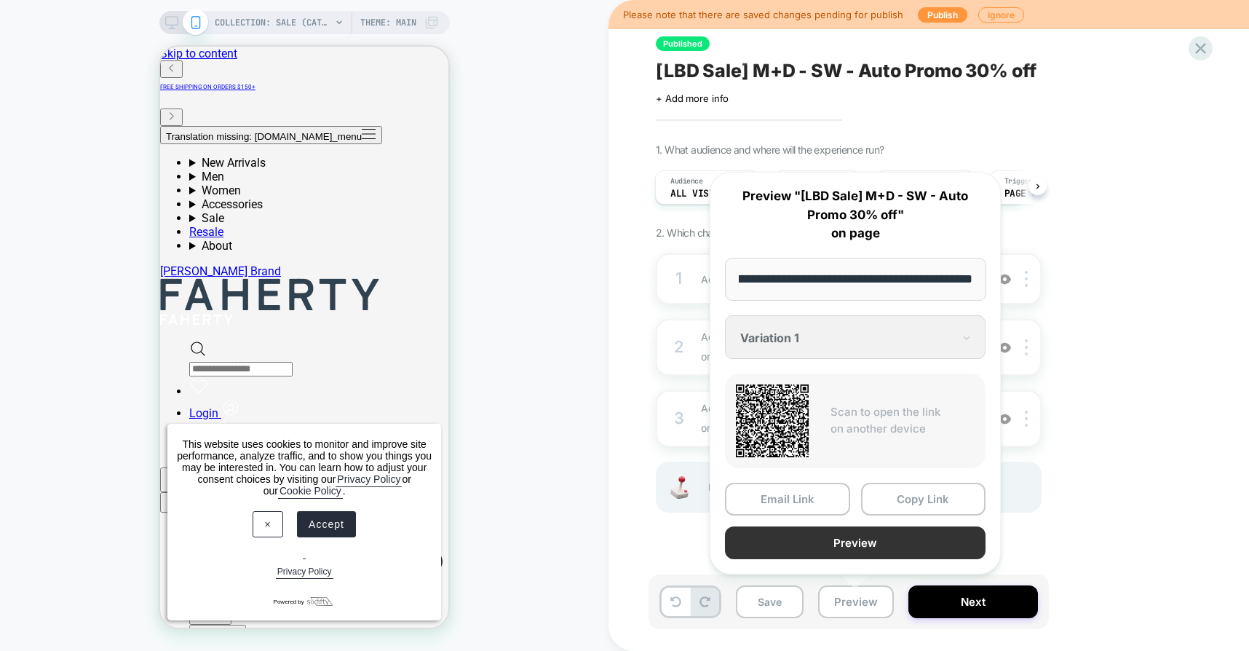
click at [868, 539] on button "Preview" at bounding box center [855, 542] width 261 height 33
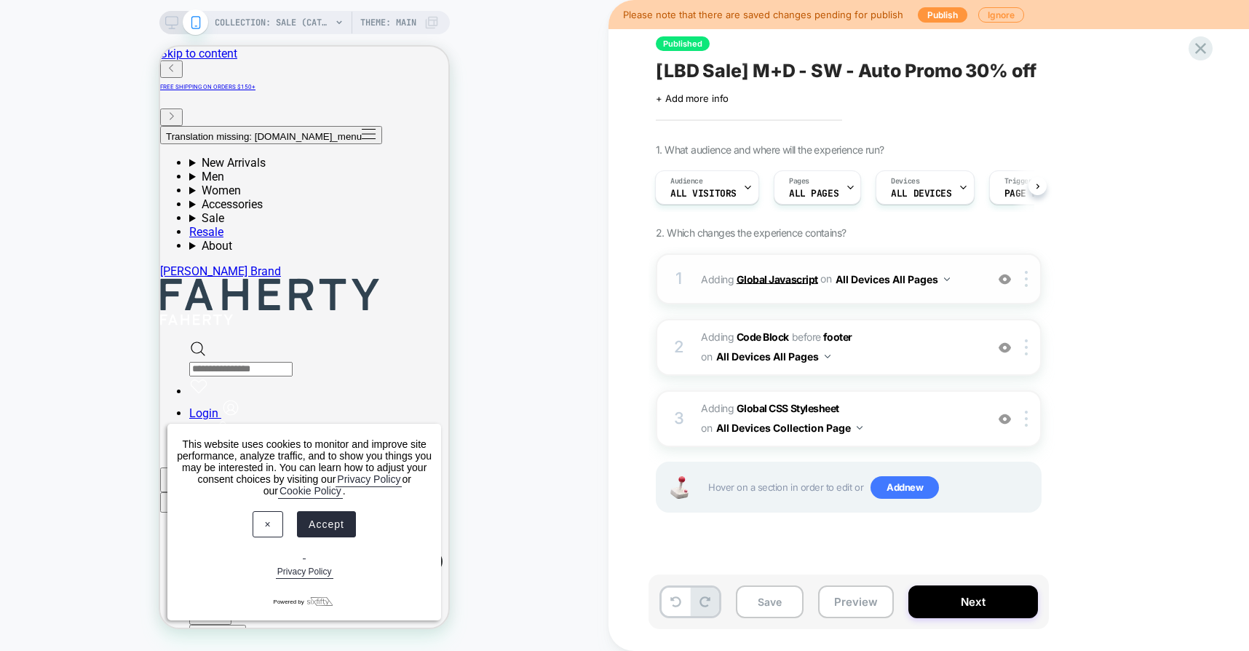
click at [759, 282] on b "Global Javascript" at bounding box center [778, 278] width 82 height 12
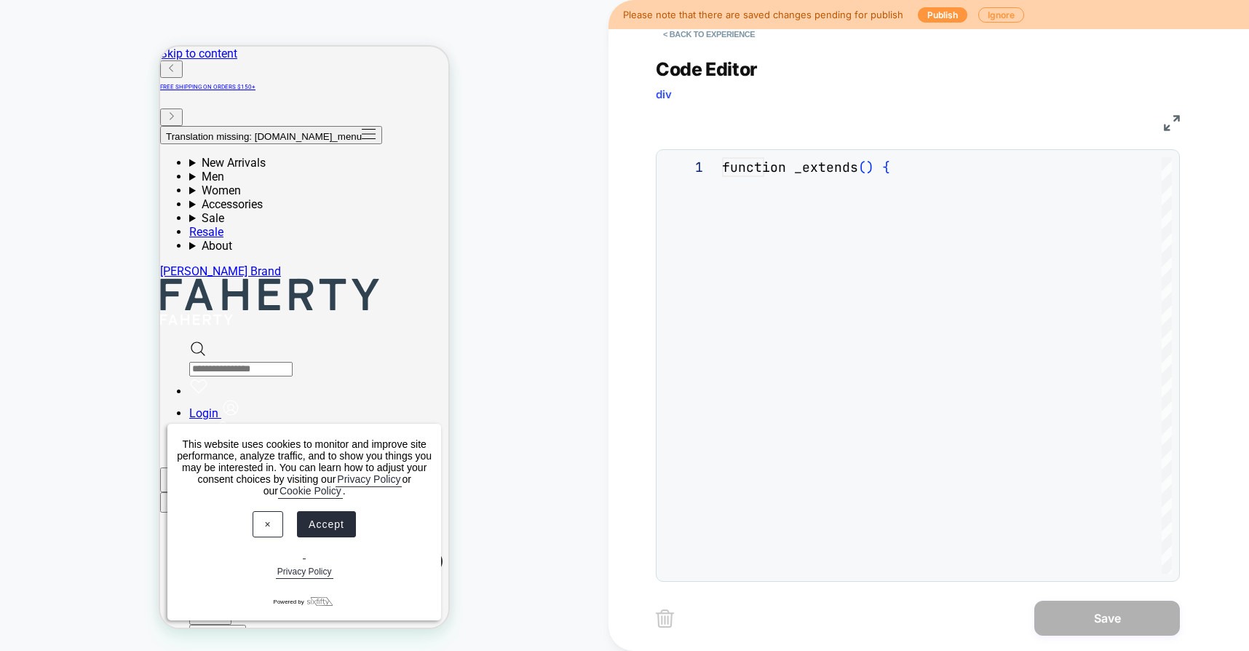
scroll to position [197, 0]
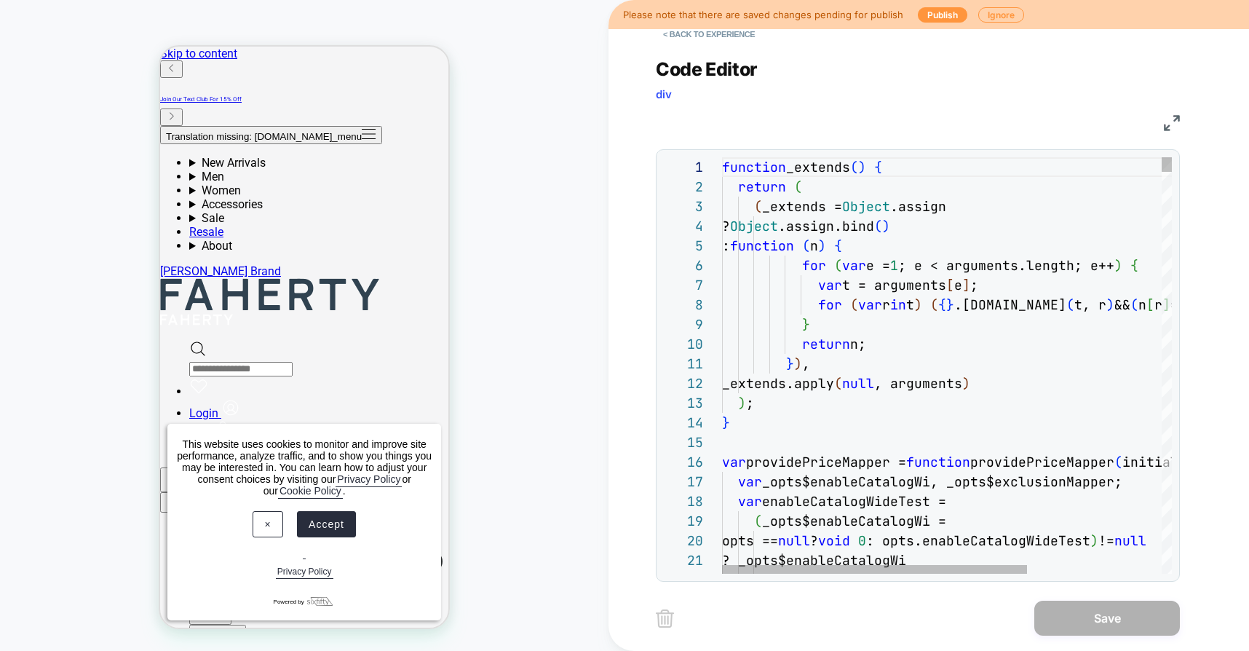
type textarea "**********"
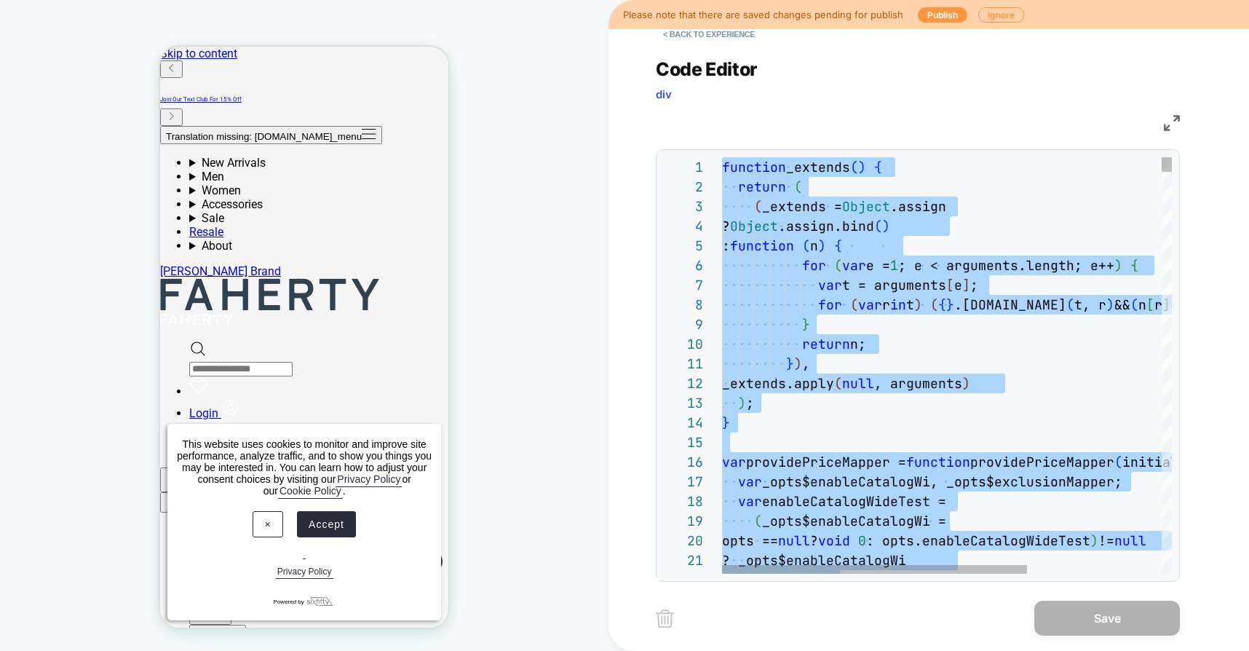
scroll to position [0, 0]
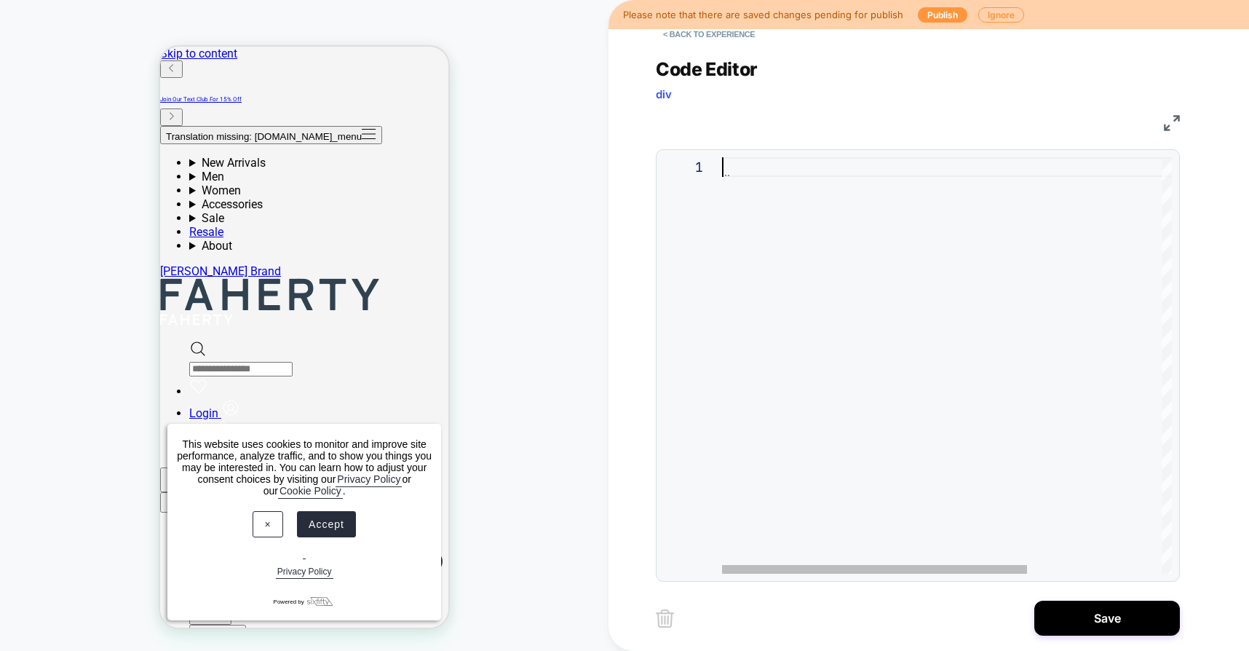
type textarea "***"
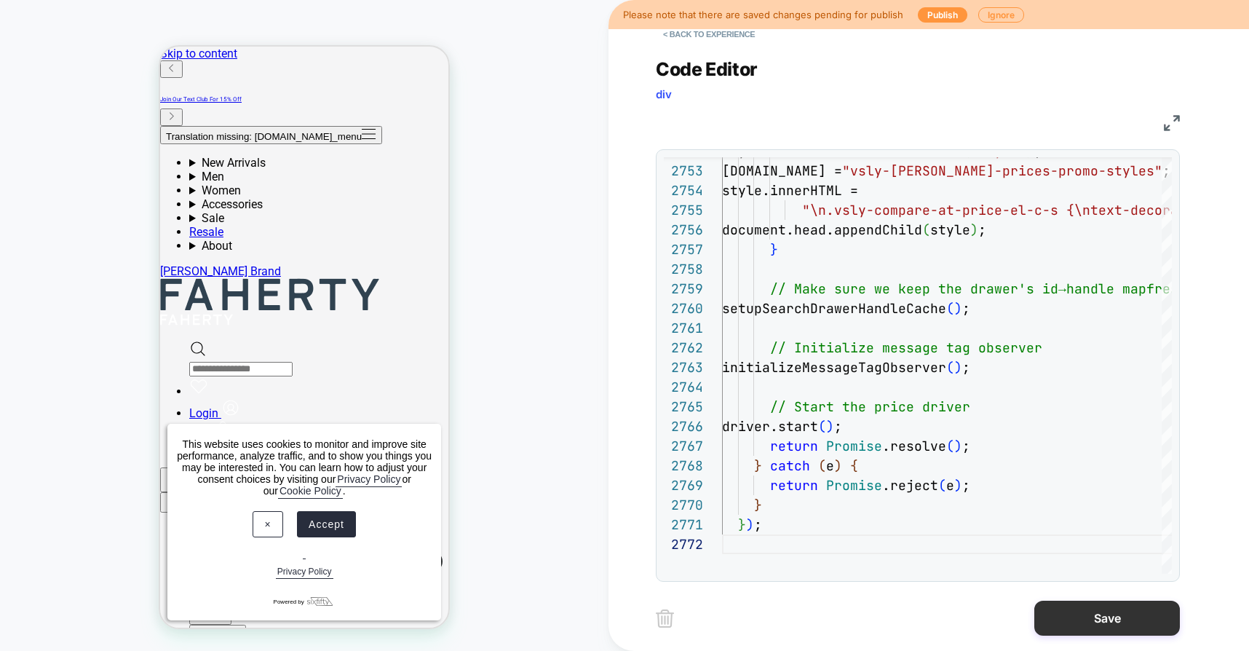
click at [1081, 609] on button "Save" at bounding box center [1107, 617] width 146 height 35
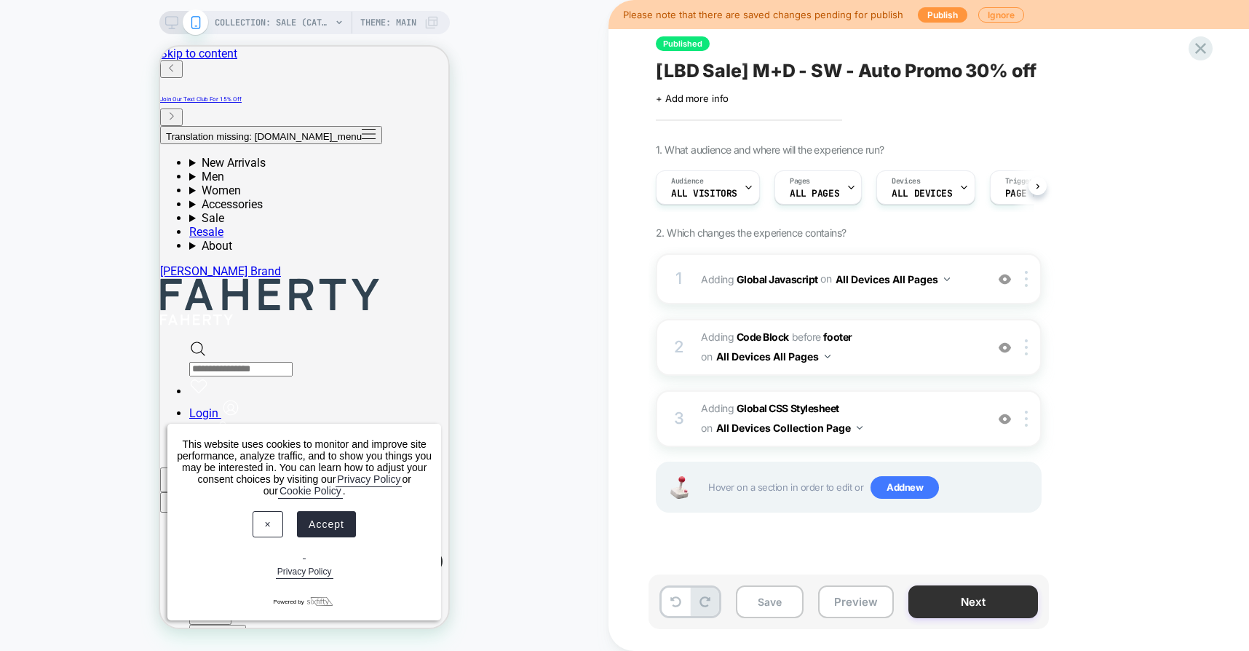
scroll to position [0, 1]
click at [983, 592] on button "Next" at bounding box center [973, 601] width 130 height 33
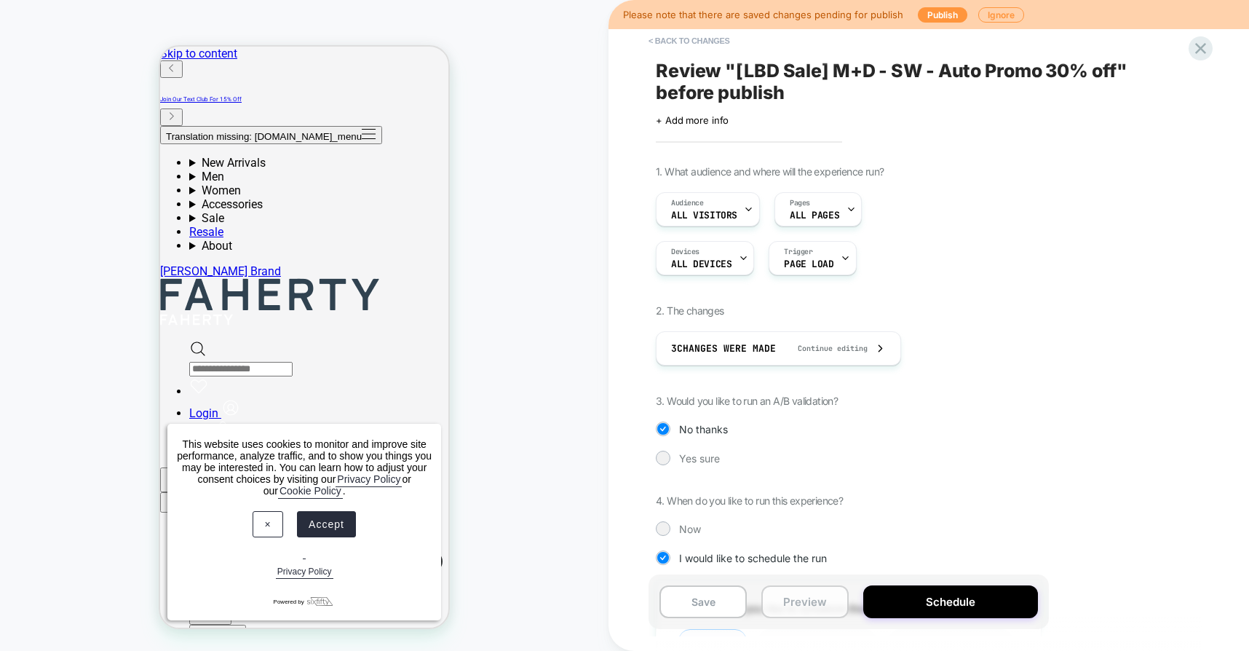
click at [813, 599] on button "Preview" at bounding box center [804, 601] width 87 height 33
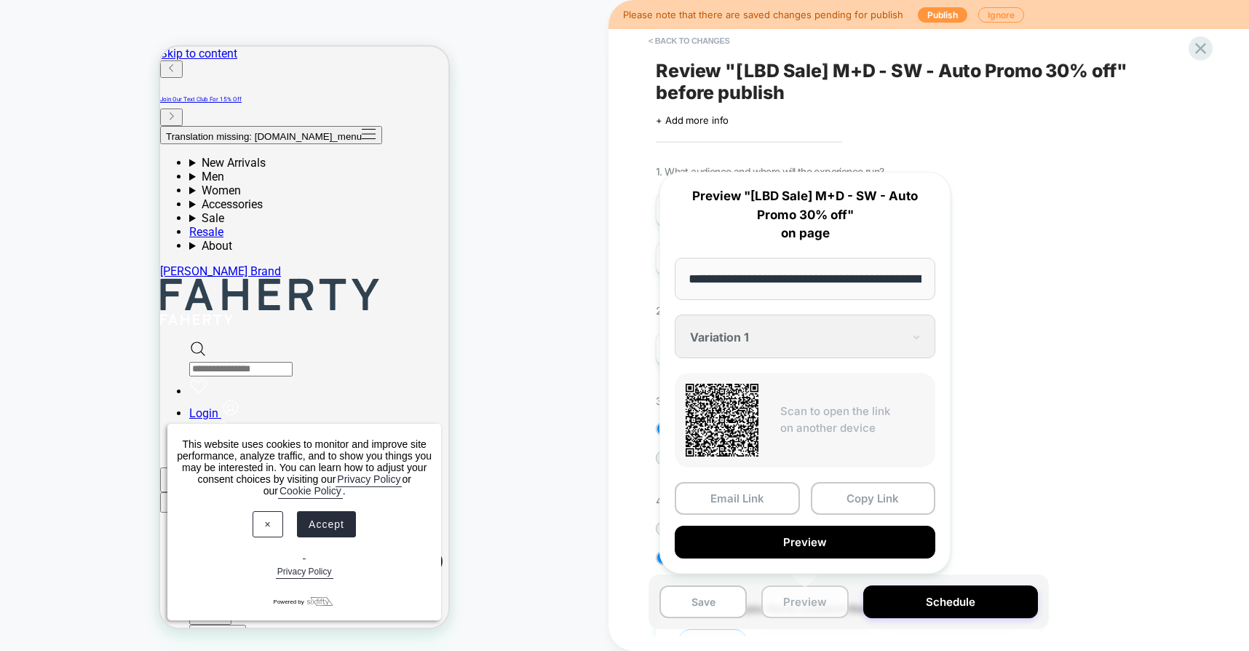
scroll to position [0, 122]
click at [797, 545] on button "Preview" at bounding box center [805, 542] width 261 height 33
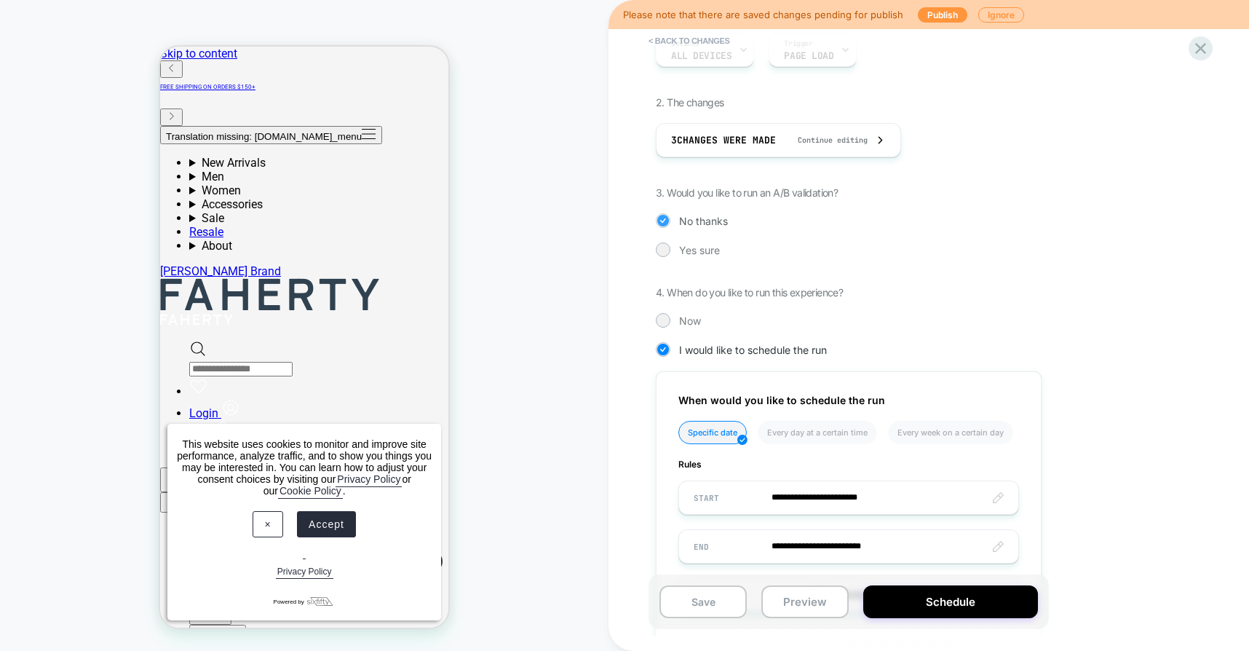
scroll to position [0, 0]
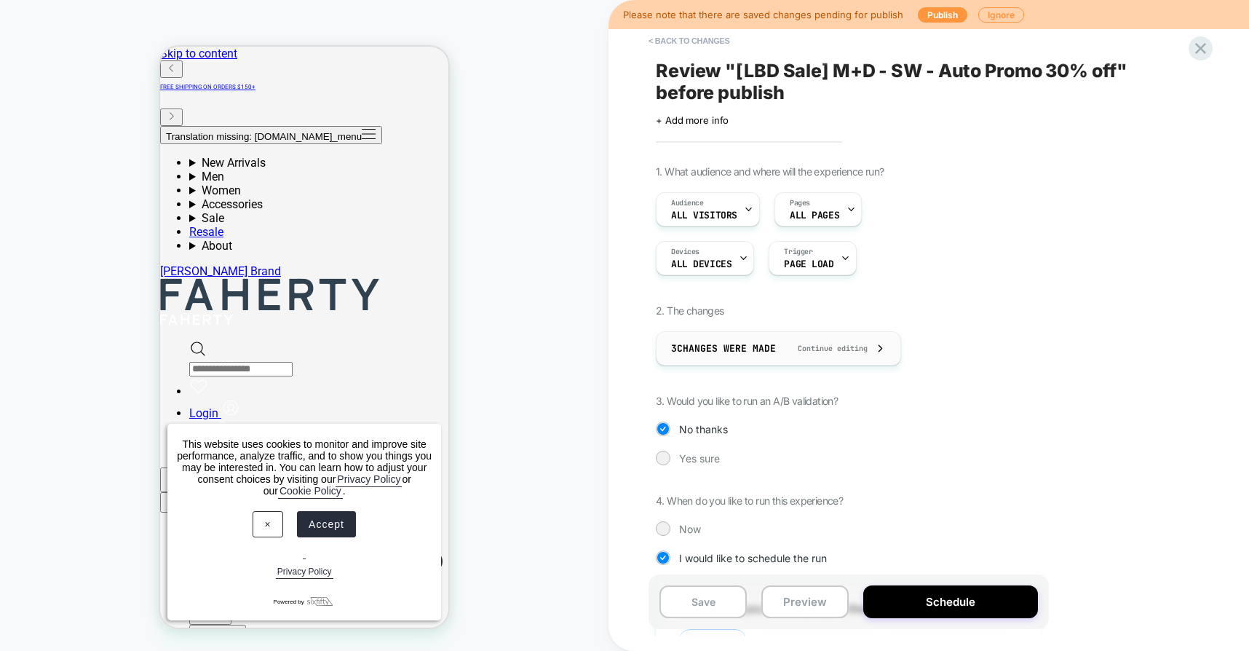
click at [710, 347] on span "3 Changes were made" at bounding box center [723, 348] width 105 height 12
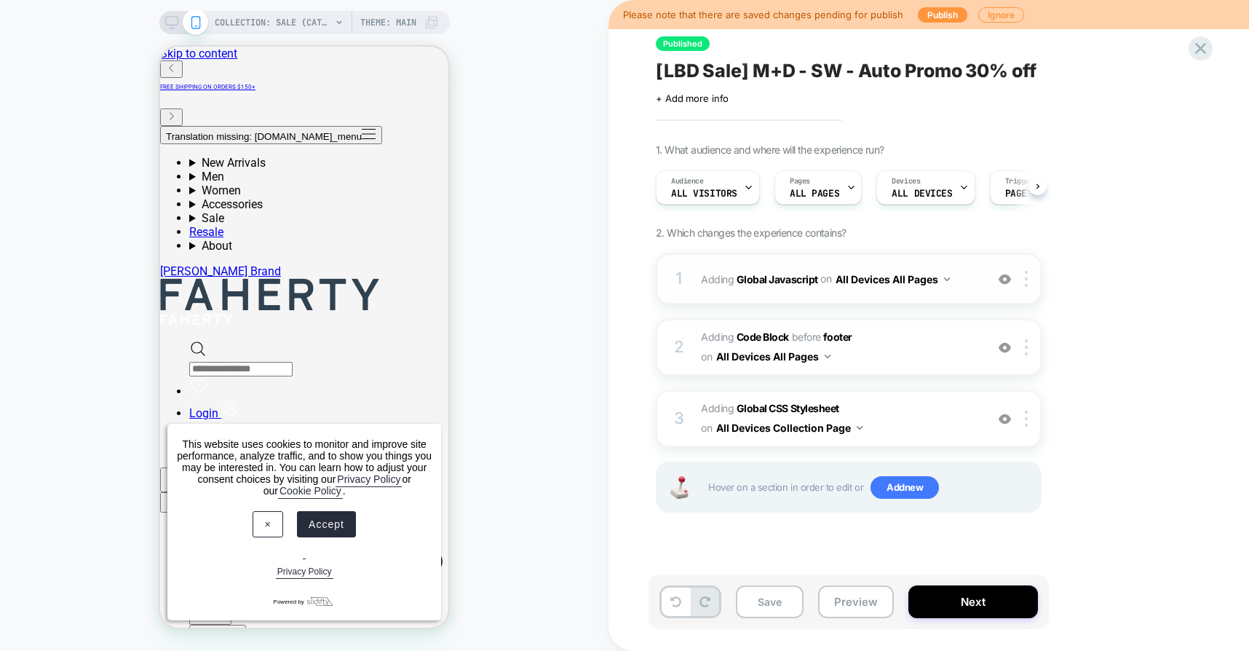
scroll to position [0, 1]
click at [777, 279] on b "Global Javascript" at bounding box center [778, 278] width 82 height 12
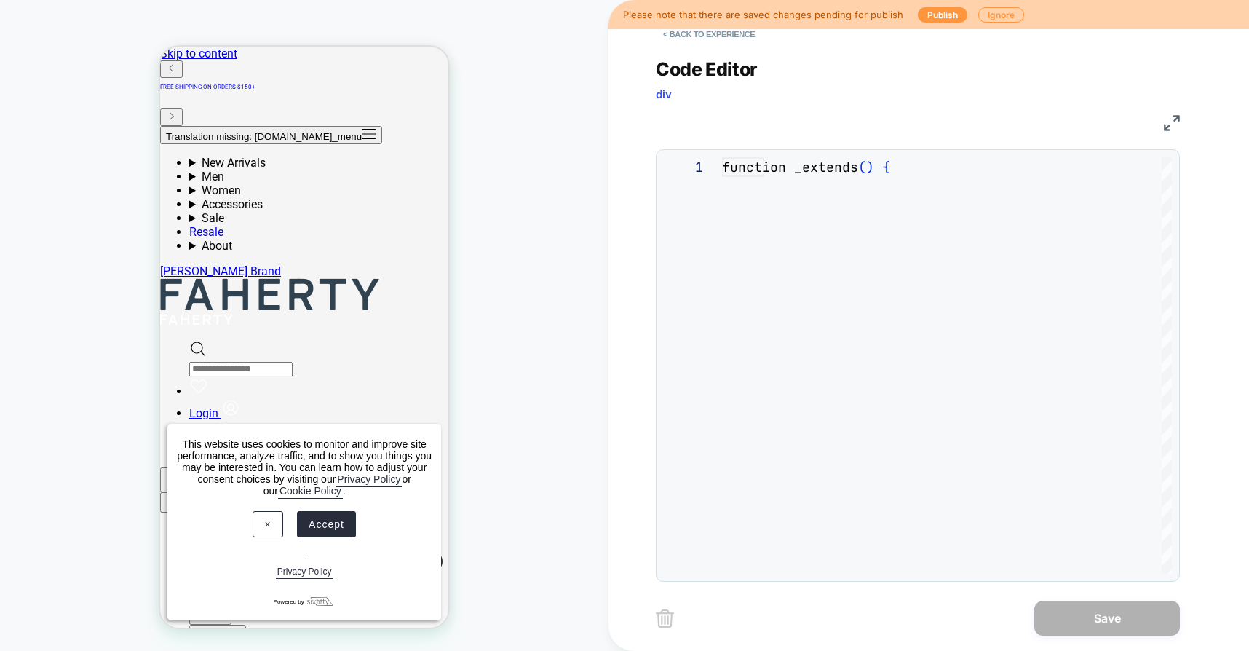
scroll to position [197, 0]
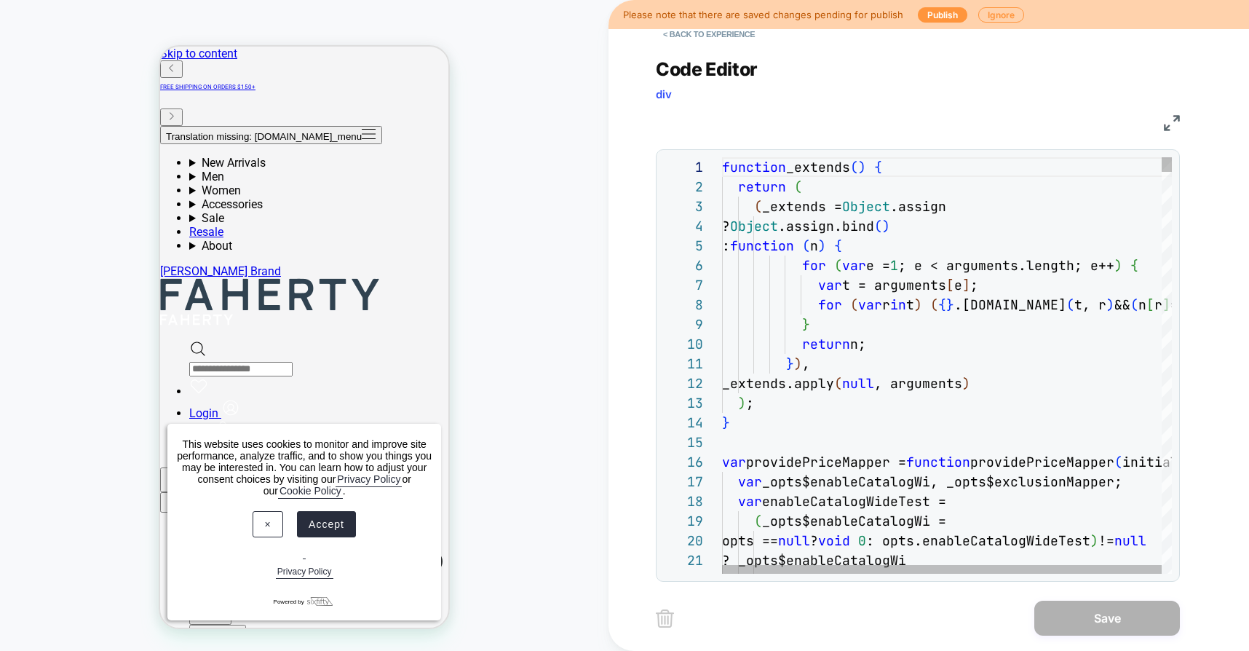
type textarea "**********"
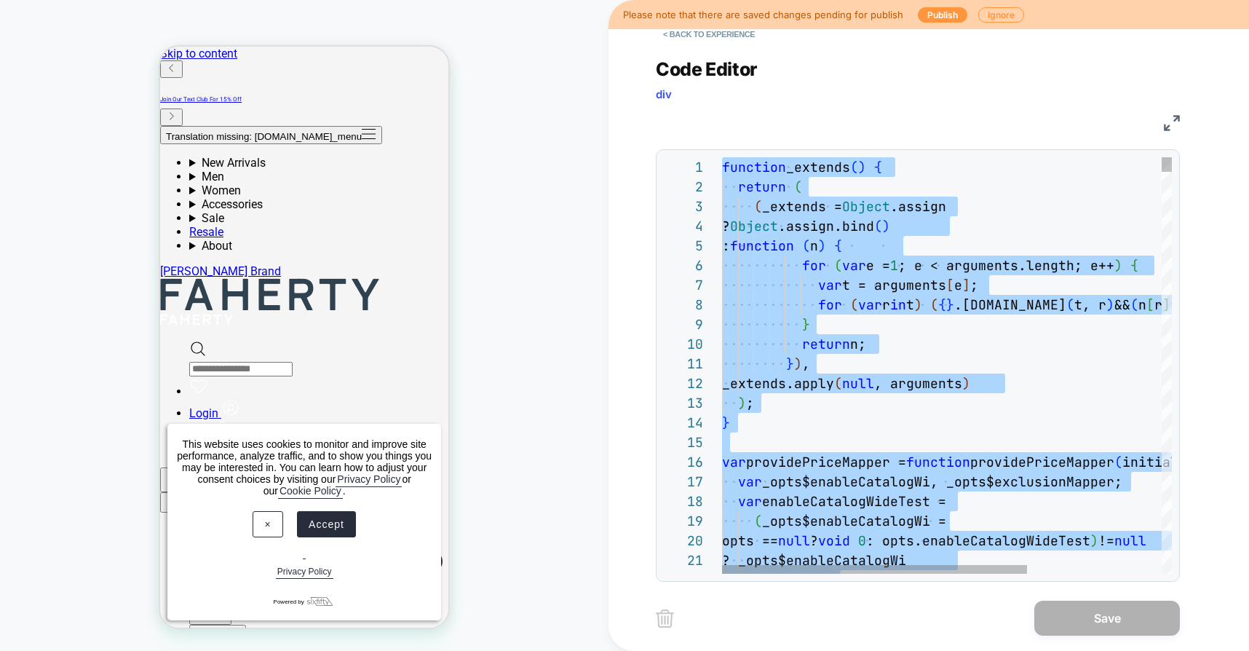
scroll to position [0, 0]
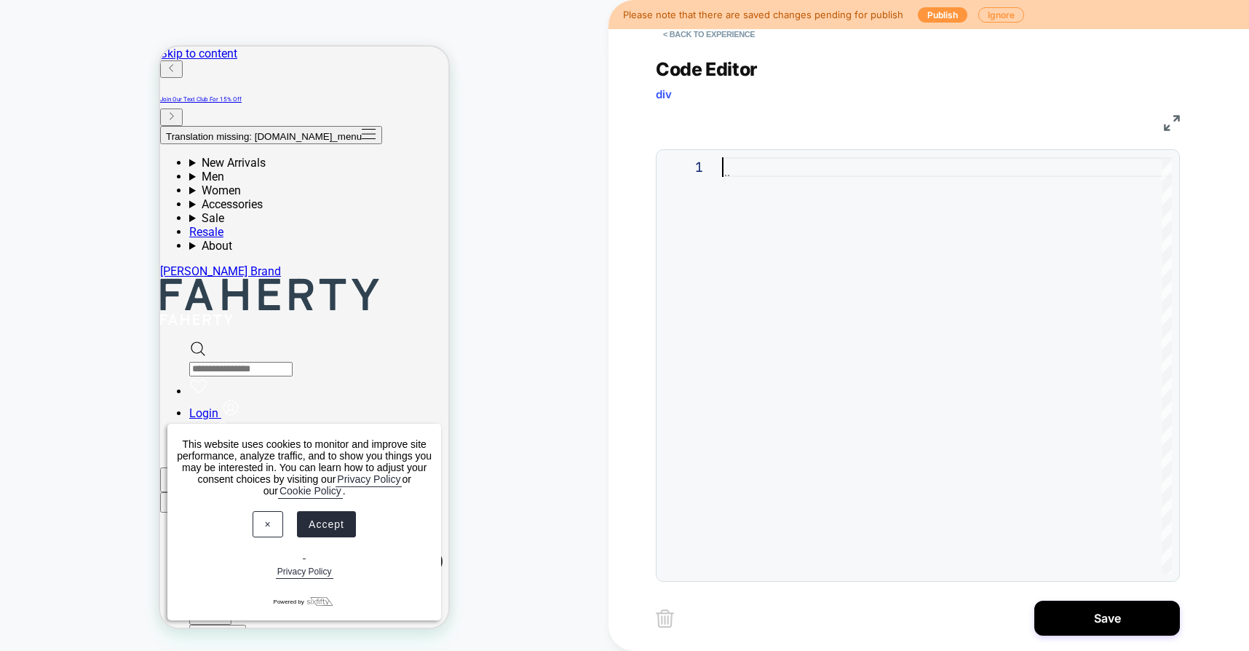
type textarea "**********"
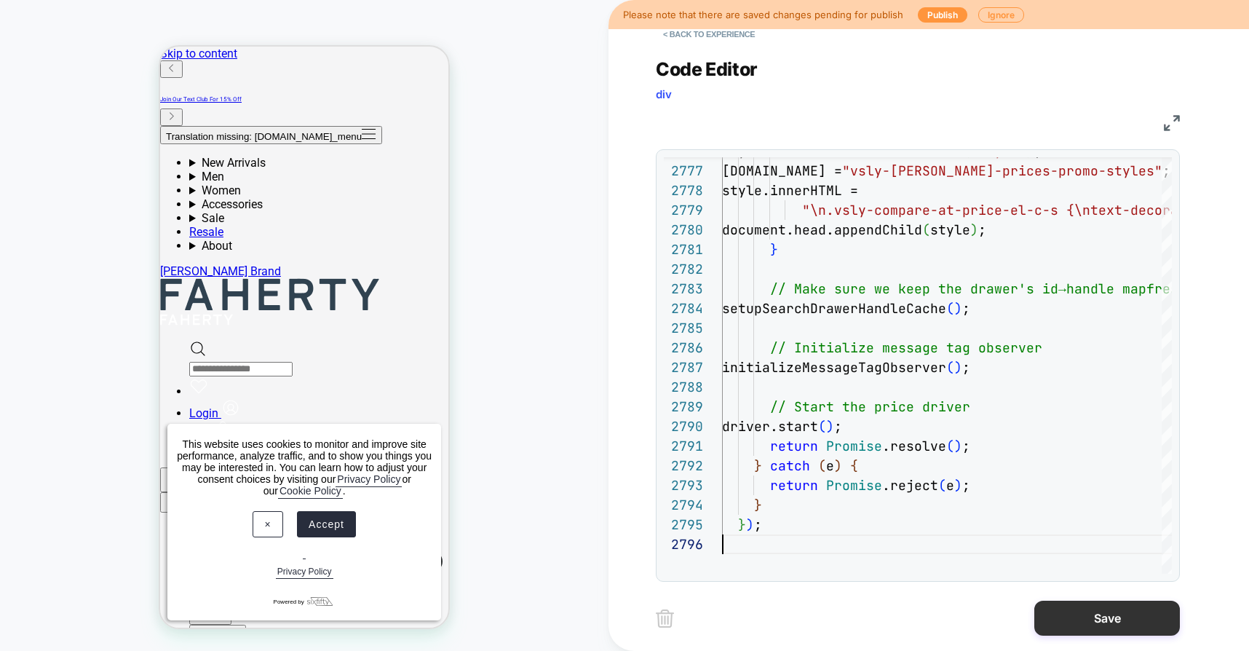
click at [1097, 627] on button "Save" at bounding box center [1107, 617] width 146 height 35
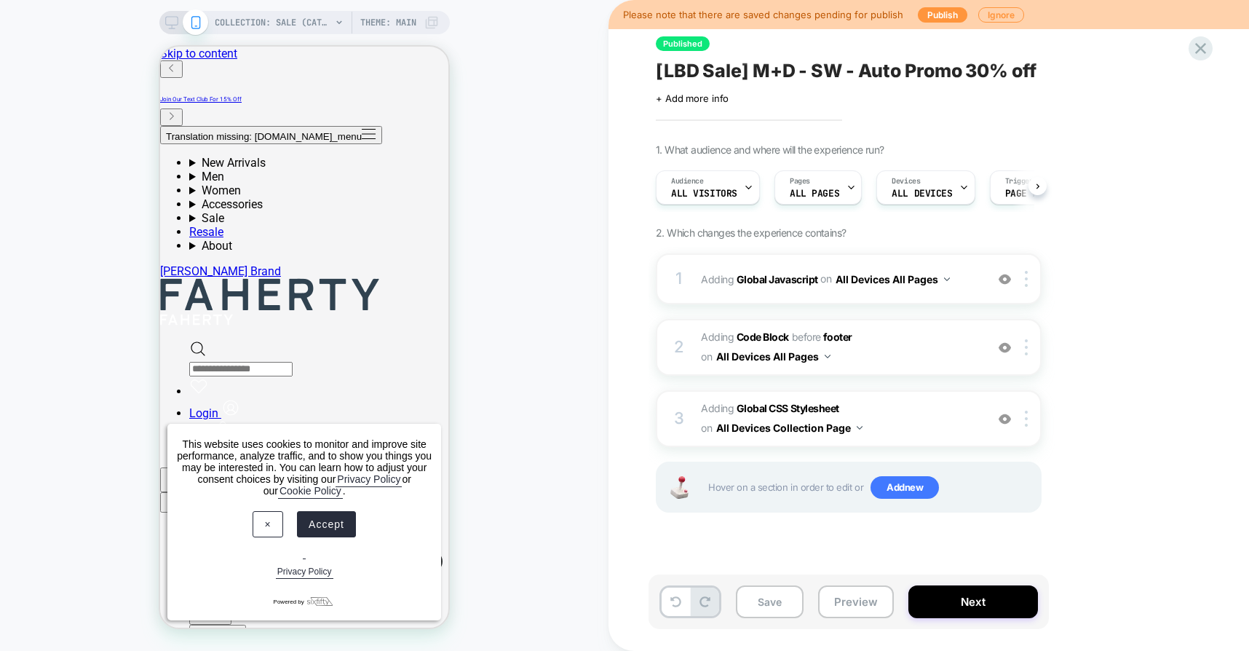
scroll to position [0, 1]
click at [836, 603] on button "Preview" at bounding box center [856, 601] width 76 height 33
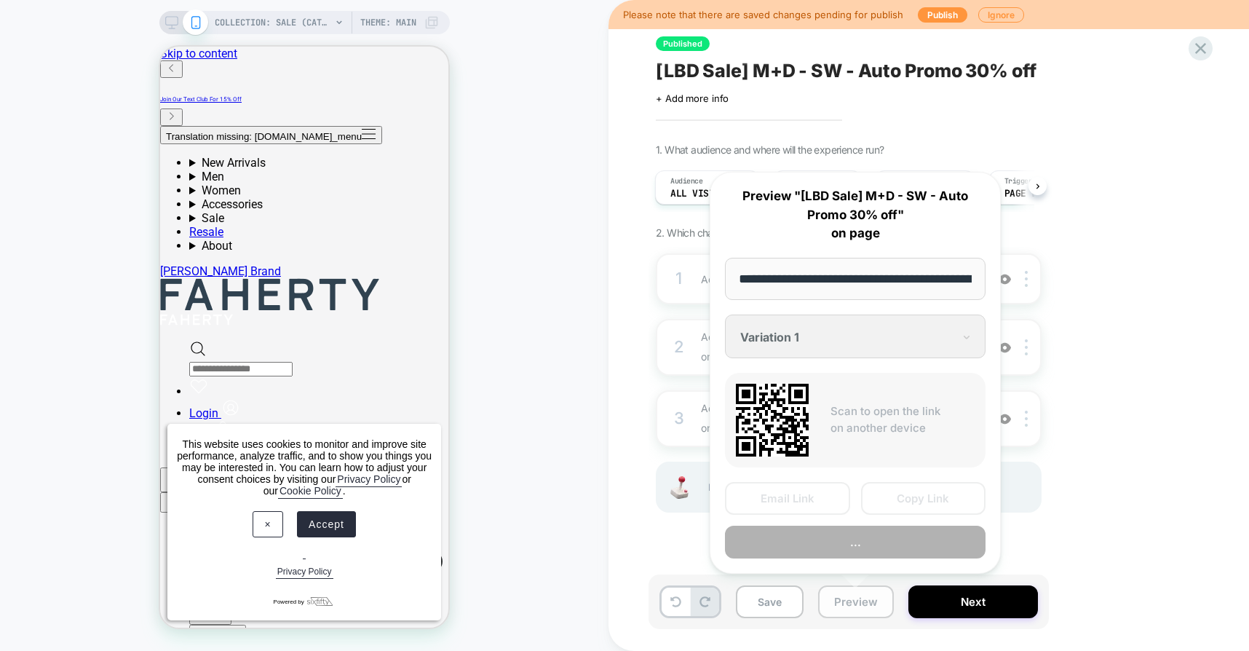
scroll to position [0, 122]
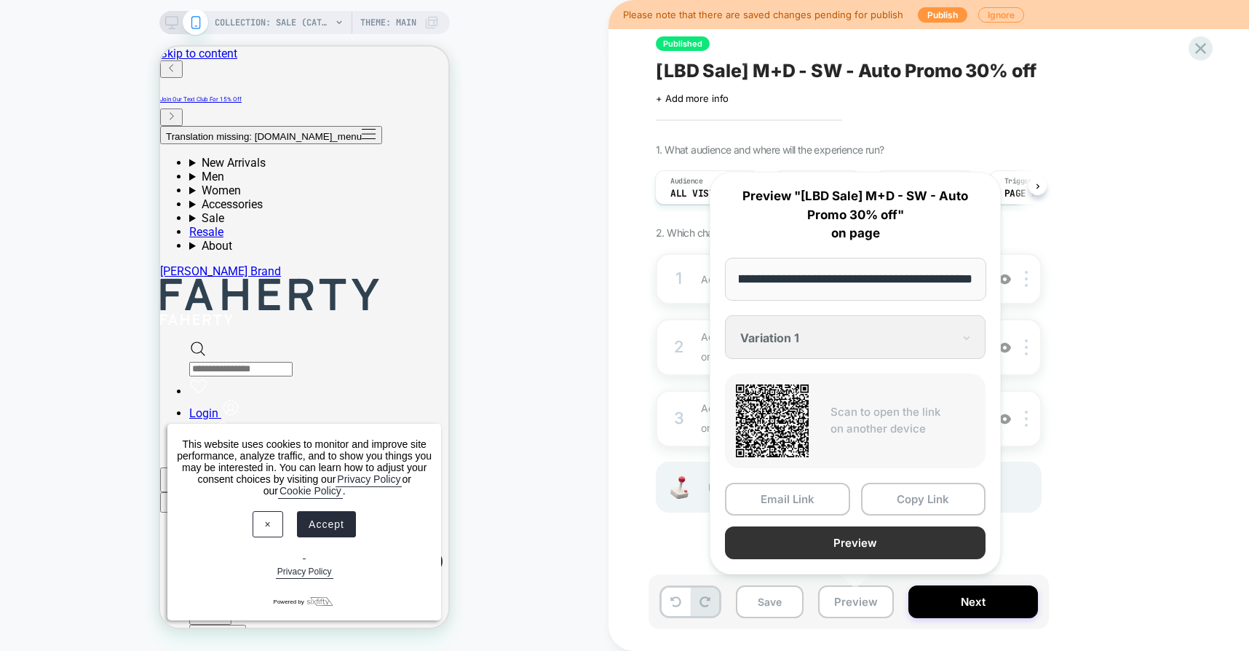
click at [820, 538] on button "Preview" at bounding box center [855, 542] width 261 height 33
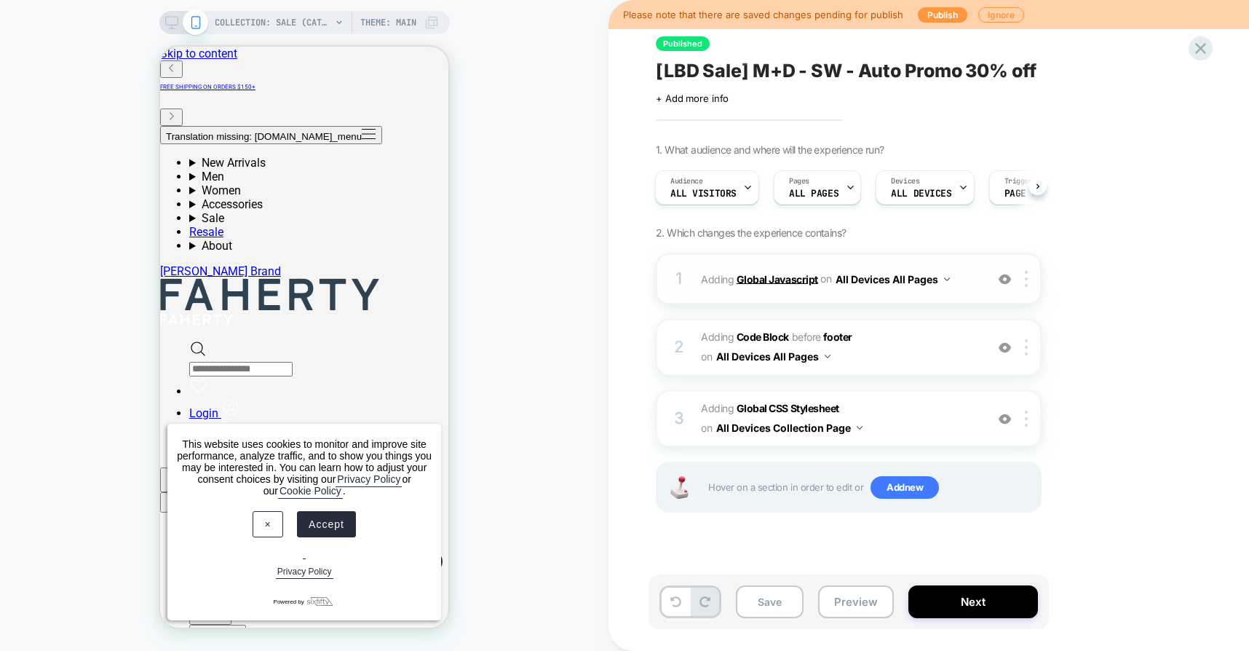
click at [767, 278] on b "Global Javascript" at bounding box center [778, 278] width 82 height 12
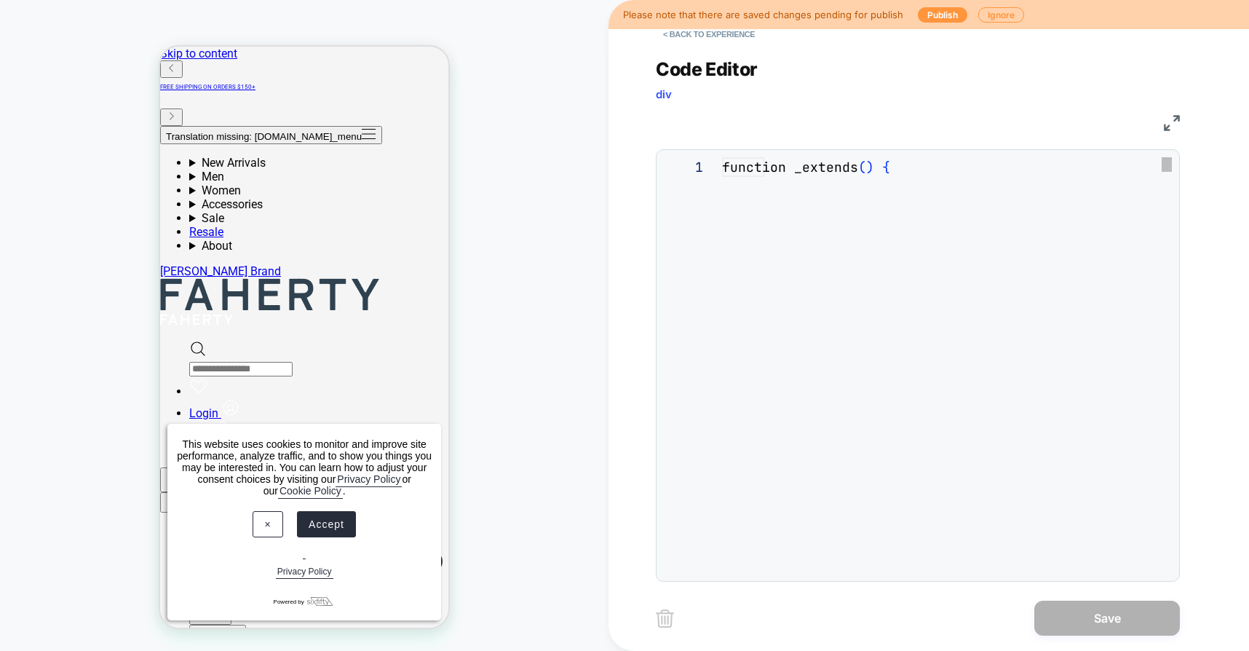
scroll to position [197, 0]
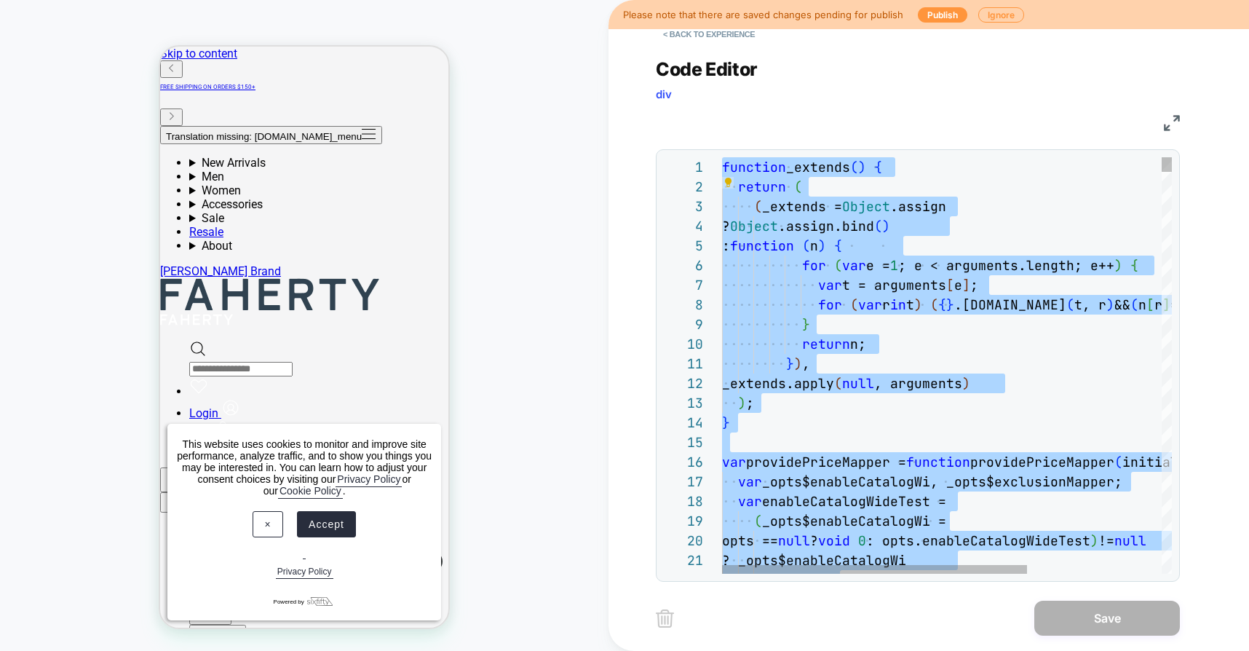
type textarea "**********"
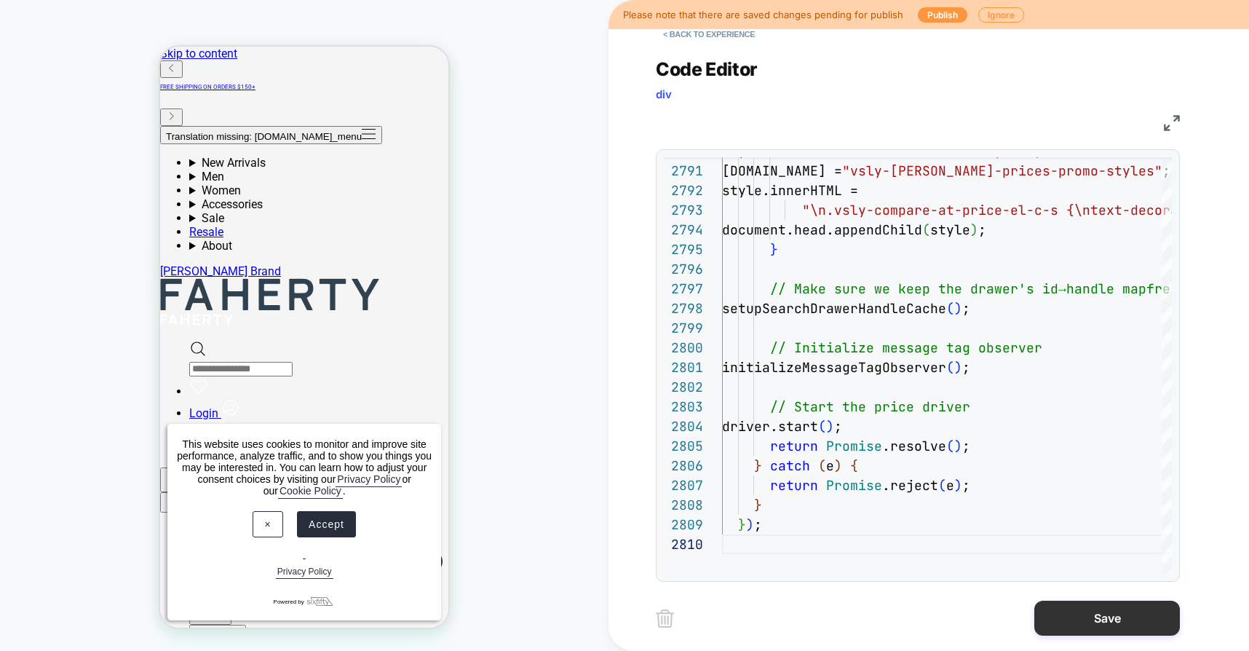
click at [1059, 613] on button "Save" at bounding box center [1107, 617] width 146 height 35
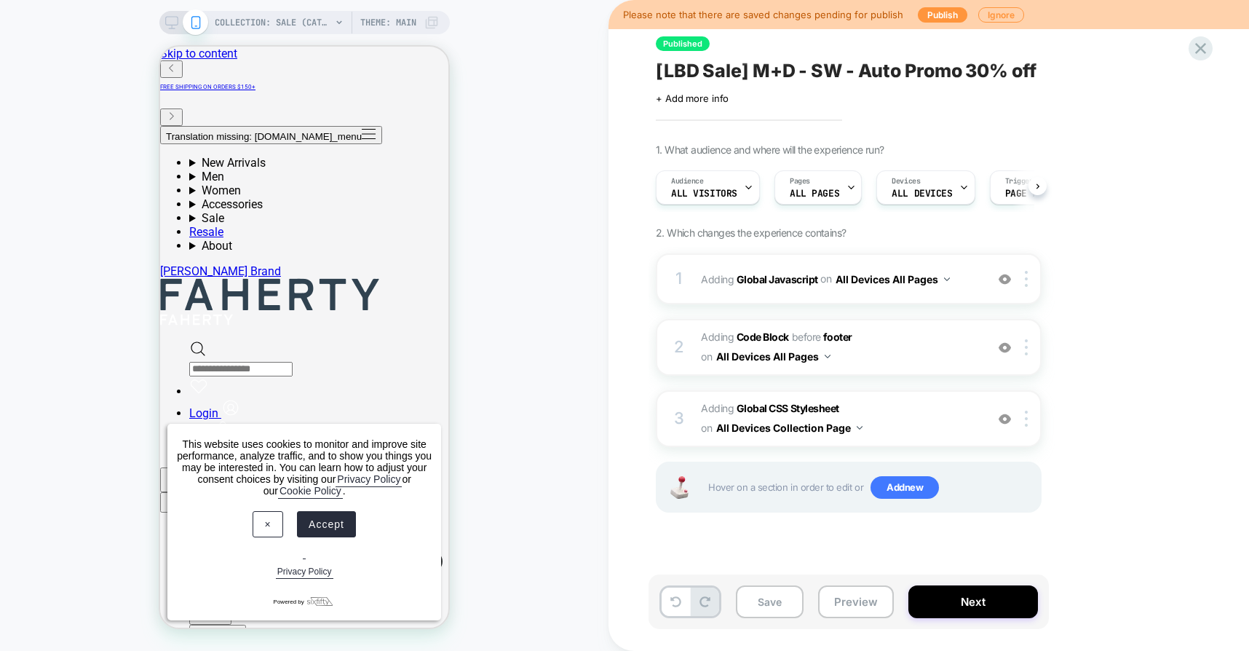
scroll to position [0, 1]
click at [862, 607] on button "Preview" at bounding box center [856, 601] width 76 height 33
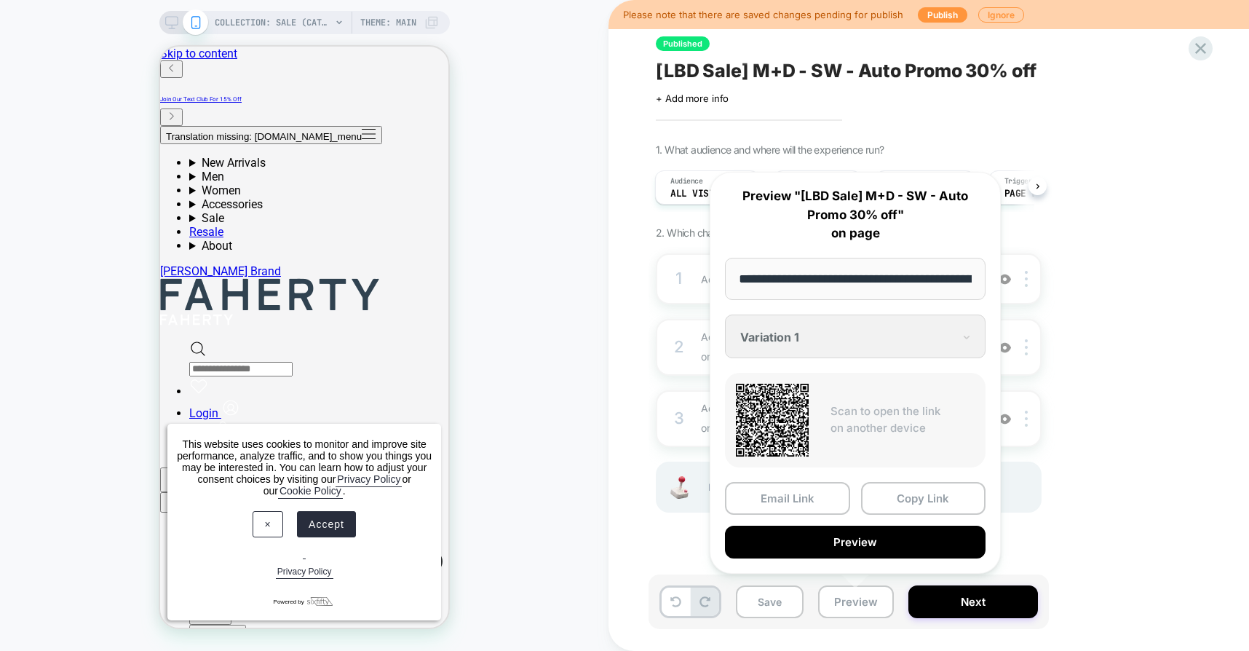
scroll to position [0, 122]
click at [841, 545] on button "Preview" at bounding box center [855, 542] width 261 height 33
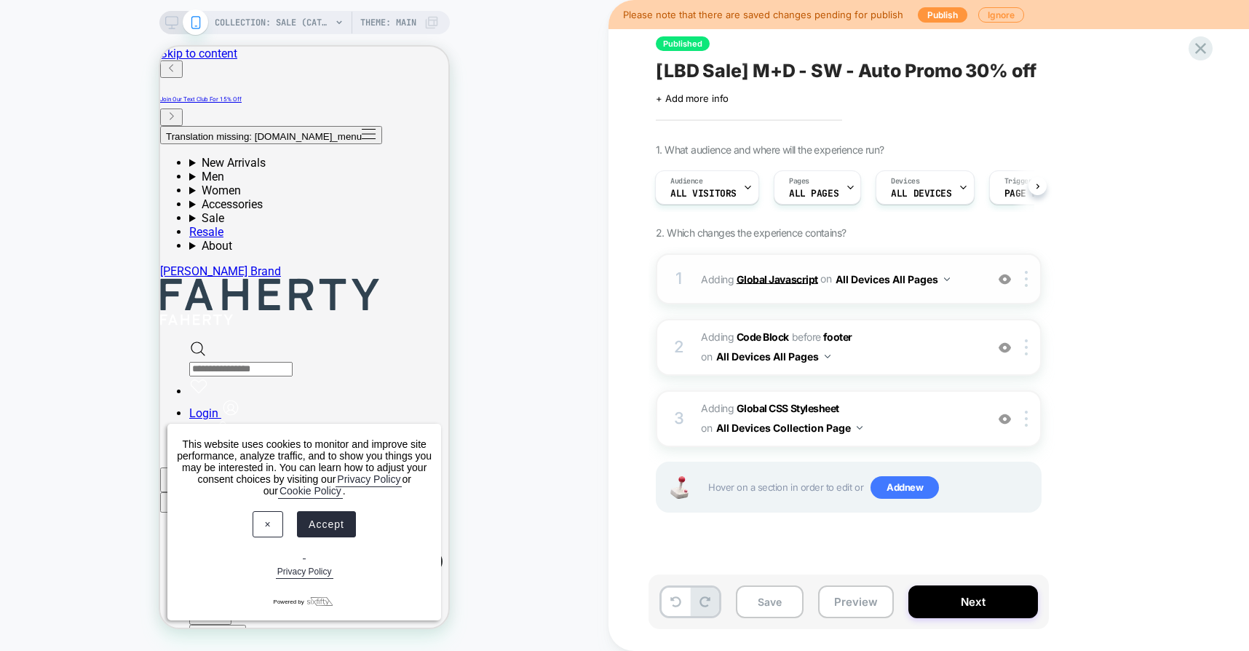
click at [779, 279] on b "Global Javascript" at bounding box center [778, 278] width 82 height 12
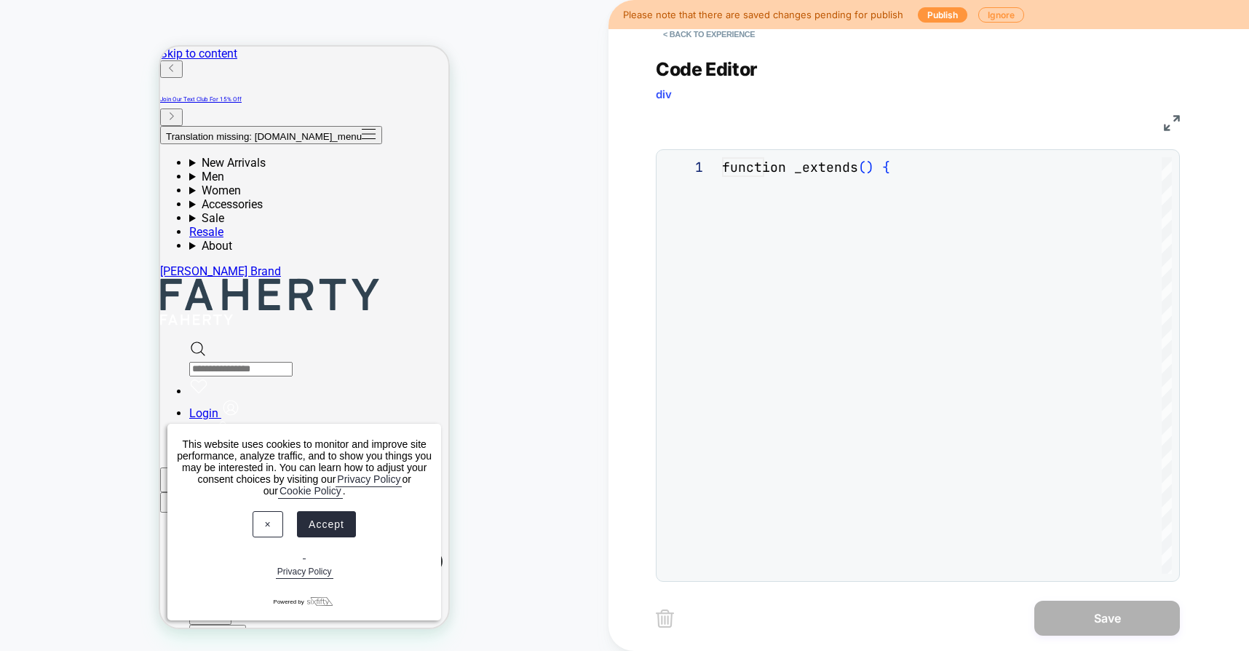
scroll to position [197, 0]
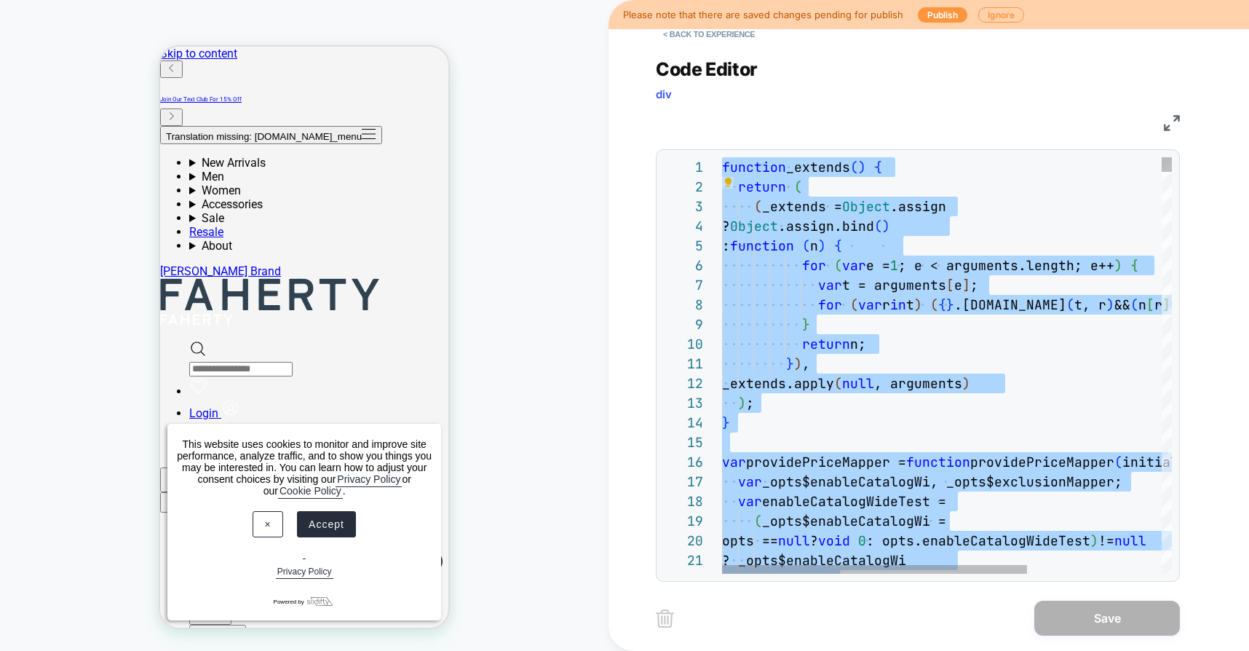
type textarea "**********"
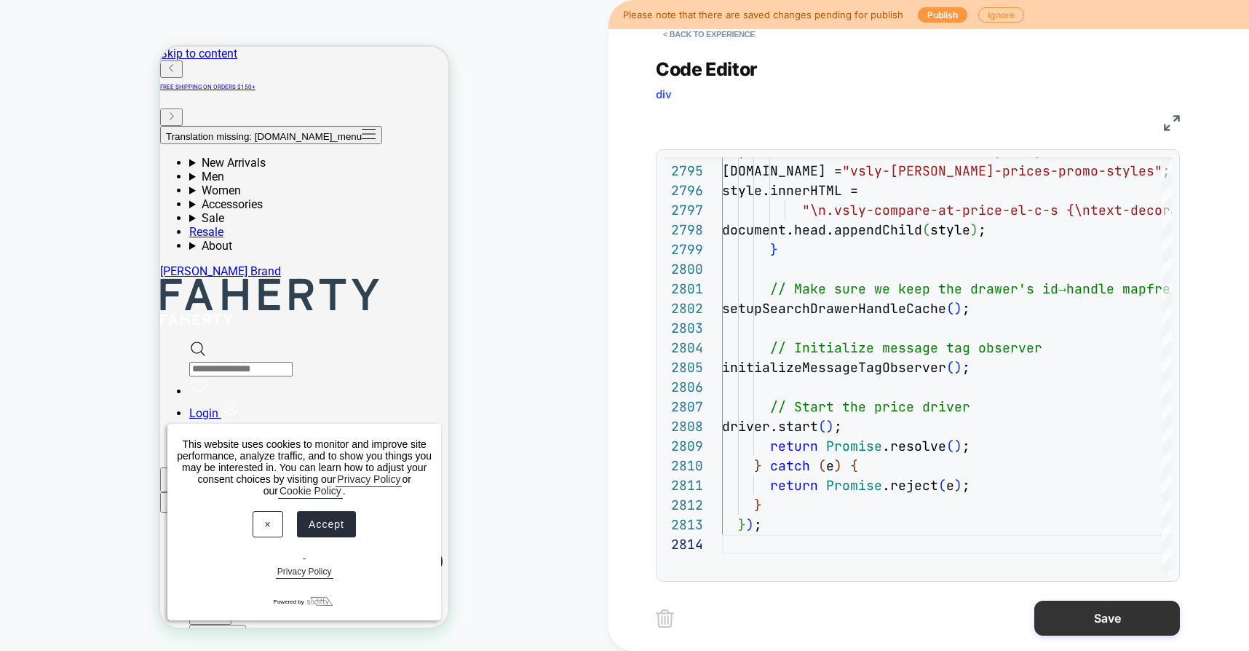
click at [1076, 612] on button "Save" at bounding box center [1107, 617] width 146 height 35
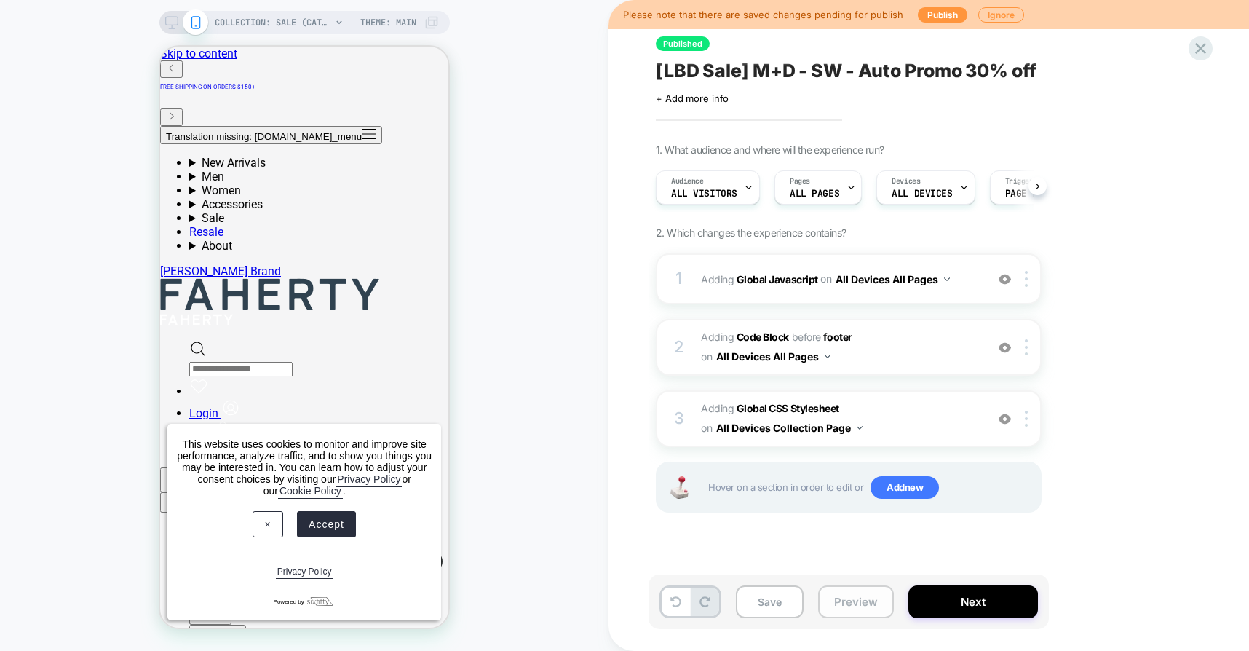
scroll to position [0, 1]
click at [841, 608] on button "Preview" at bounding box center [856, 601] width 76 height 33
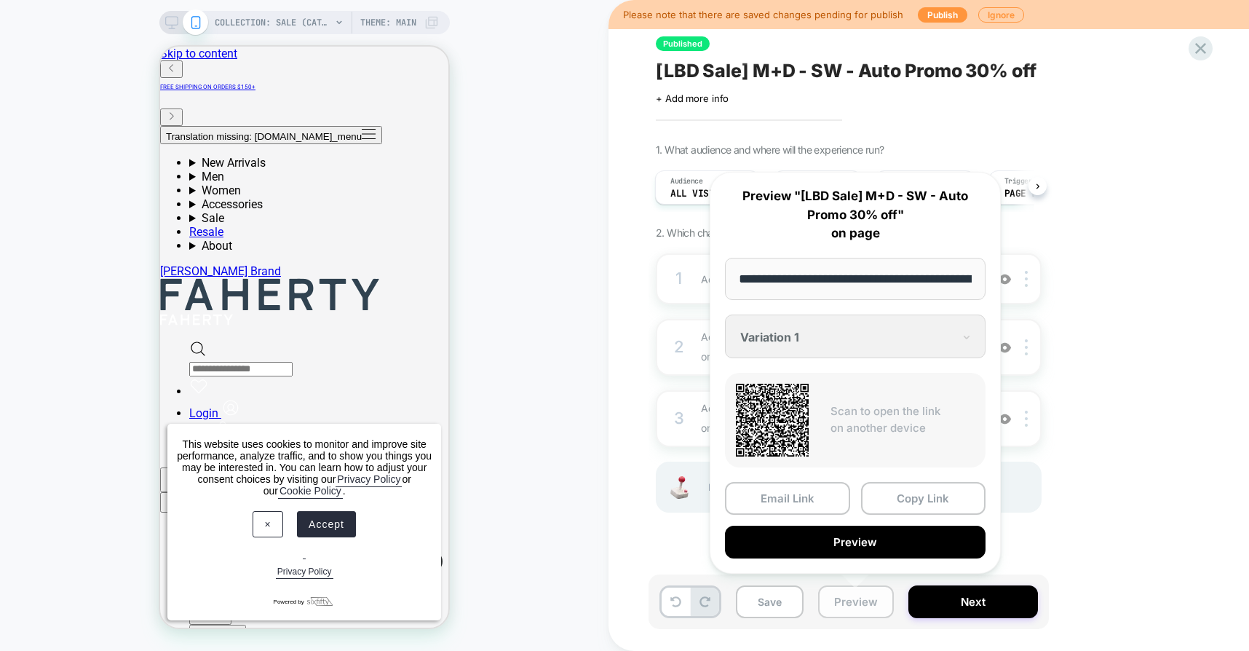
scroll to position [0, 122]
click at [818, 535] on button "Preview" at bounding box center [855, 542] width 261 height 33
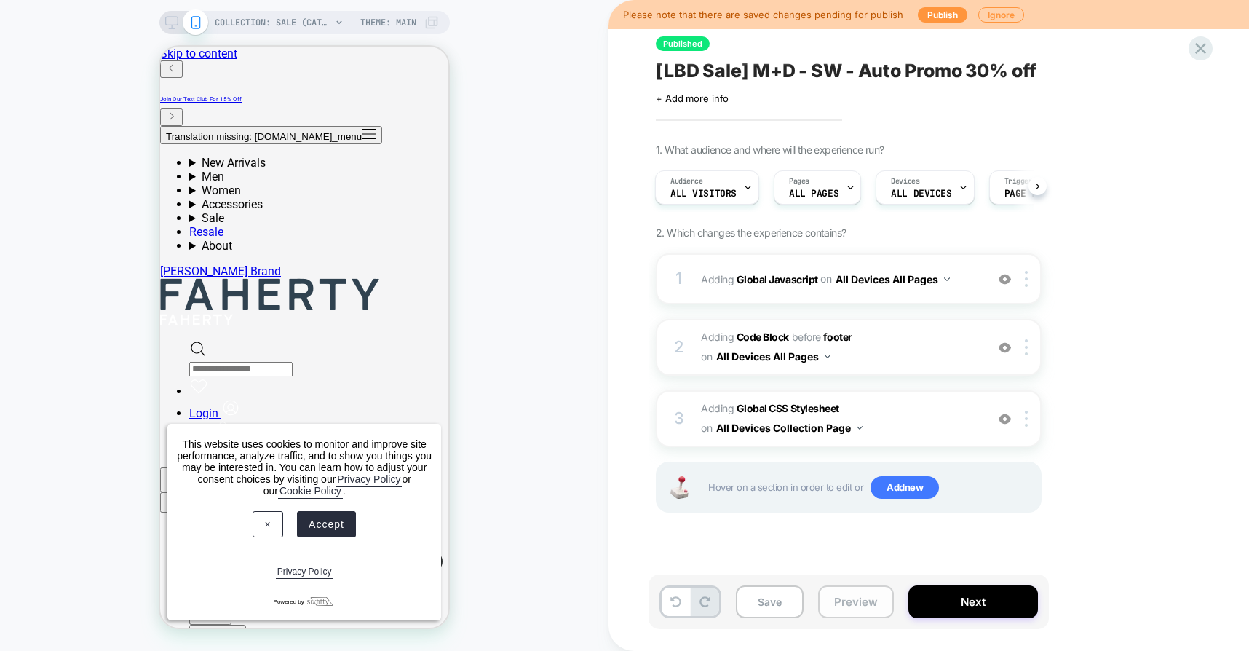
click at [852, 601] on button "Preview" at bounding box center [856, 601] width 76 height 33
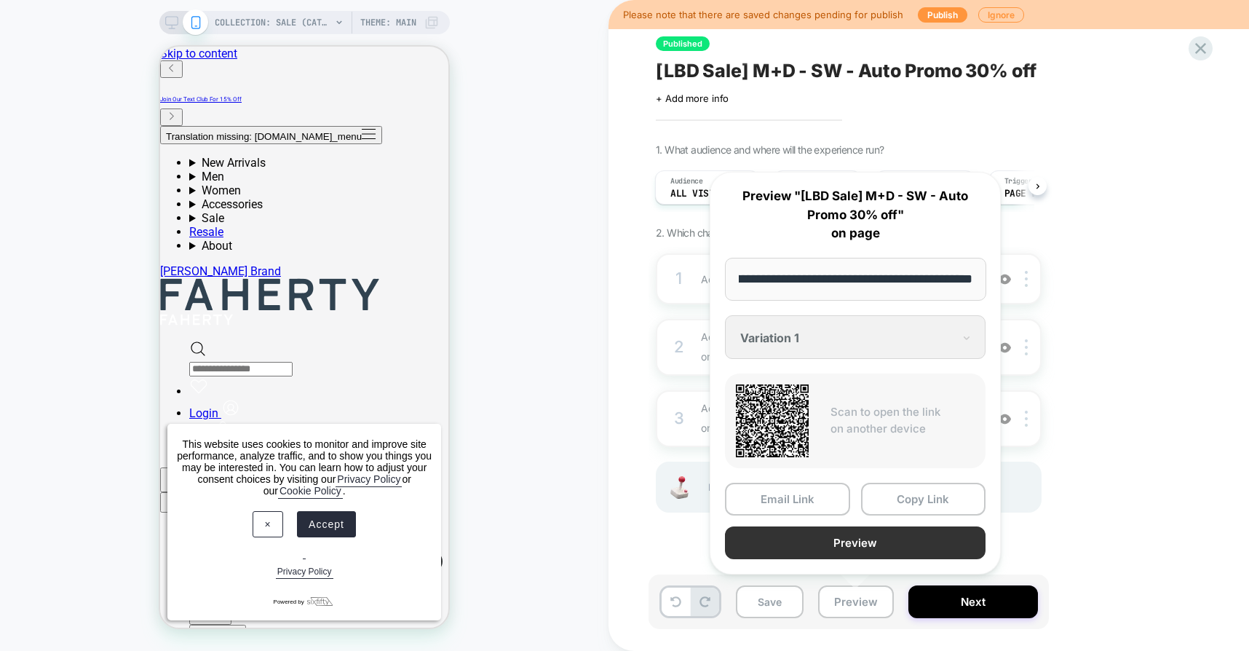
click at [827, 543] on button "Preview" at bounding box center [855, 542] width 261 height 33
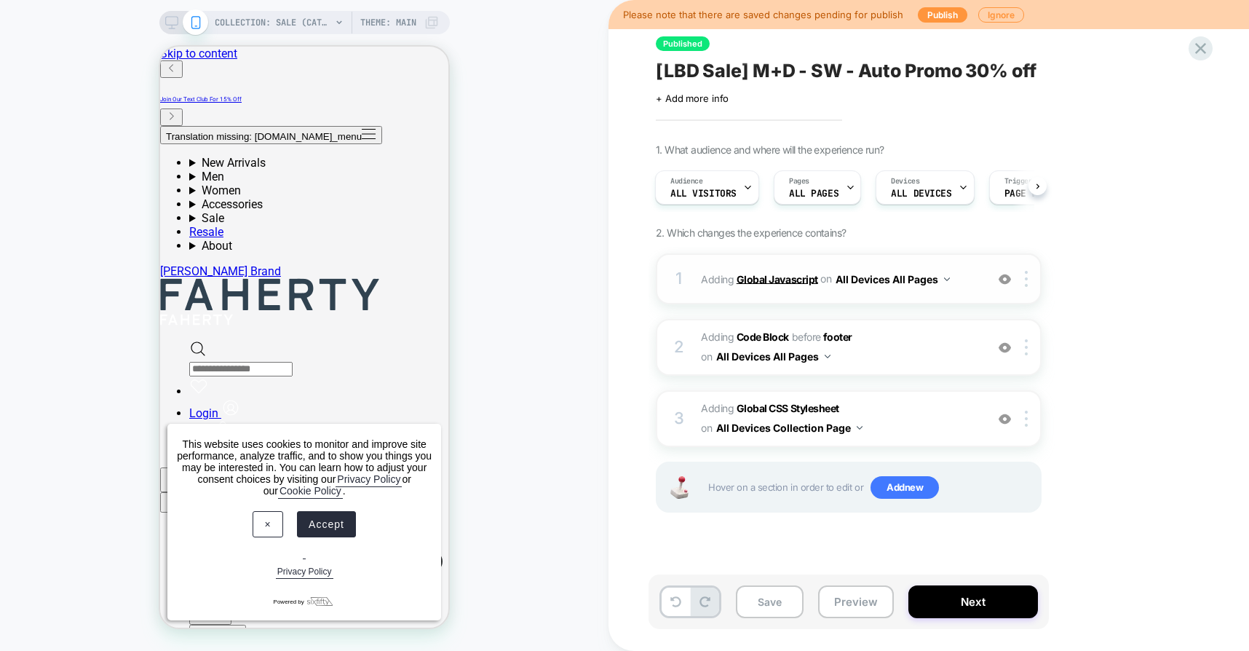
click at [761, 275] on b "Global Javascript" at bounding box center [778, 278] width 82 height 12
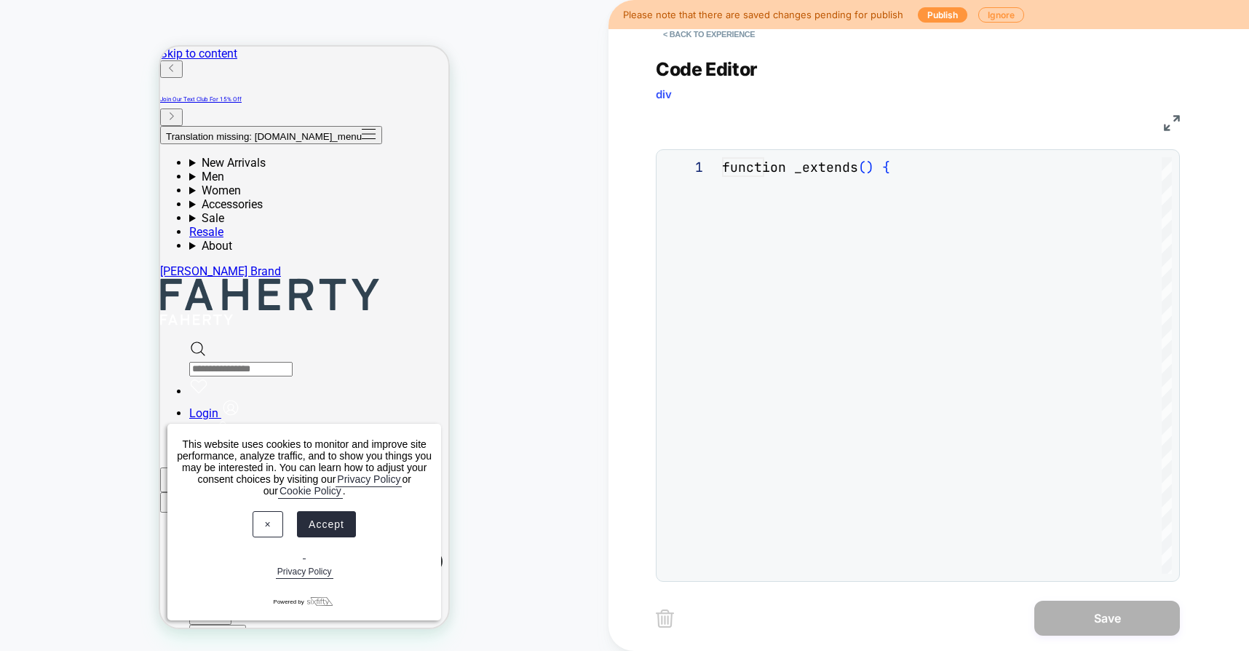
scroll to position [197, 0]
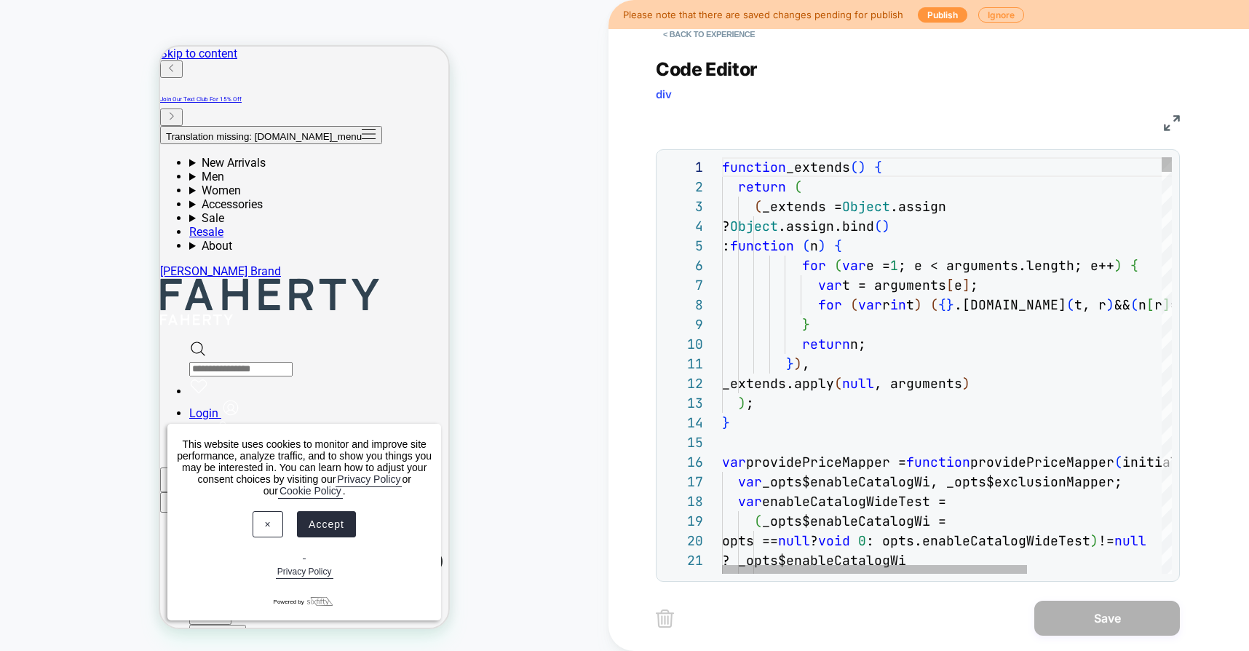
type textarea "**********"
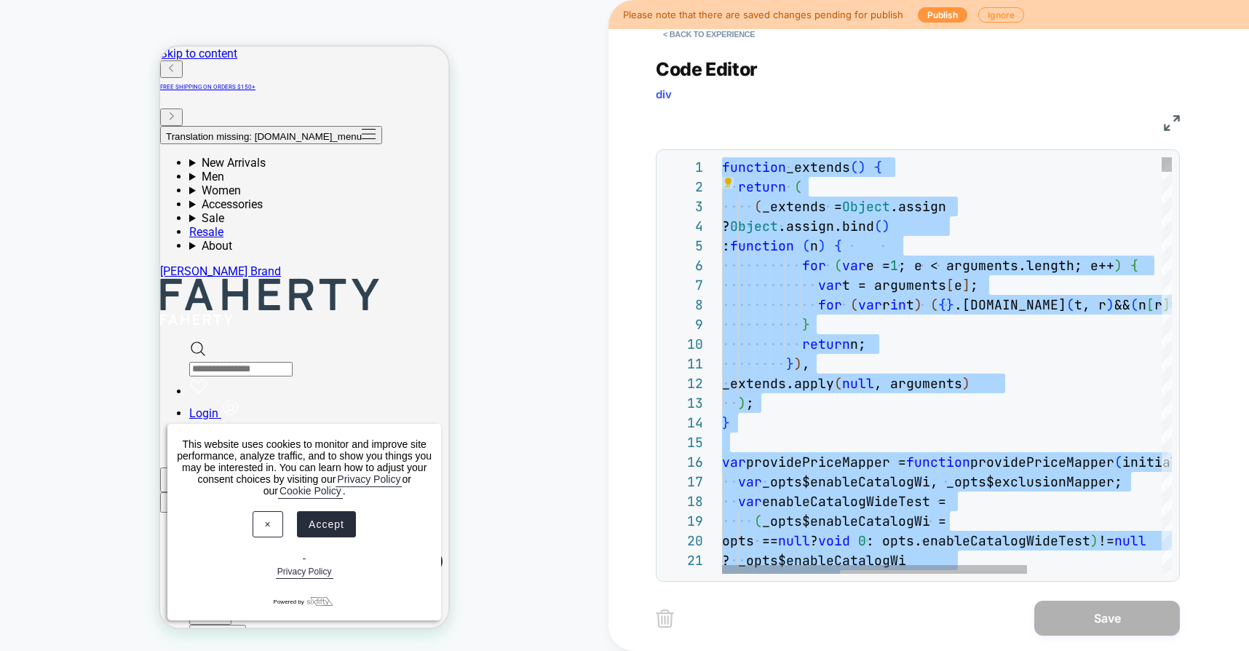
scroll to position [0, 0]
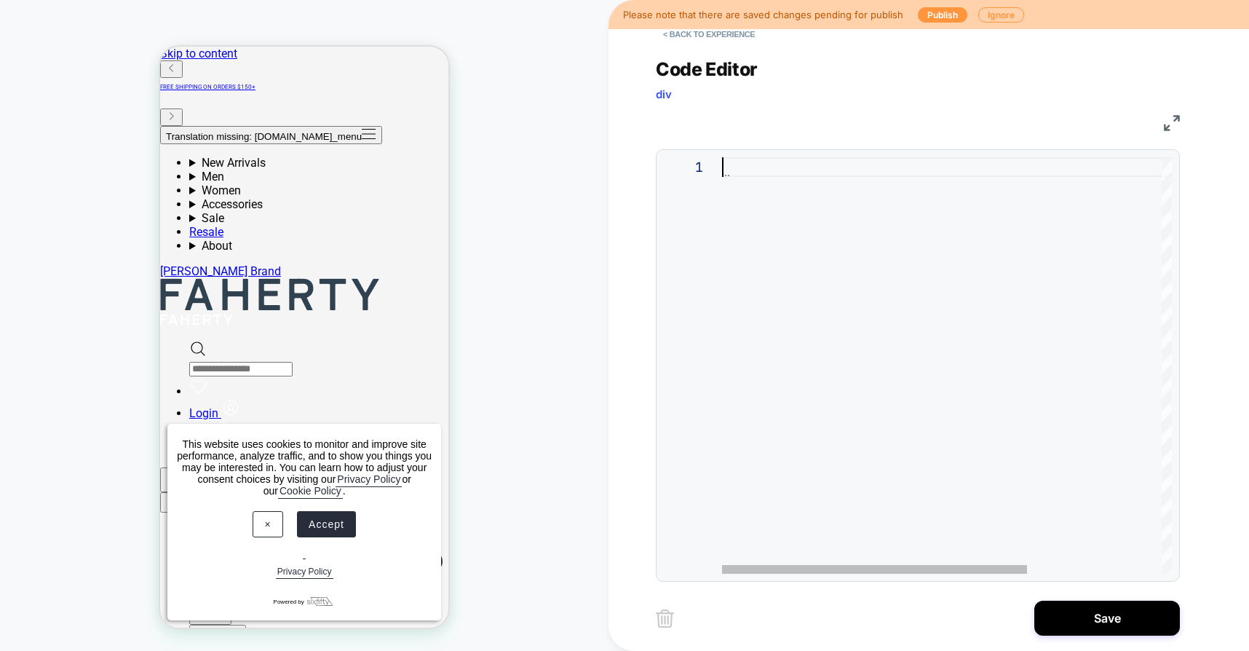
type textarea "**********"
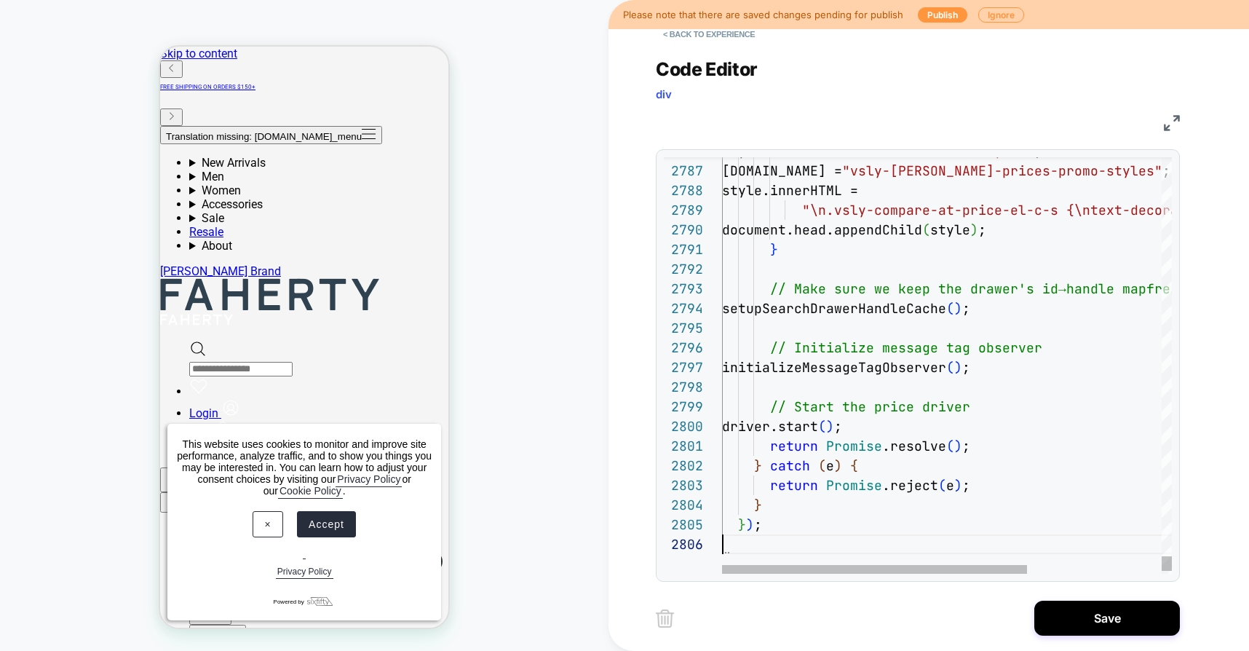
scroll to position [98, 0]
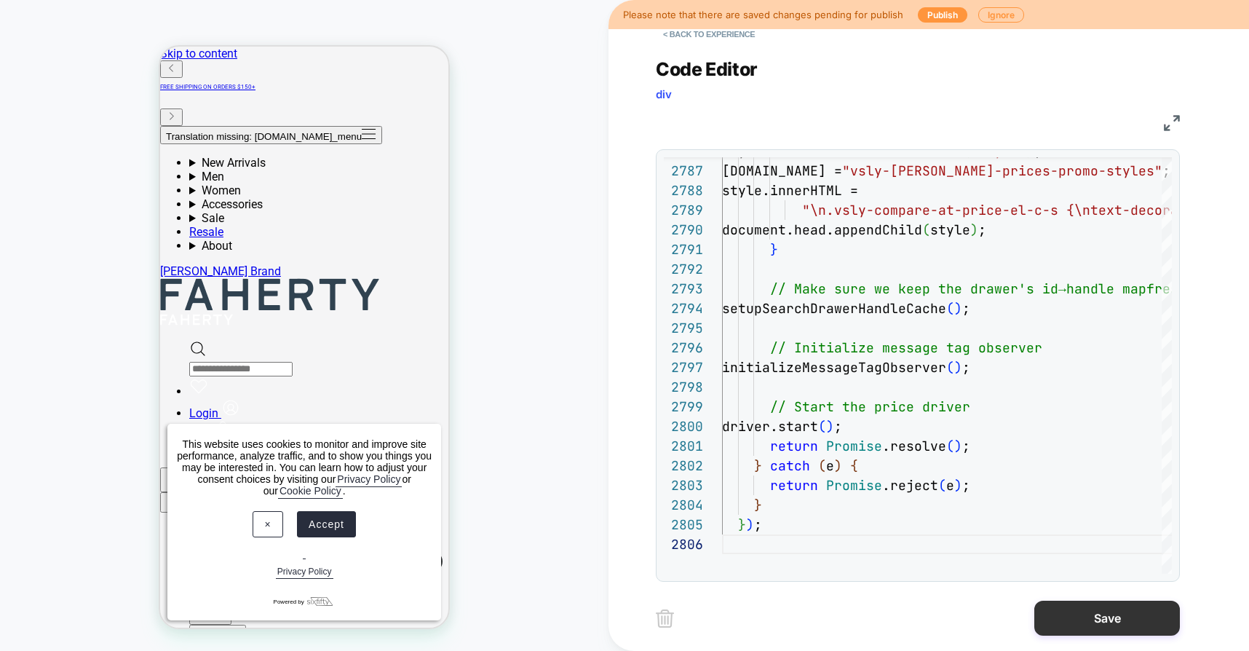
click at [1078, 628] on button "Save" at bounding box center [1107, 617] width 146 height 35
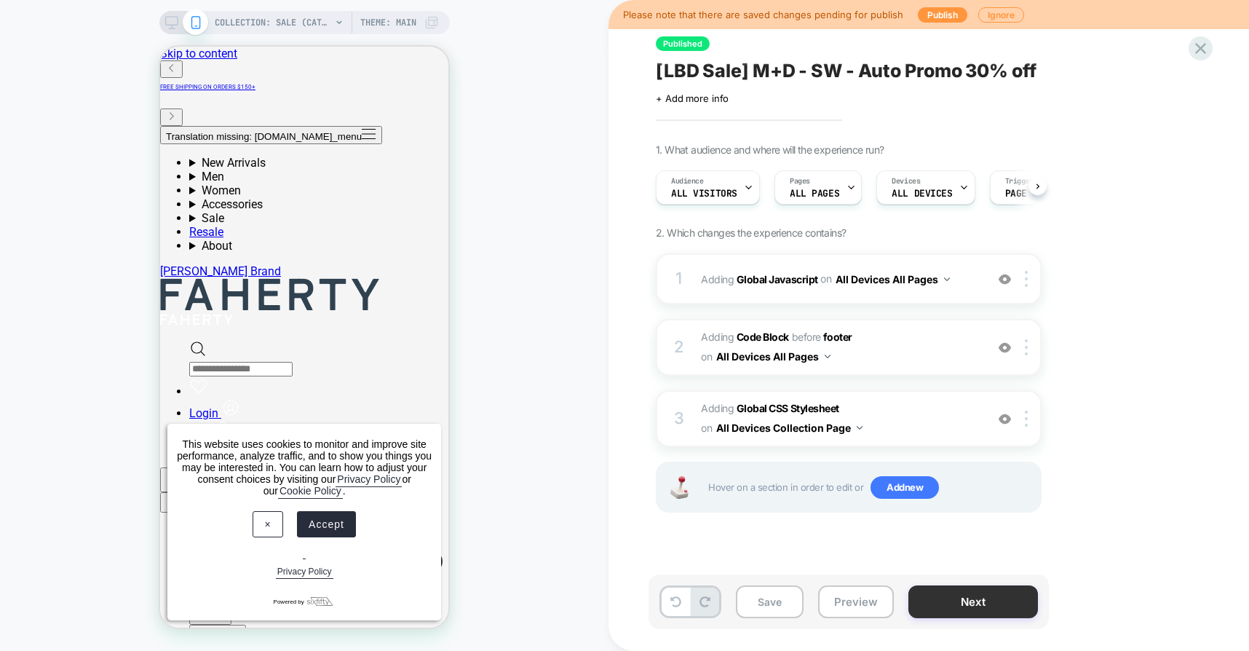
scroll to position [0, 1]
click at [872, 603] on button "Preview" at bounding box center [856, 601] width 76 height 33
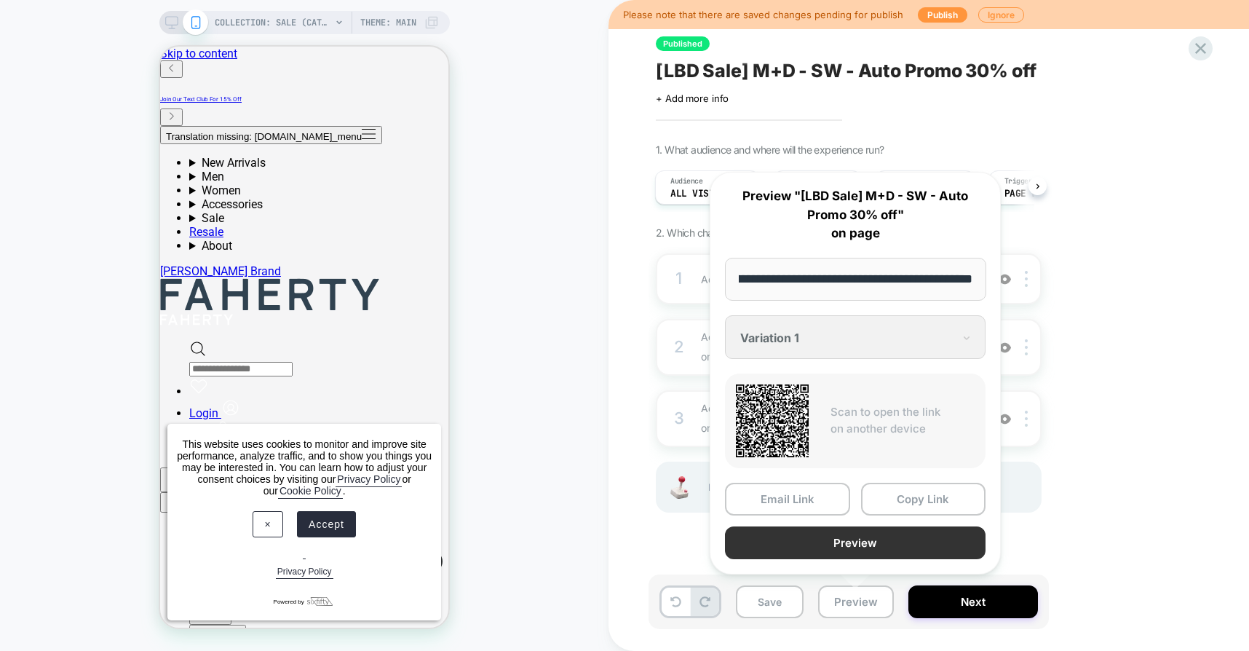
scroll to position [0, 0]
click at [882, 534] on button "Preview" at bounding box center [855, 542] width 261 height 33
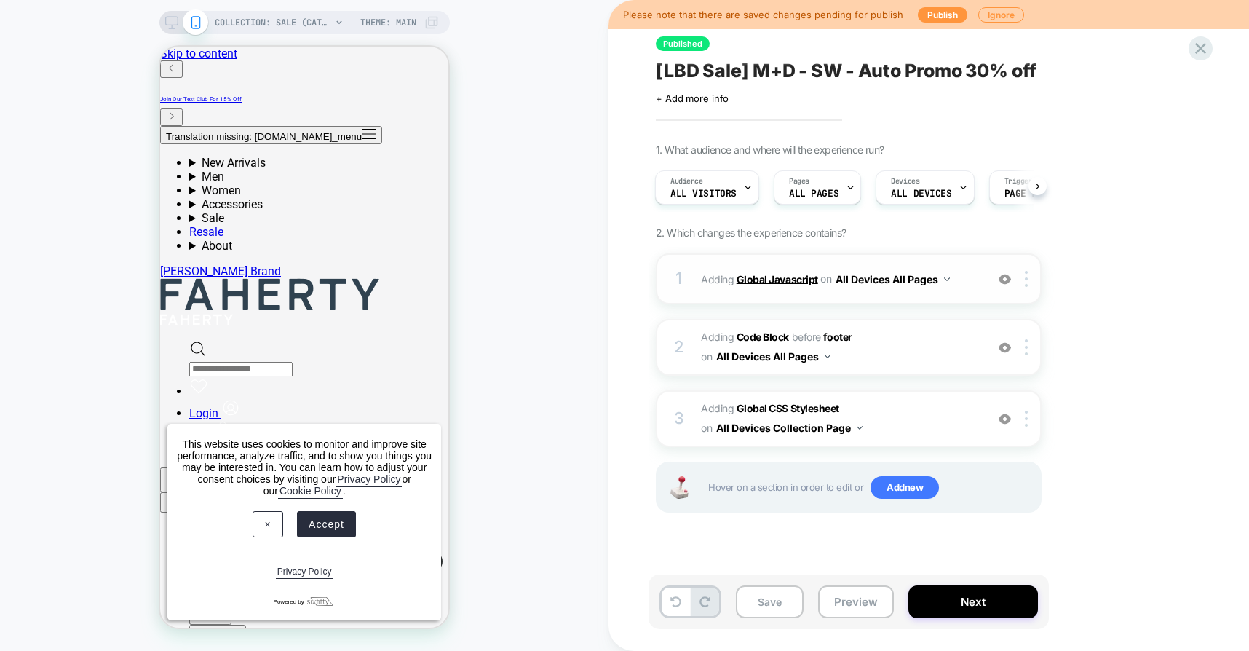
click at [754, 282] on b "Global Javascript" at bounding box center [778, 278] width 82 height 12
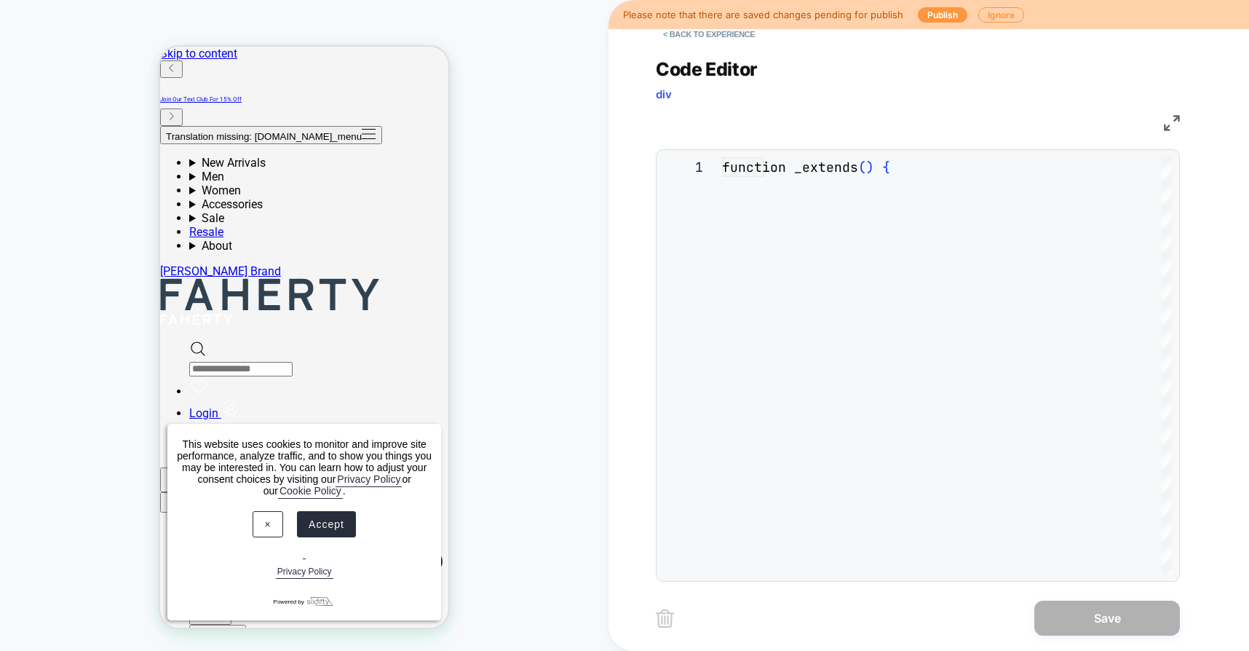
scroll to position [197, 0]
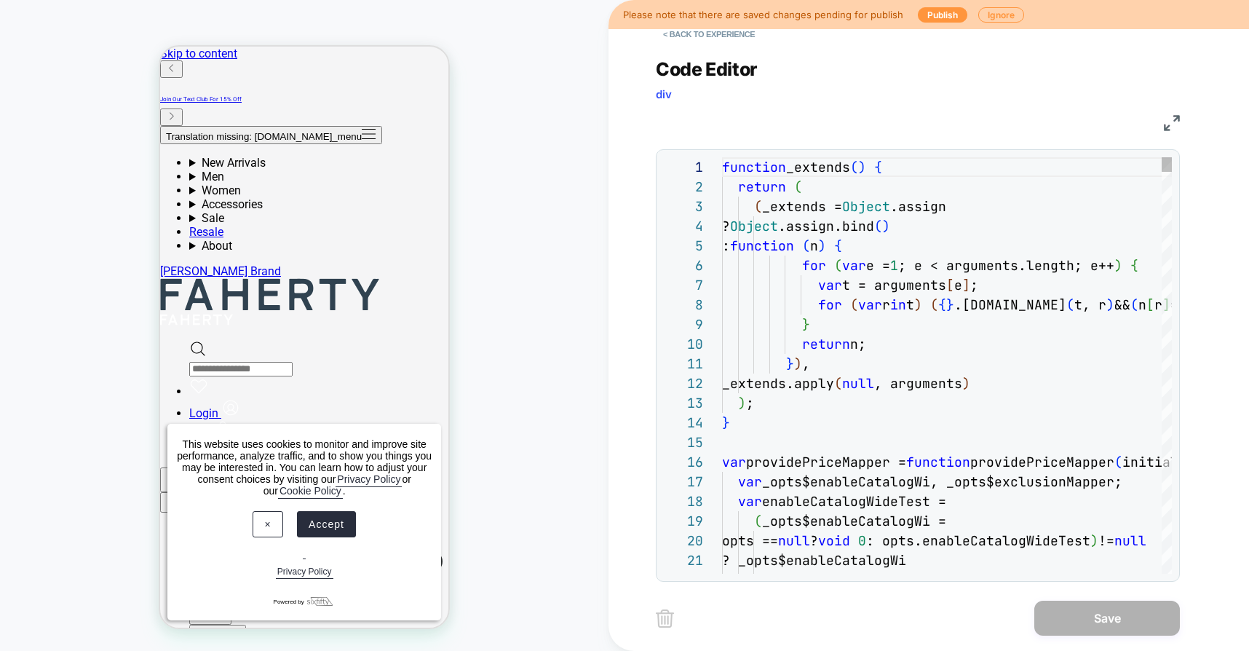
type textarea "**********"
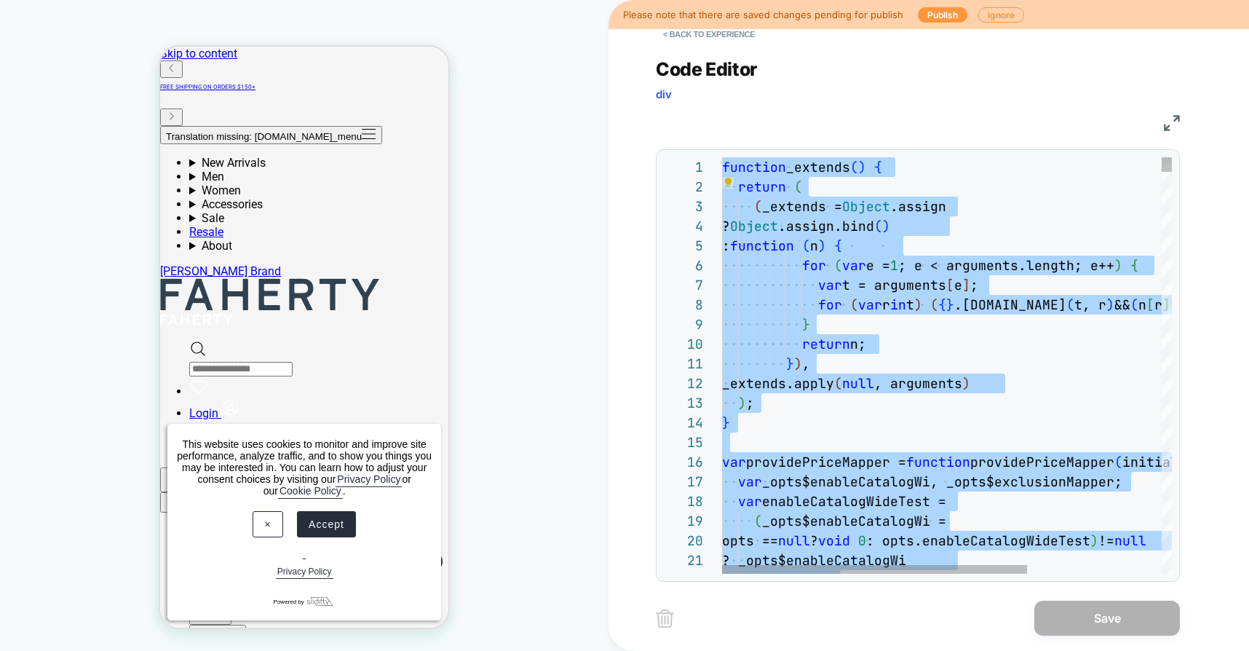
scroll to position [0, 0]
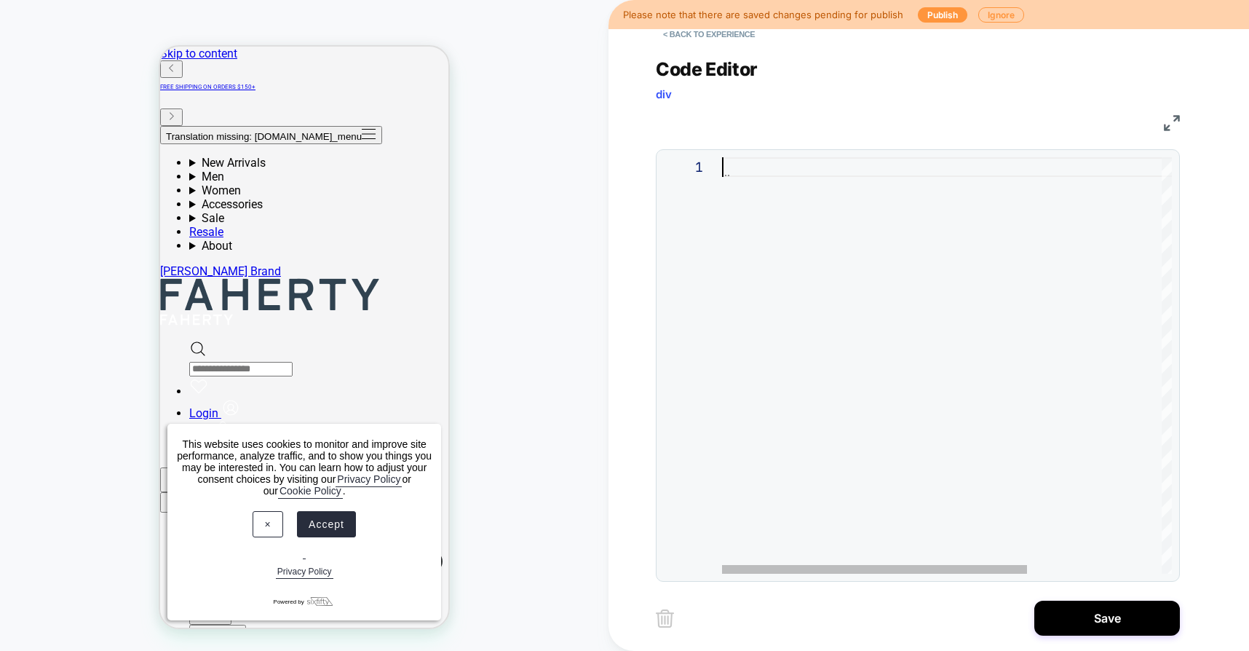
type textarea "**********"
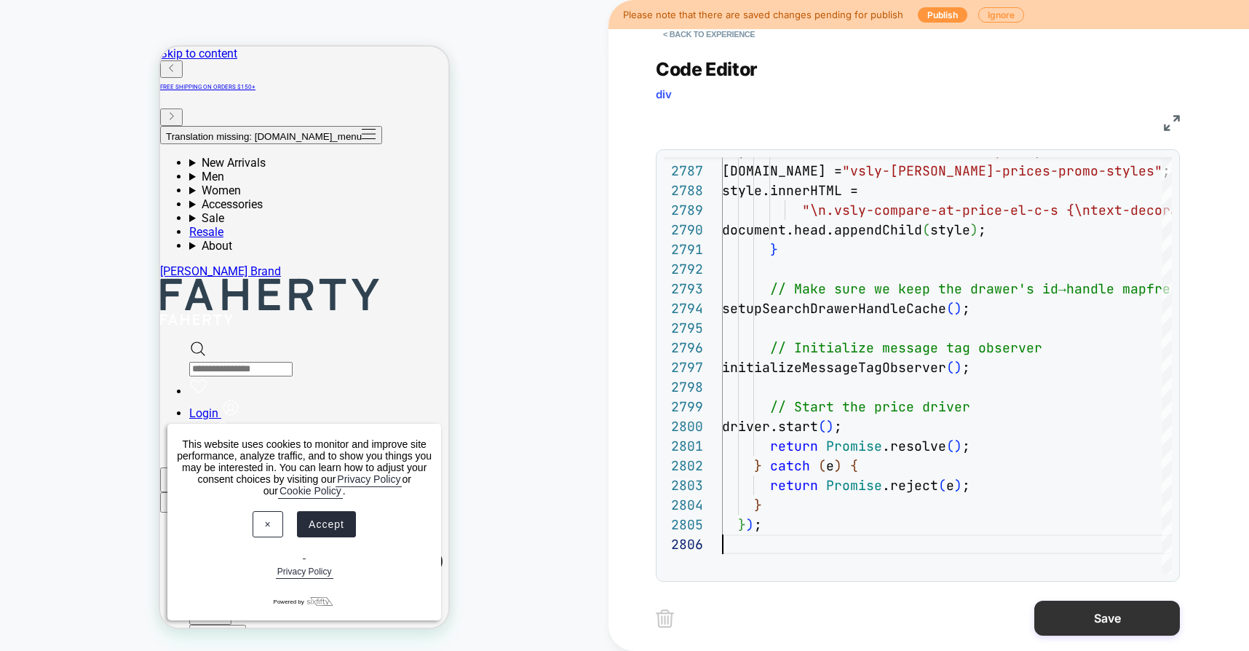
click at [1068, 631] on button "Save" at bounding box center [1107, 617] width 146 height 35
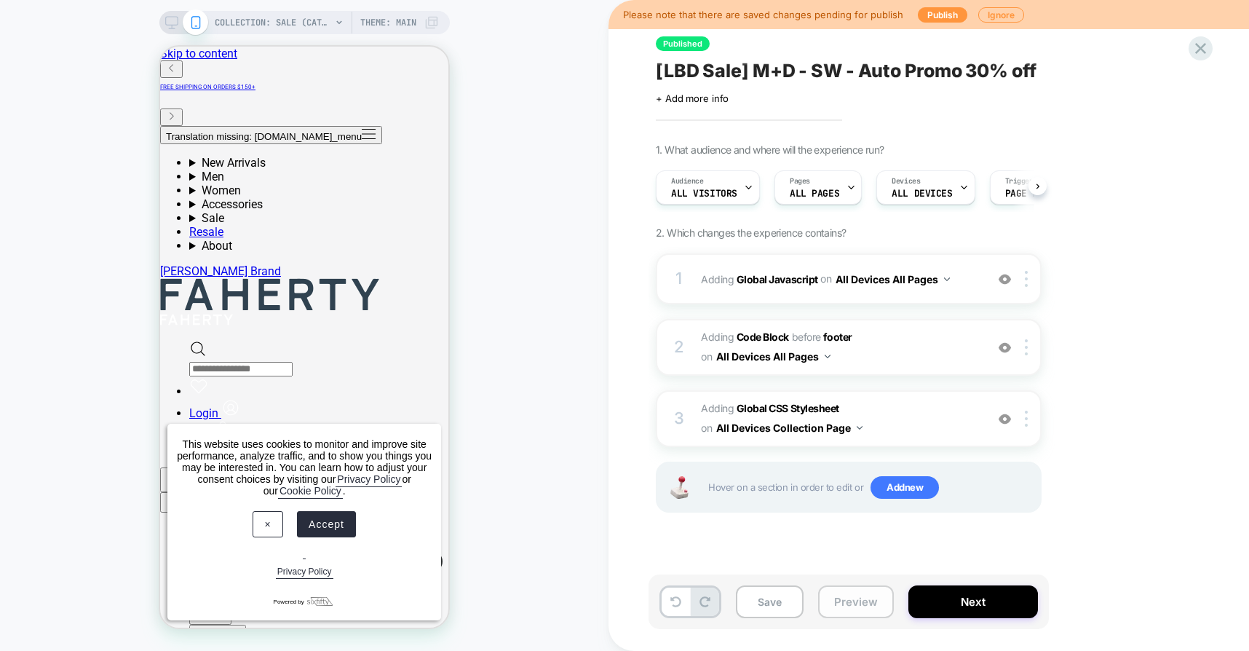
scroll to position [0, 1]
click at [858, 600] on button "Preview" at bounding box center [856, 601] width 76 height 33
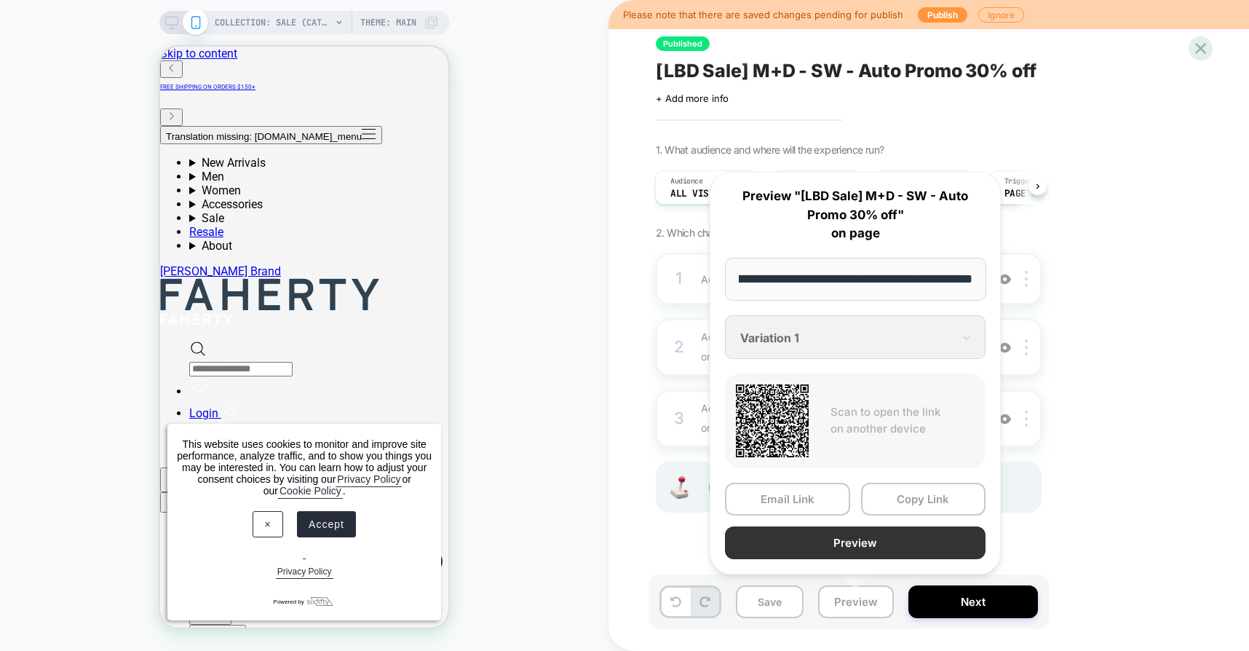
scroll to position [0, 0]
click at [836, 542] on button "Preview" at bounding box center [855, 542] width 261 height 33
